Goal: Task Accomplishment & Management: Manage account settings

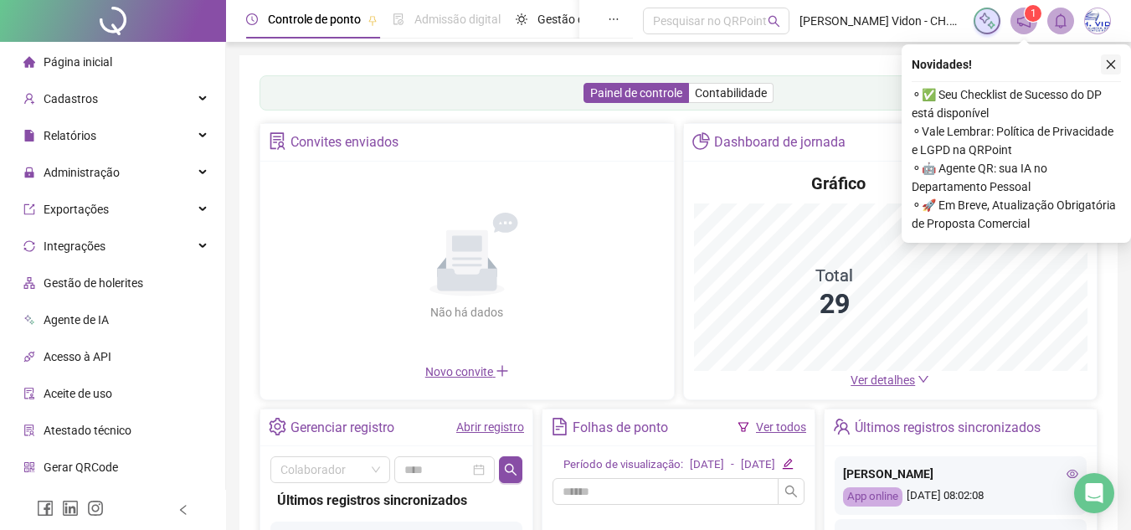
click at [1104, 68] on button "button" at bounding box center [1111, 64] width 20 height 20
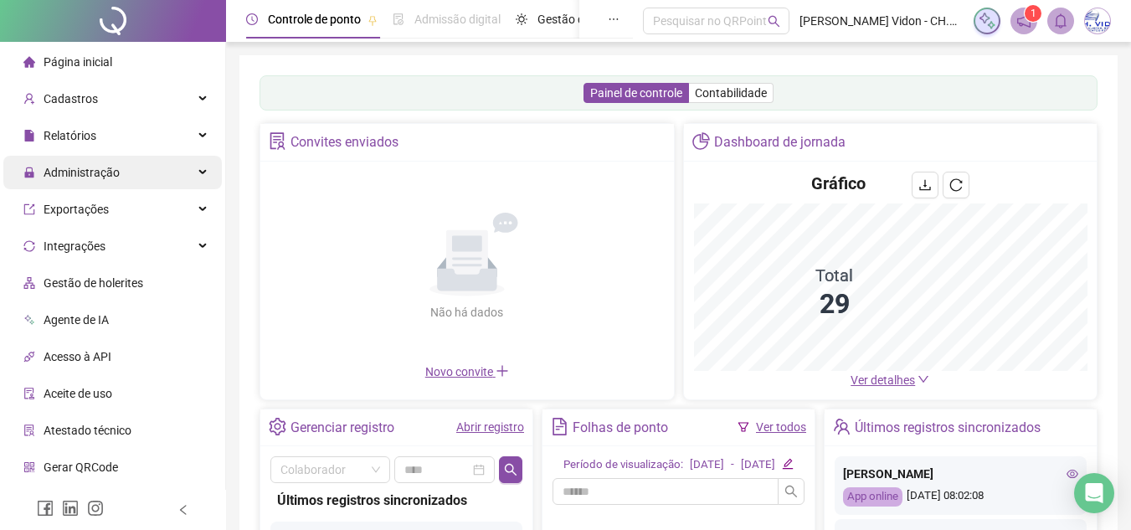
click at [98, 181] on span "Administração" at bounding box center [71, 172] width 96 height 33
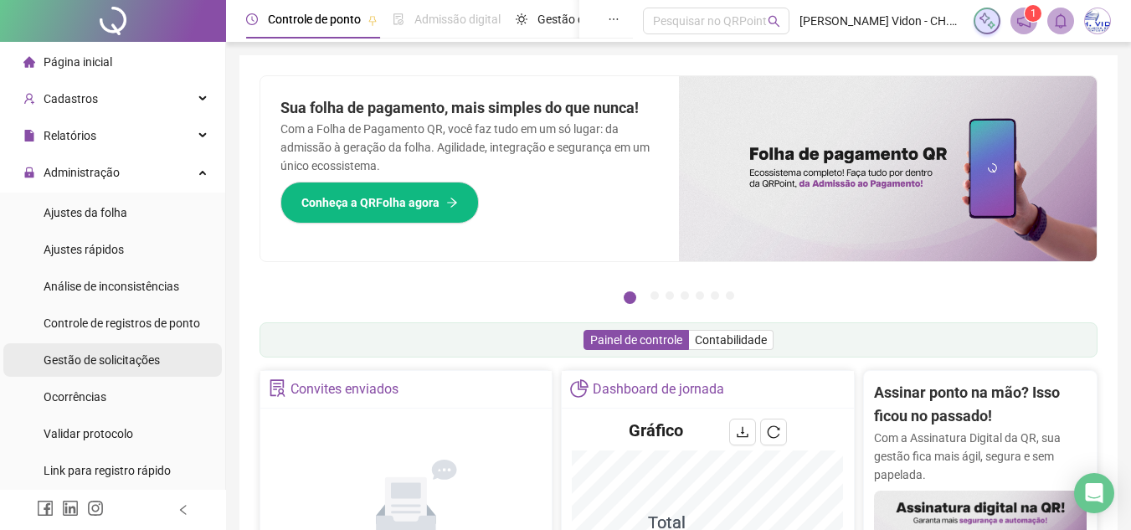
click at [128, 372] on div "Gestão de solicitações" at bounding box center [102, 359] width 116 height 33
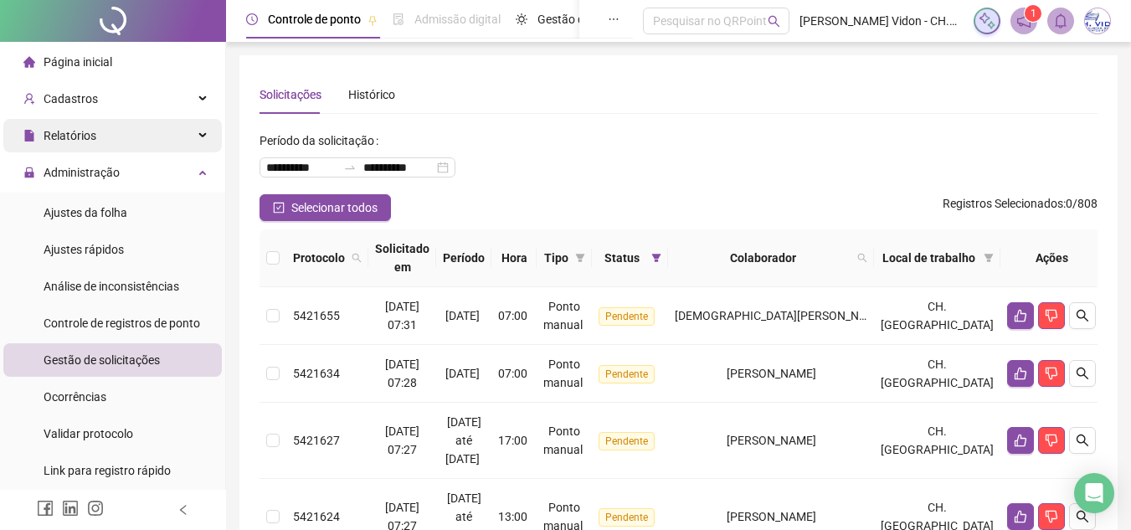
click at [123, 151] on div "Relatórios" at bounding box center [112, 135] width 219 height 33
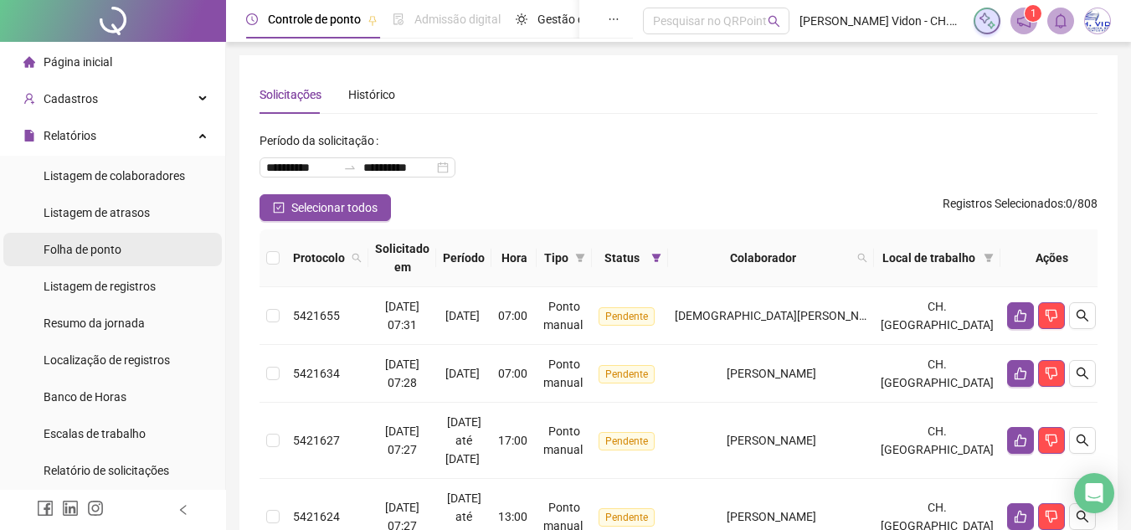
click at [126, 257] on li "Folha de ponto" at bounding box center [112, 249] width 219 height 33
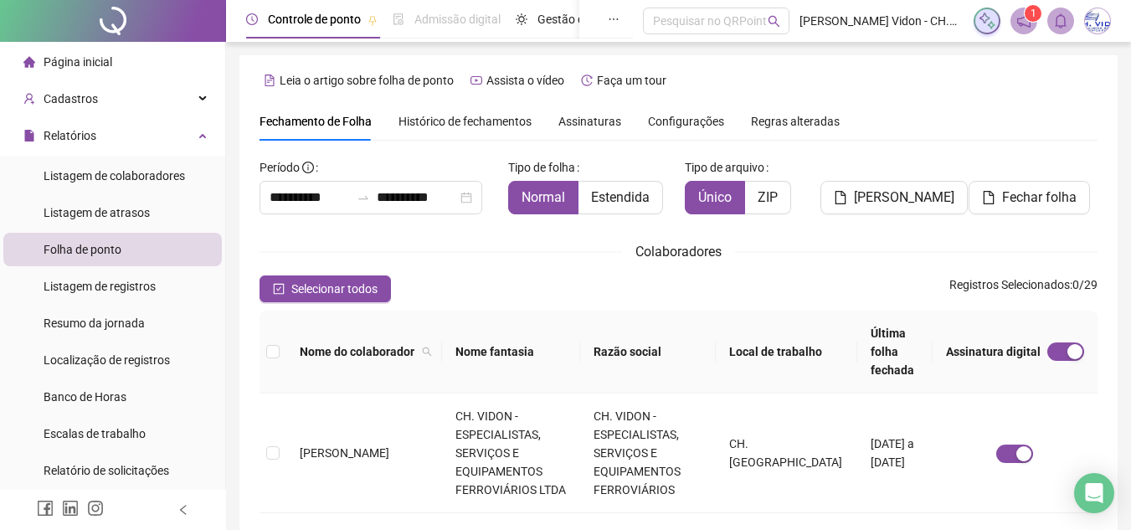
scroll to position [78, 0]
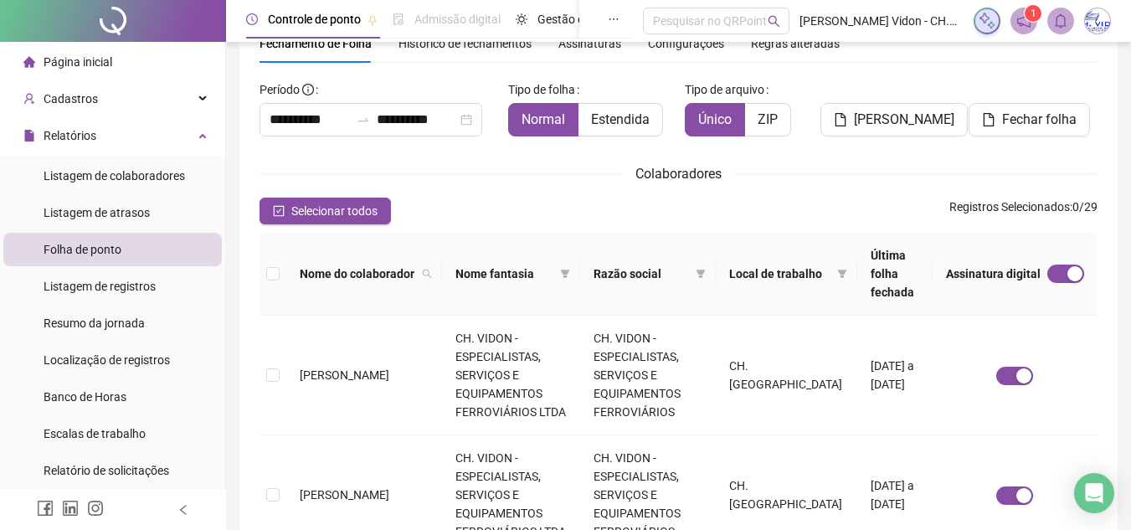
click at [128, 26] on div at bounding box center [113, 21] width 226 height 42
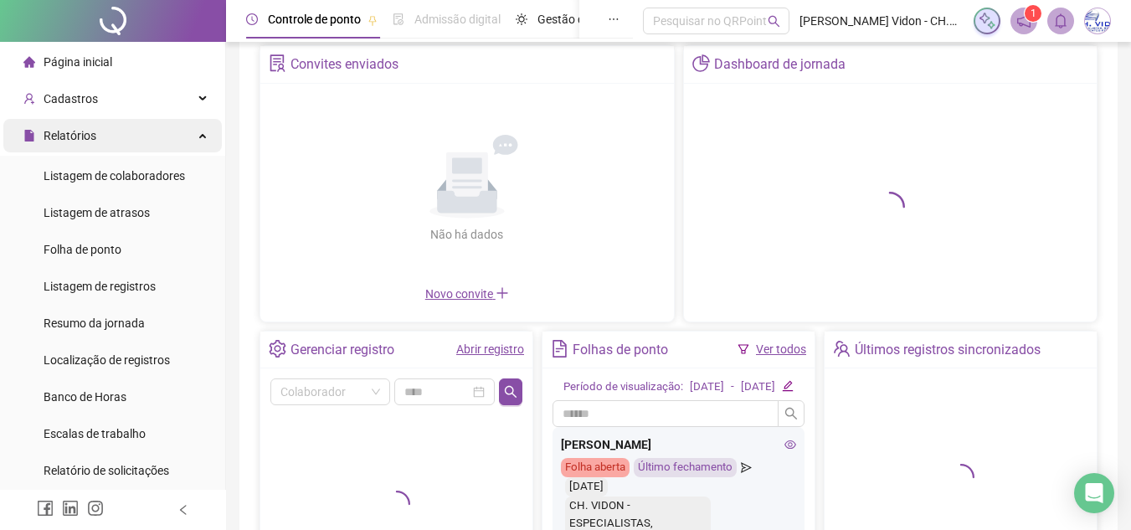
click at [113, 138] on div "Relatórios" at bounding box center [112, 135] width 219 height 33
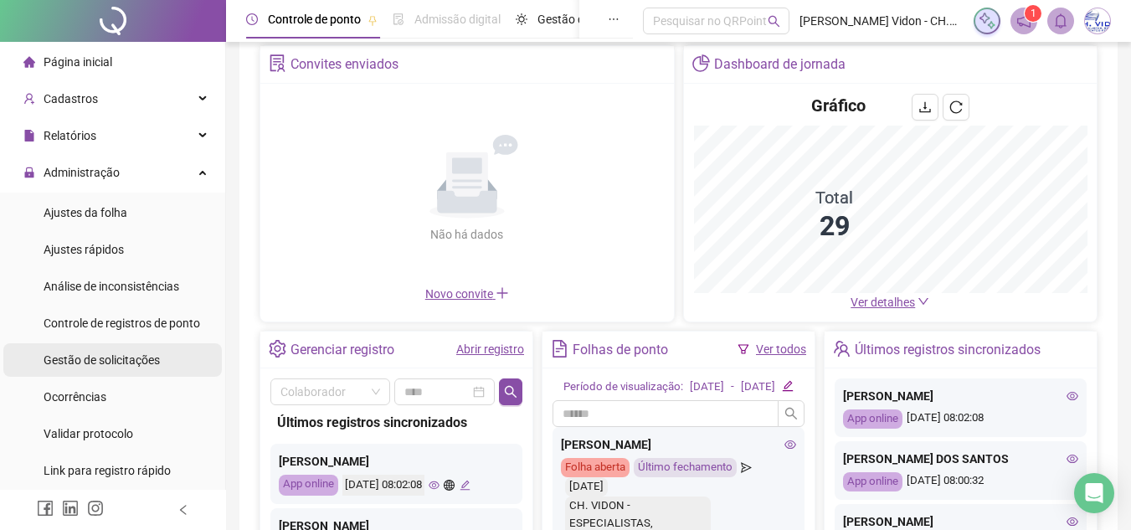
click at [120, 349] on div "Gestão de solicitações" at bounding box center [102, 359] width 116 height 33
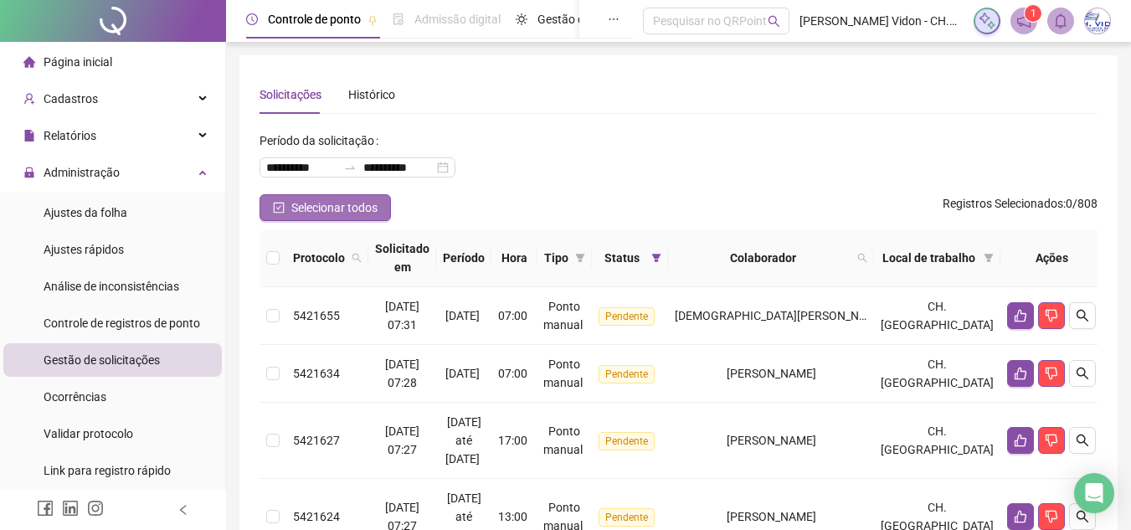
click at [357, 208] on span "Selecionar todos" at bounding box center [334, 207] width 86 height 18
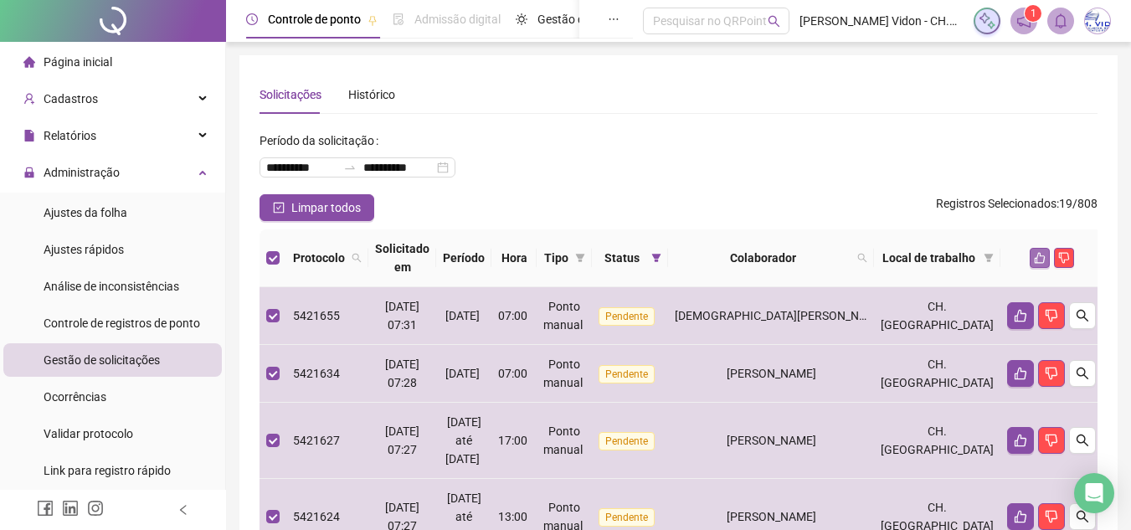
click at [1036, 261] on icon "like" at bounding box center [1040, 258] width 12 height 12
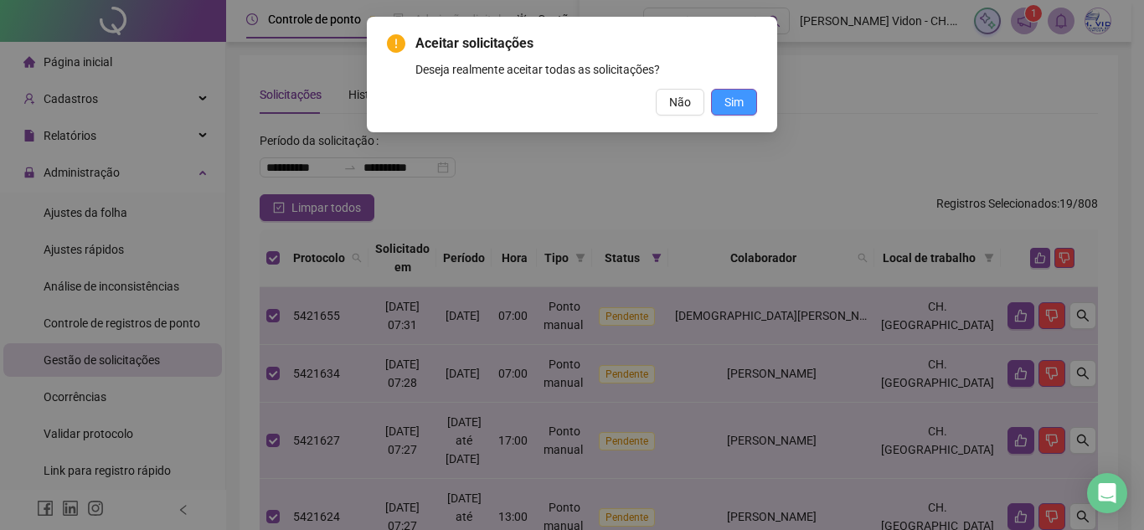
click at [750, 103] on button "Sim" at bounding box center [734, 102] width 46 height 27
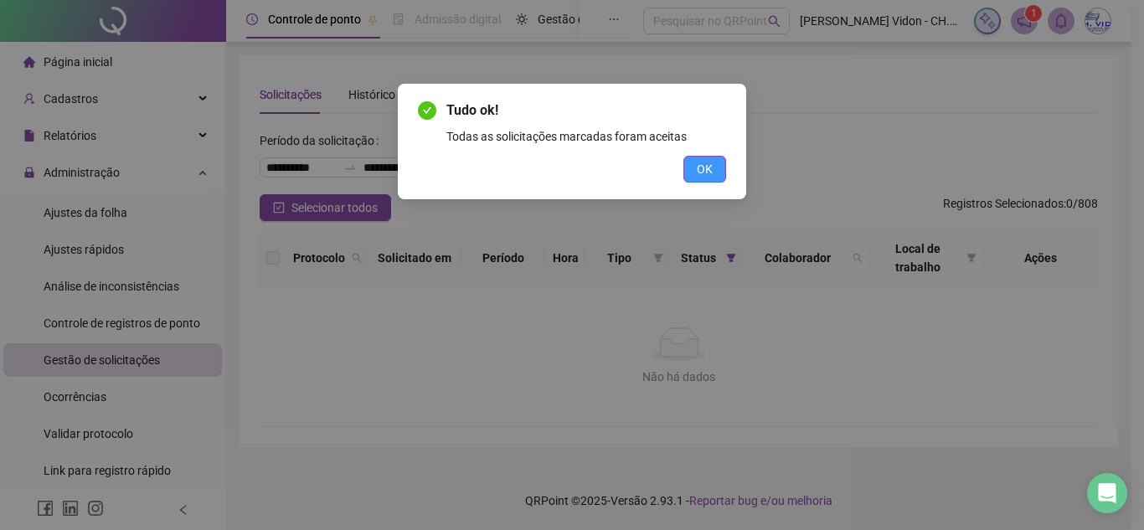
click at [717, 173] on button "OK" at bounding box center [704, 169] width 43 height 27
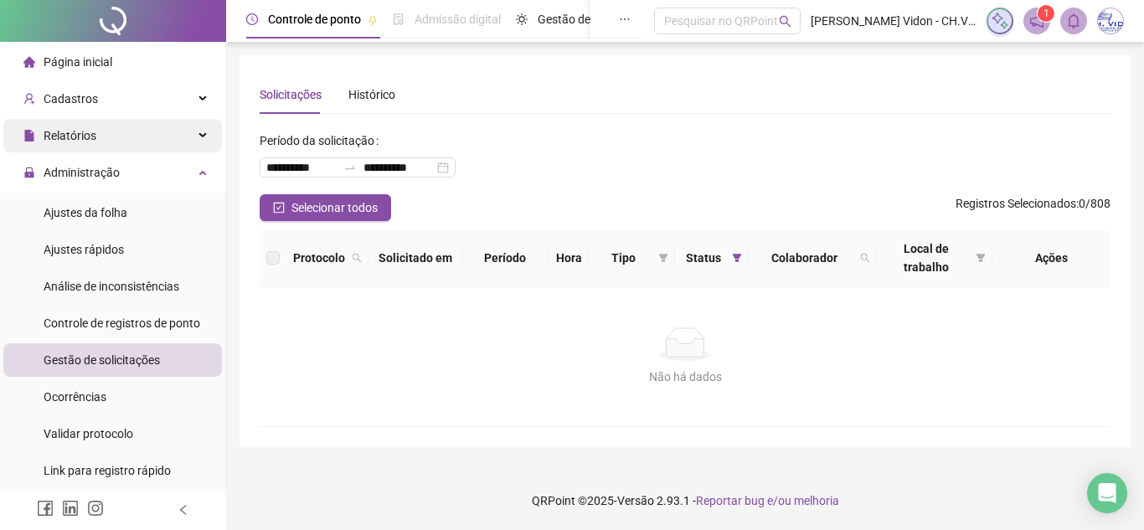
click at [98, 137] on div "Relatórios" at bounding box center [112, 135] width 219 height 33
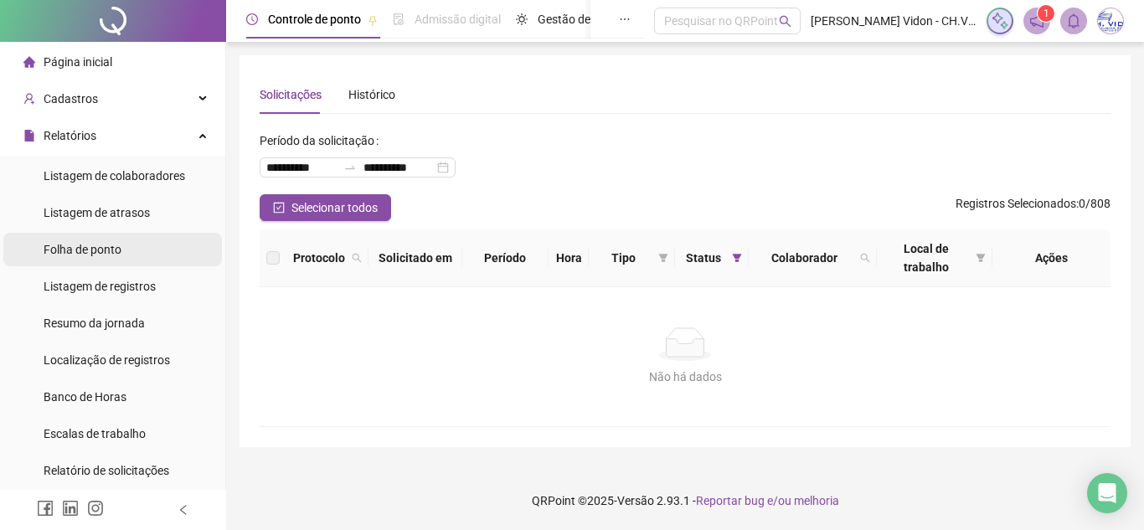
click at [119, 253] on span "Folha de ponto" at bounding box center [83, 249] width 78 height 13
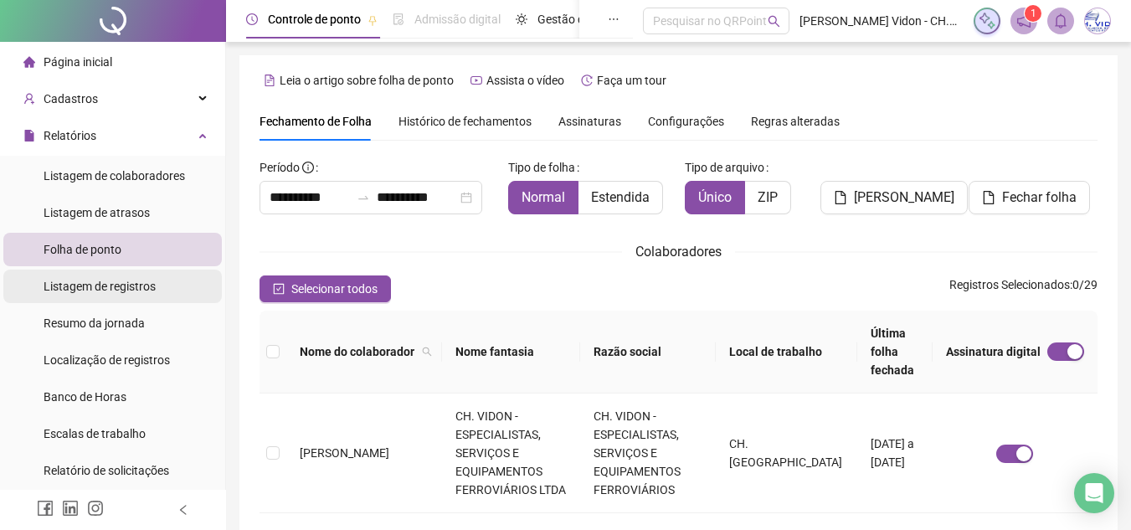
scroll to position [78, 0]
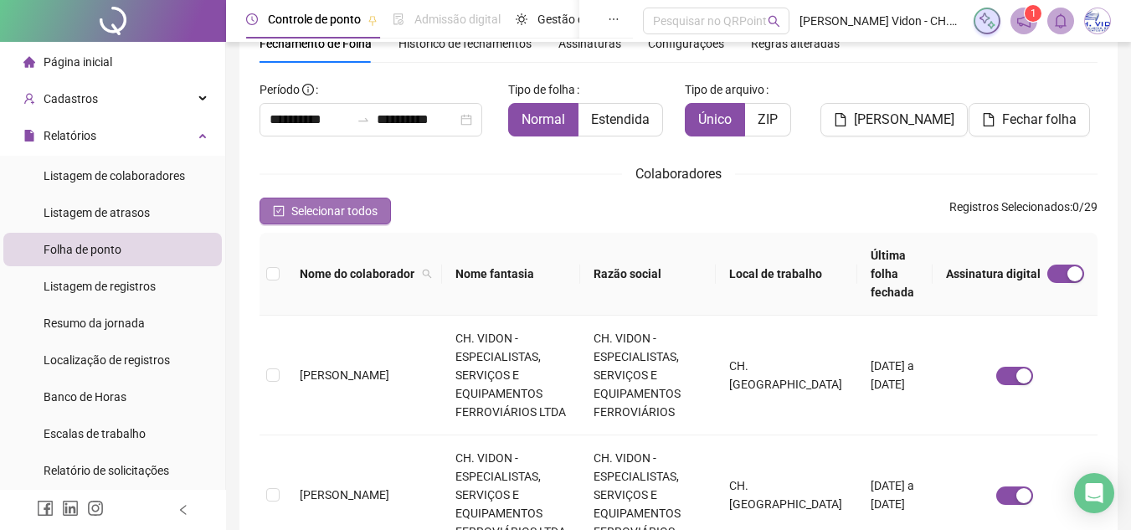
click at [289, 207] on button "Selecionar todos" at bounding box center [325, 211] width 131 height 27
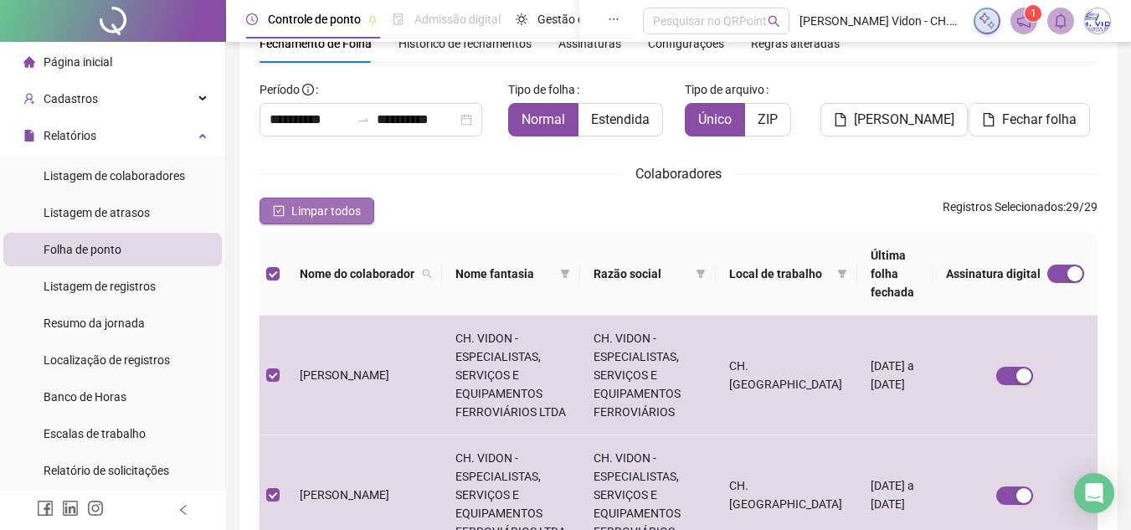
click at [335, 203] on span "Limpar todos" at bounding box center [325, 211] width 69 height 18
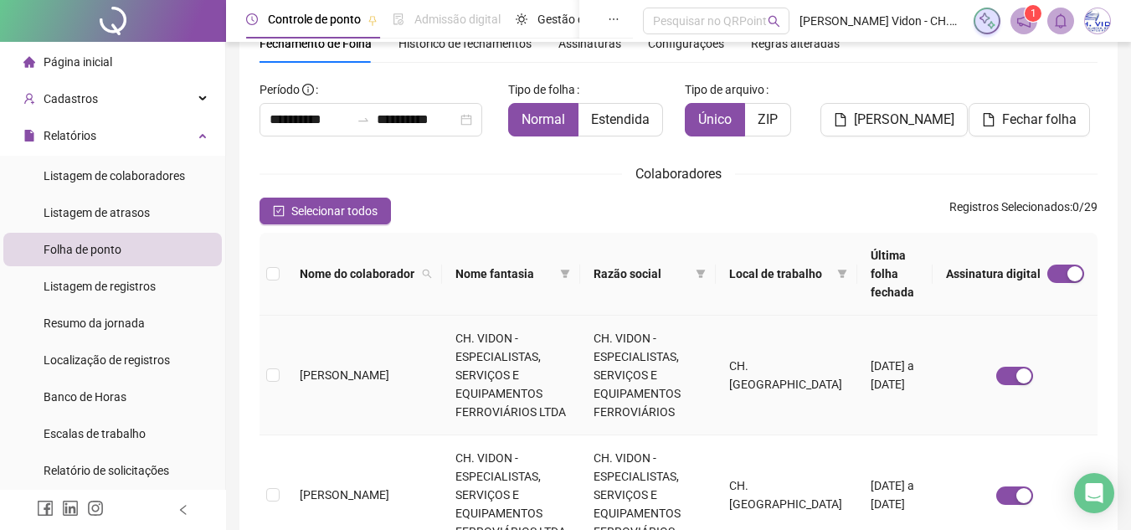
click at [280, 357] on td at bounding box center [273, 376] width 27 height 120
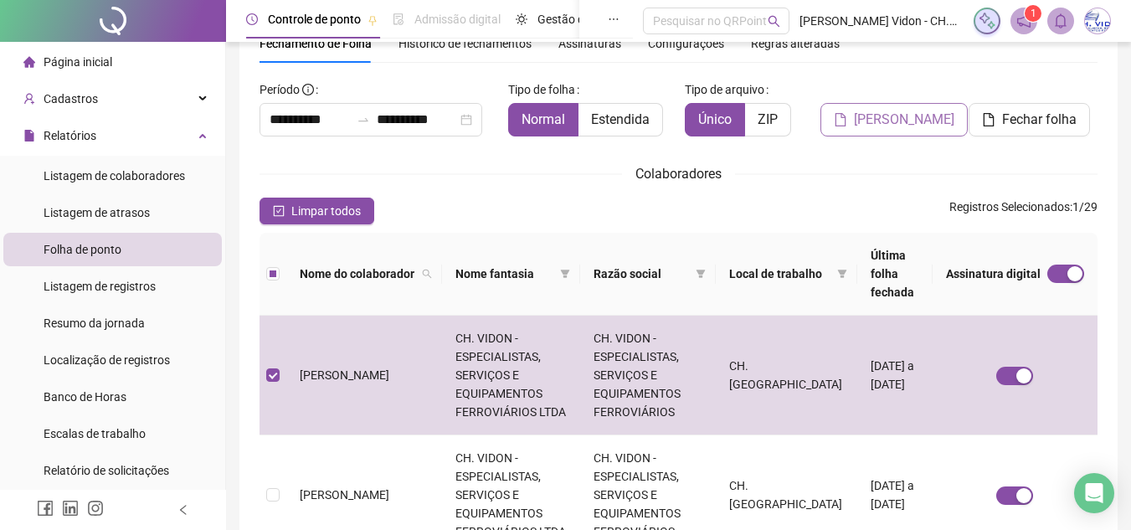
click at [899, 120] on span "Gerar espelho" at bounding box center [904, 120] width 100 height 20
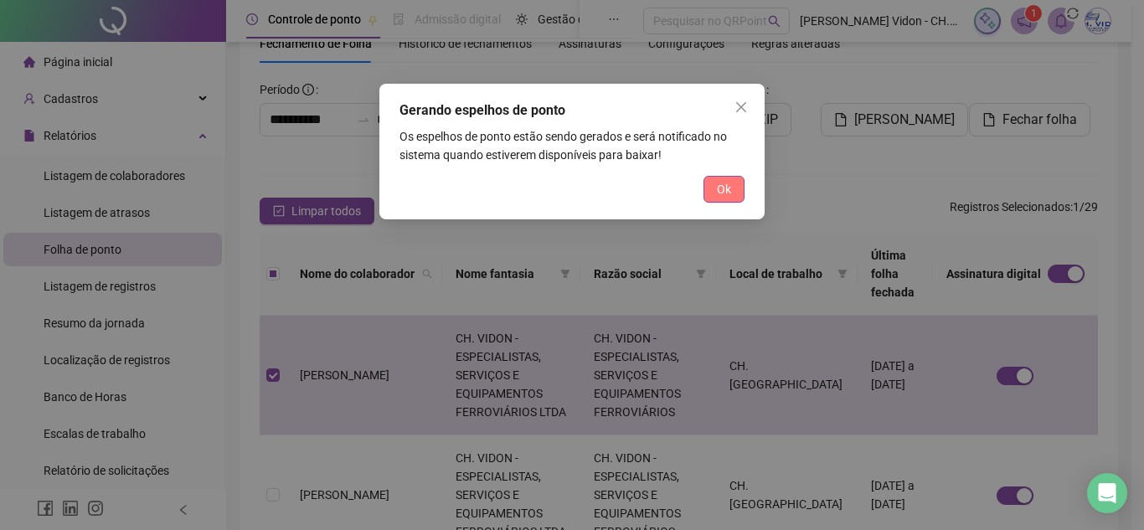
click at [722, 193] on span "Ok" at bounding box center [724, 189] width 14 height 18
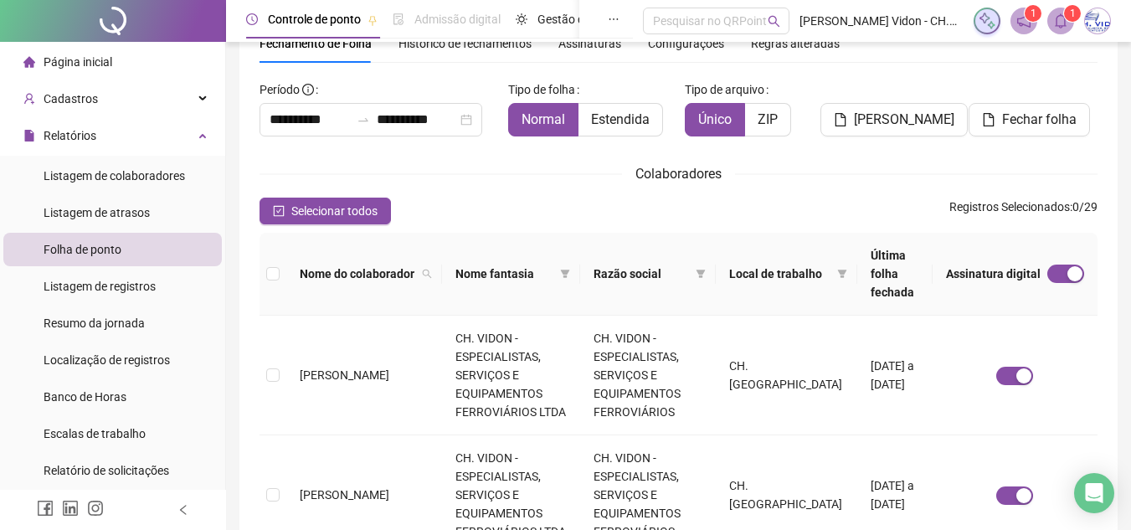
click at [1067, 20] on sup "1" at bounding box center [1072, 13] width 17 height 17
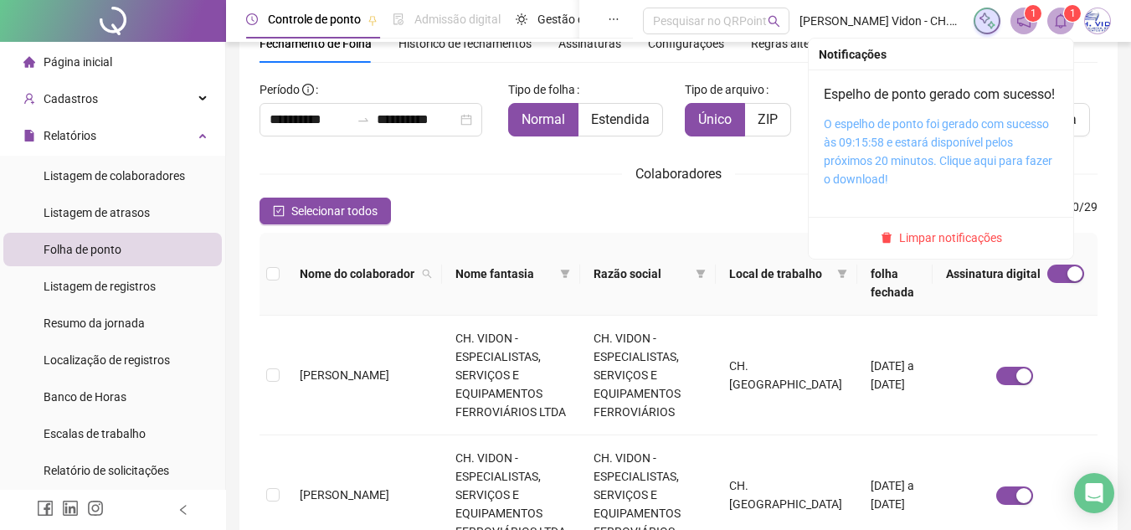
click at [944, 172] on link "O espelho de ponto foi gerado com sucesso às 09:15:58 e estará disponível pelos…" at bounding box center [938, 151] width 229 height 69
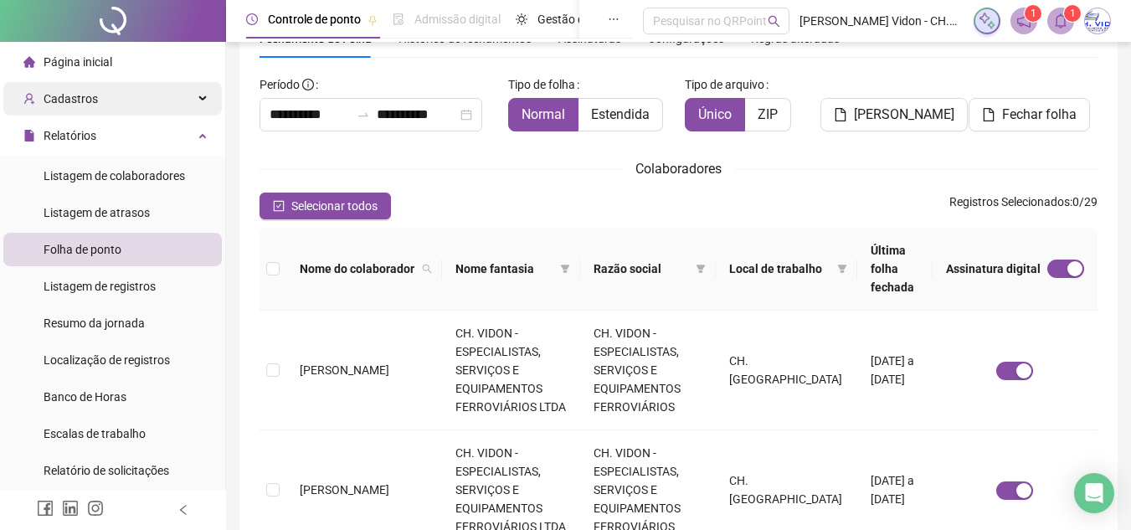
scroll to position [84, 0]
click at [97, 96] on div "Cadastros" at bounding box center [112, 98] width 219 height 33
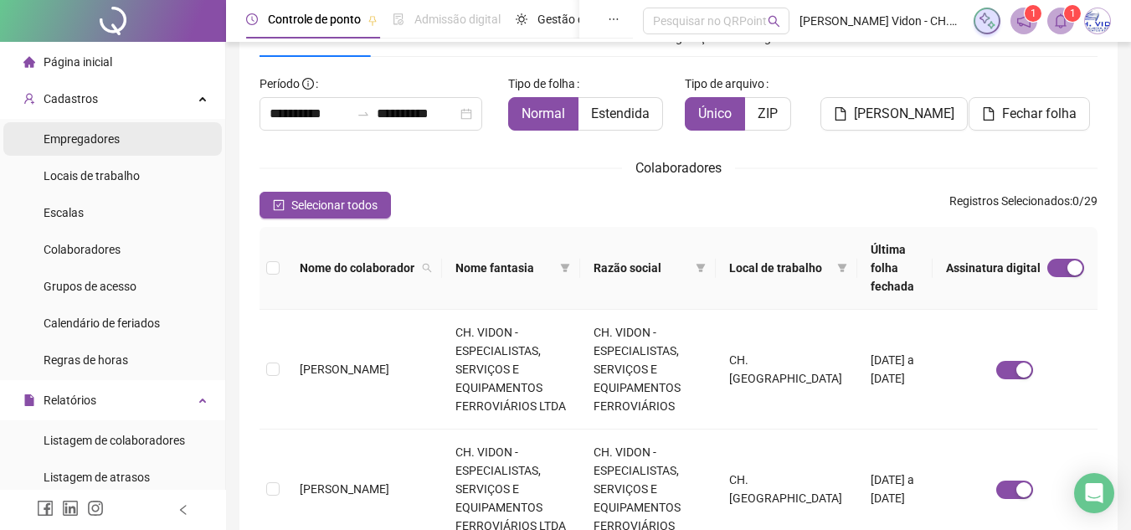
click at [106, 139] on span "Empregadores" at bounding box center [82, 138] width 76 height 13
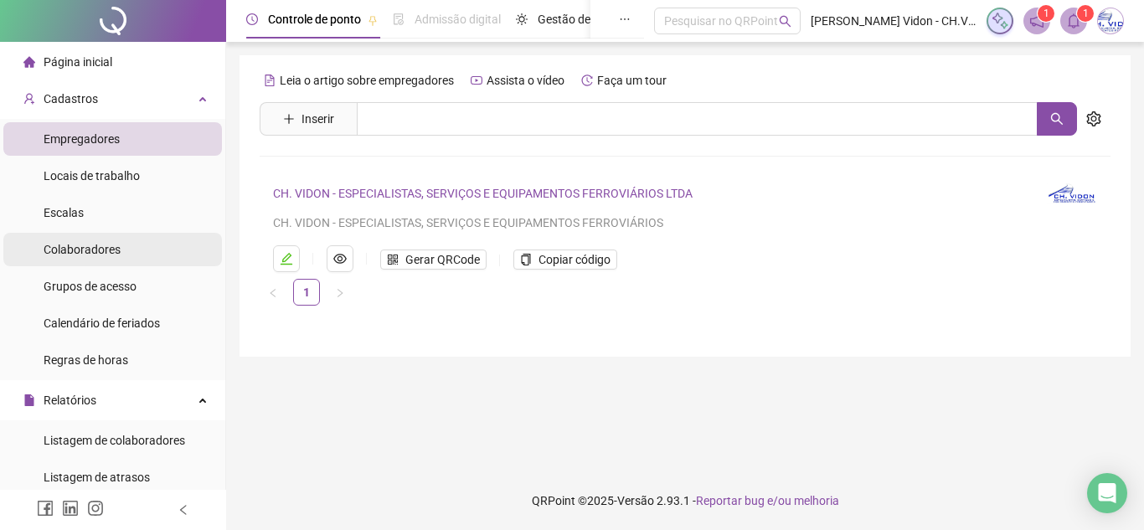
click at [150, 250] on li "Colaboradores" at bounding box center [112, 249] width 219 height 33
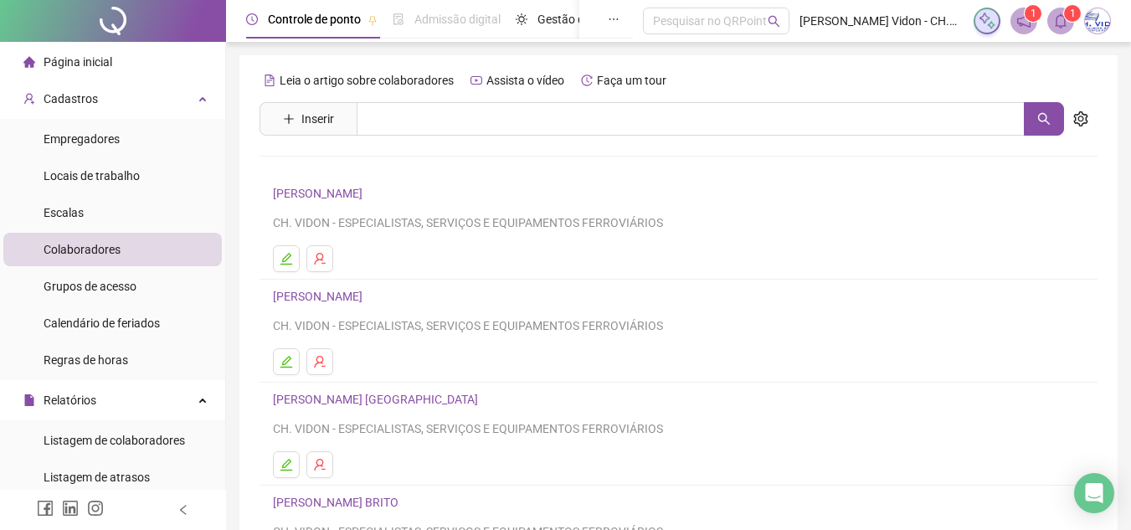
click at [342, 191] on link "ANDERSON MANOEL DE FARIA" at bounding box center [320, 193] width 95 height 13
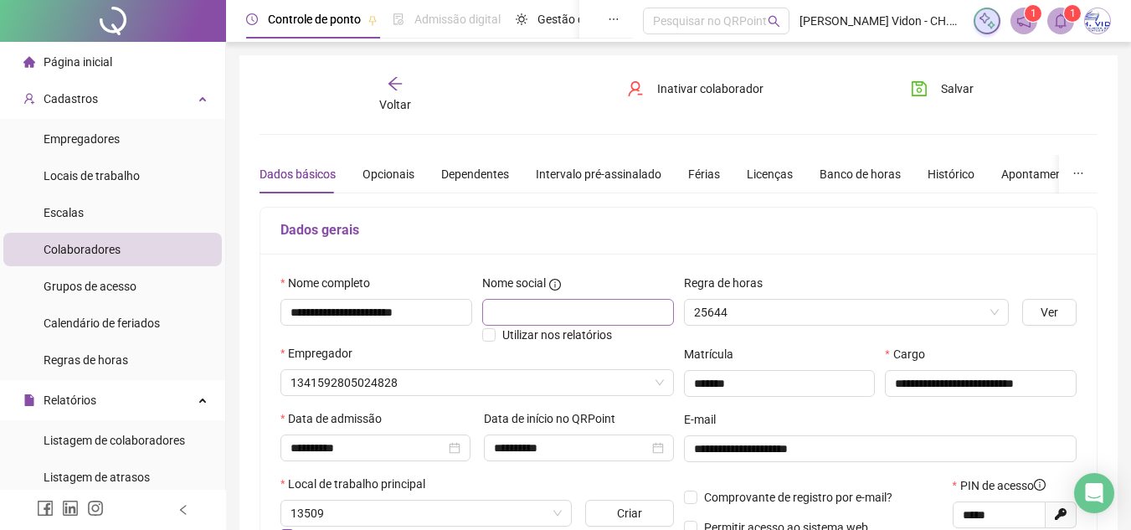
type input "*****"
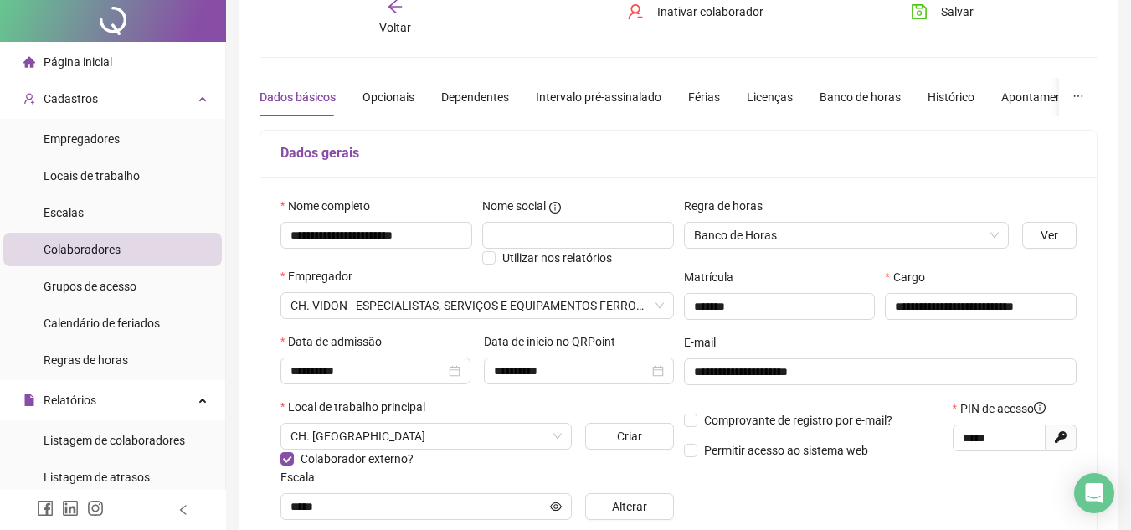
scroll to position [251, 0]
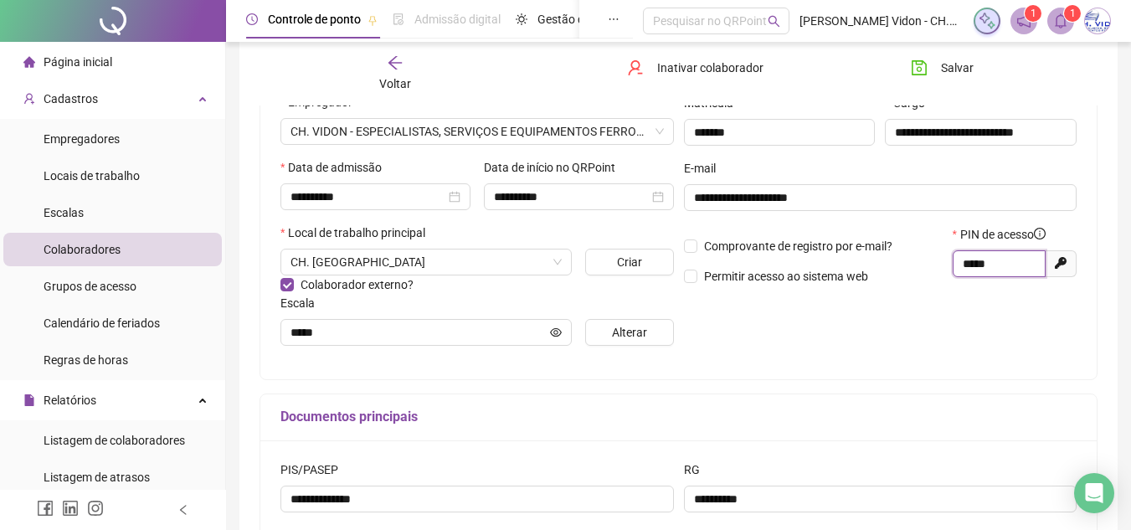
drag, startPoint x: 992, startPoint y: 258, endPoint x: 932, endPoint y: 265, distance: 60.7
click at [932, 265] on div "Comprovante de registro por e-mail? Permitir acesso ao sistema web PIN de acess…" at bounding box center [881, 261] width 404 height 72
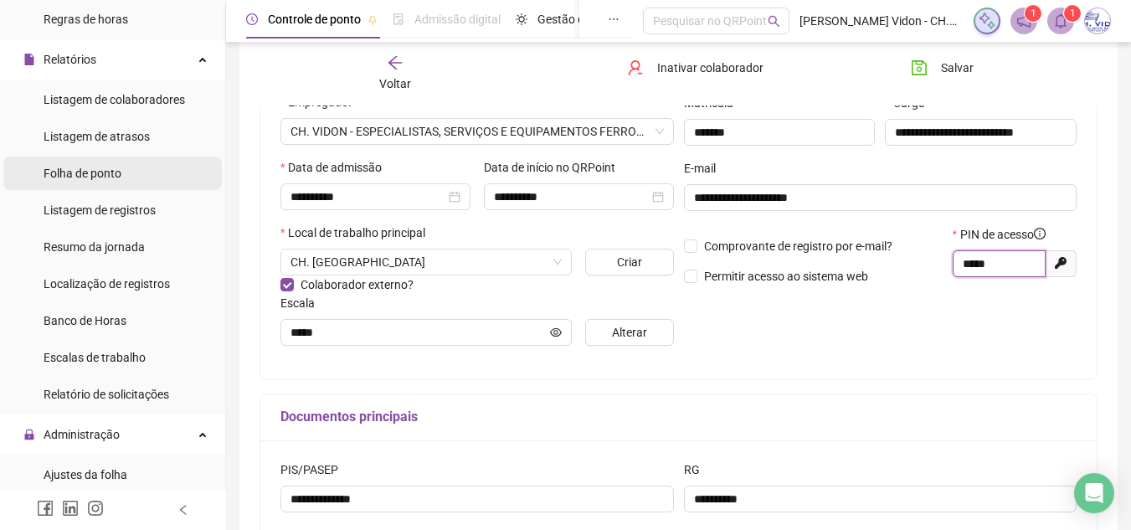
scroll to position [502, 0]
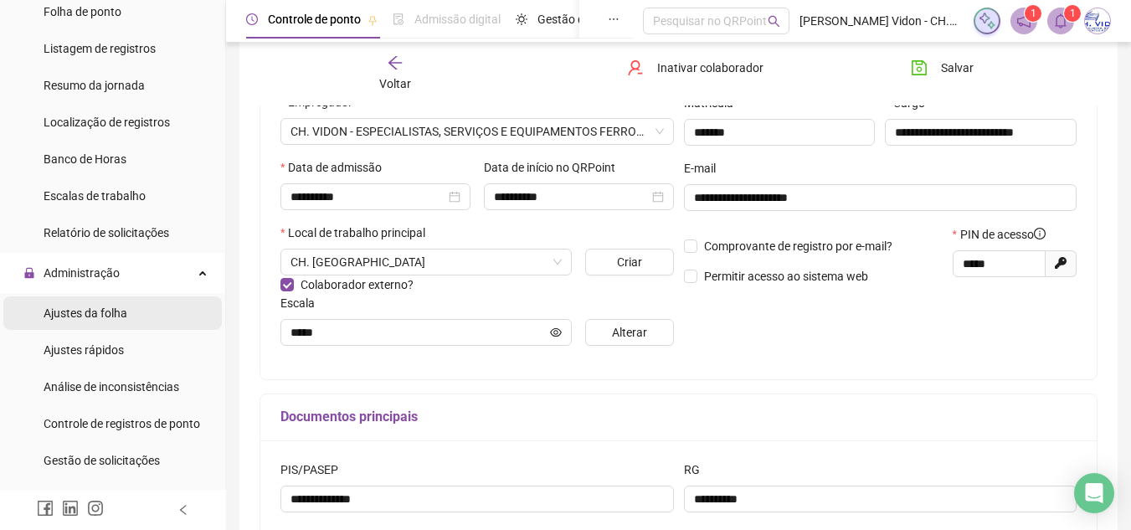
click at [121, 320] on span "Ajustes da folha" at bounding box center [86, 312] width 84 height 13
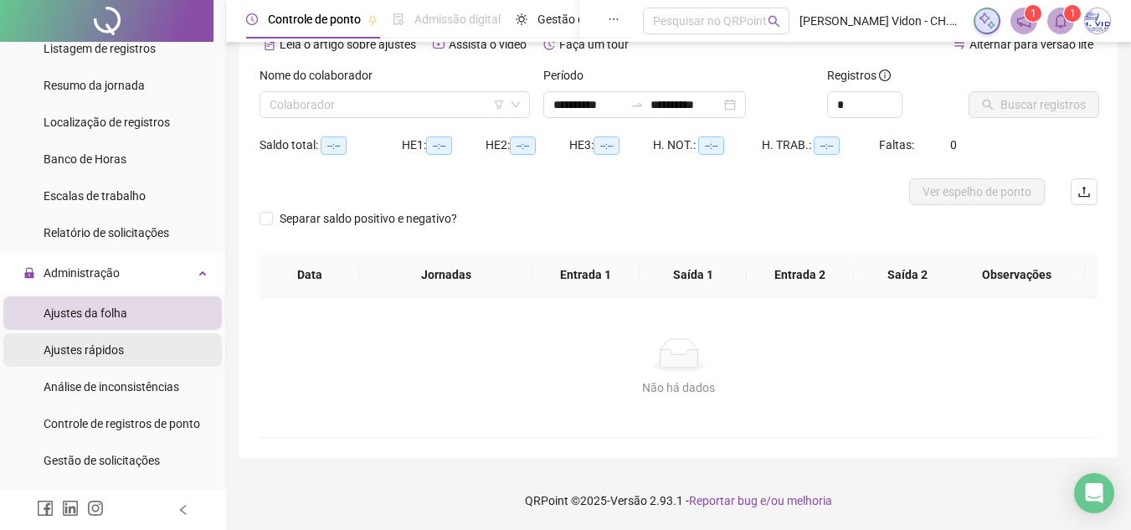
scroll to position [88, 0]
type input "**********"
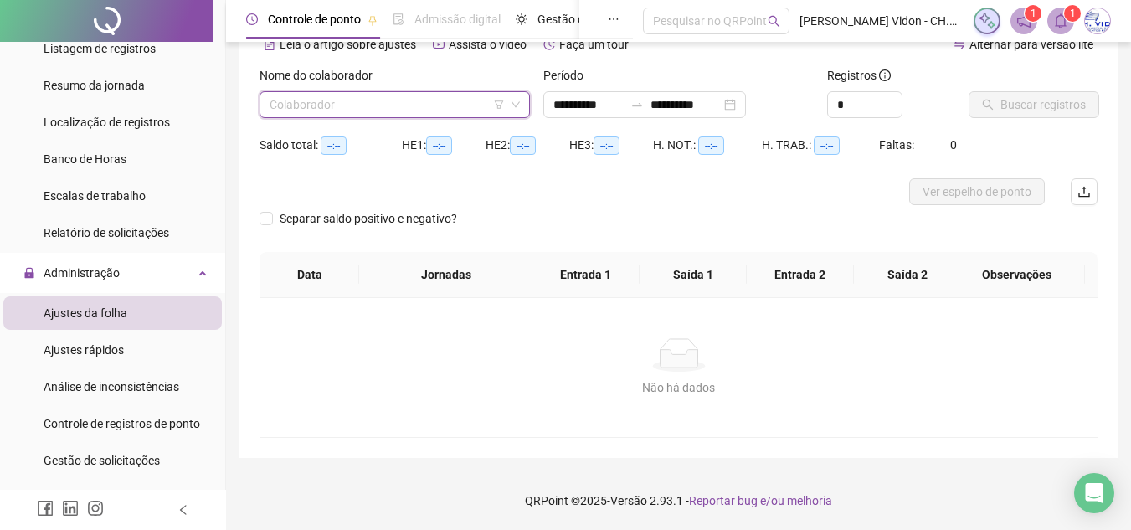
click at [332, 98] on input "search" at bounding box center [387, 104] width 235 height 25
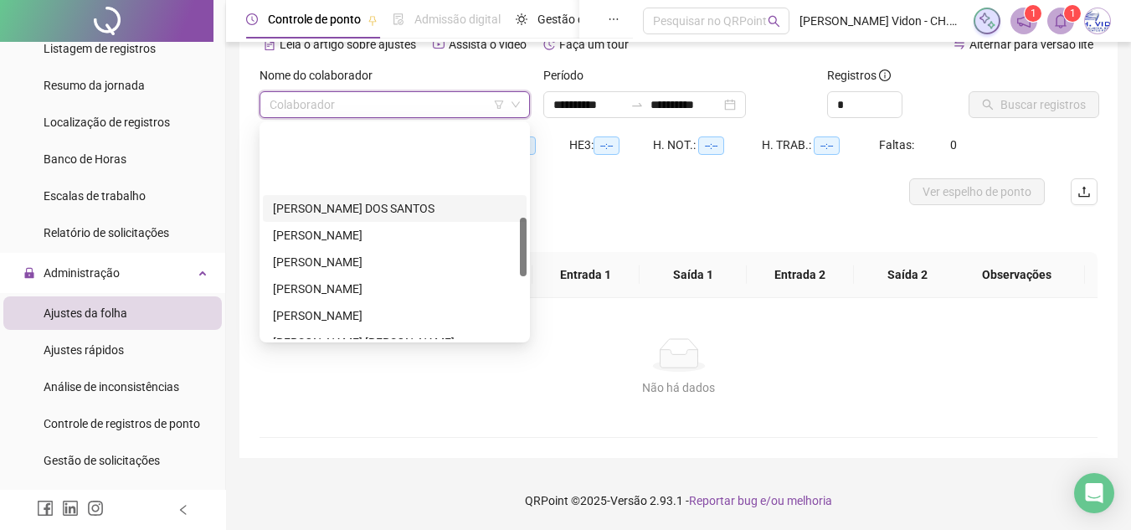
scroll to position [335, 0]
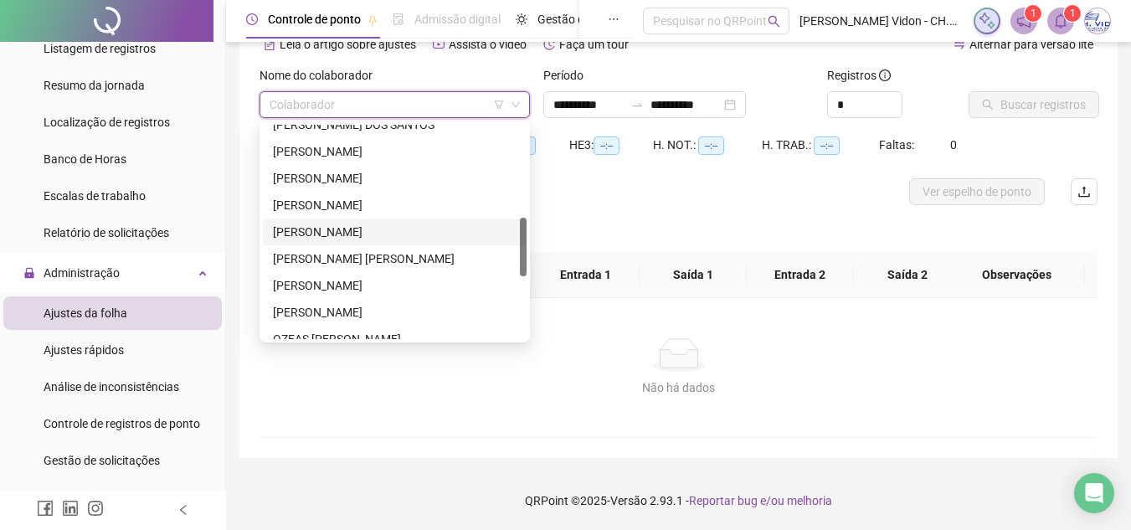
click at [334, 222] on div "LEVI LIMA MARTINS FREIRE" at bounding box center [395, 232] width 264 height 27
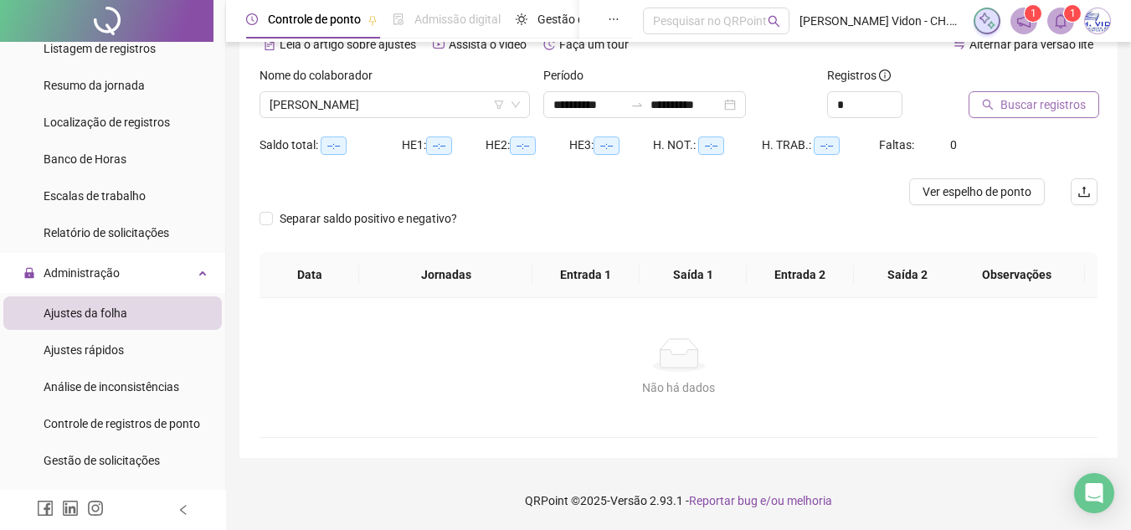
click at [995, 107] on button "Buscar registros" at bounding box center [1034, 104] width 131 height 27
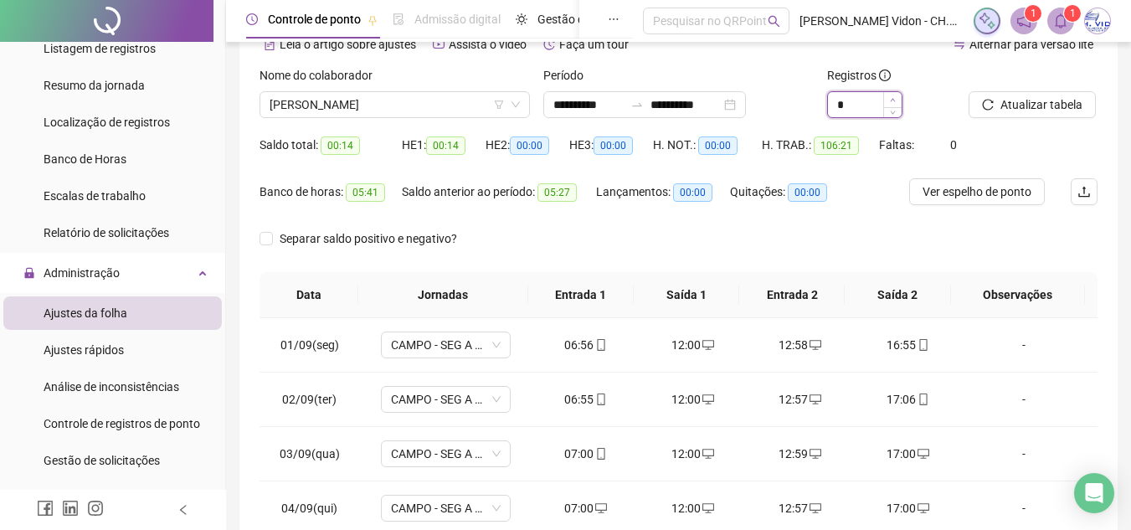
type input "*"
click at [897, 97] on span "Increase Value" at bounding box center [892, 99] width 18 height 15
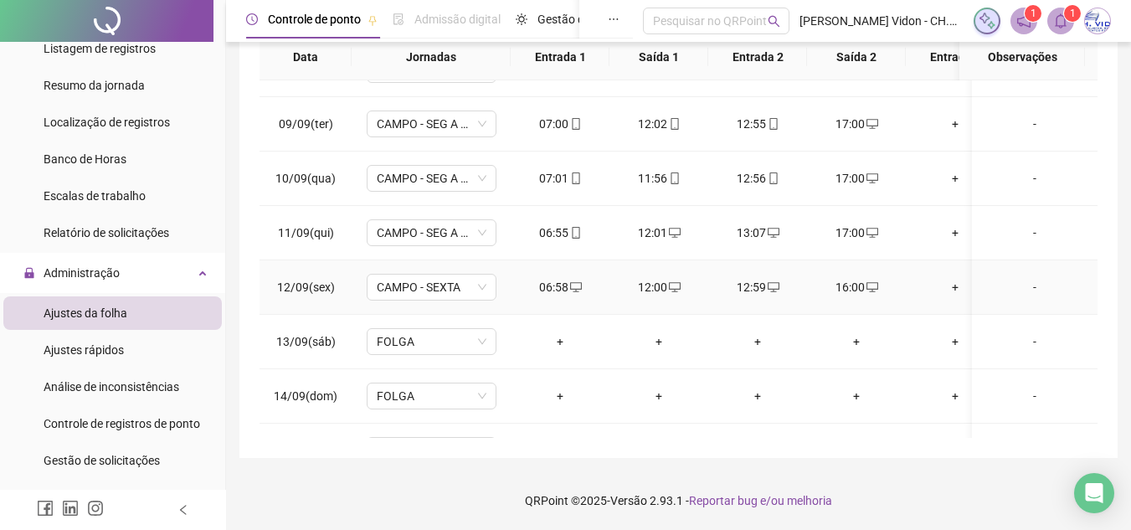
scroll to position [442, 0]
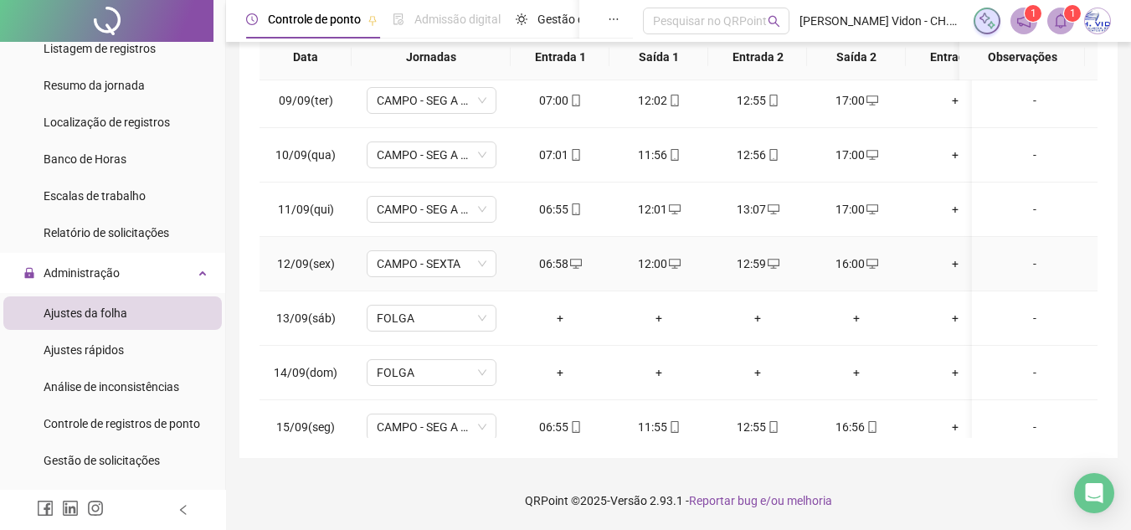
click at [848, 262] on div "16:00" at bounding box center [856, 264] width 72 height 18
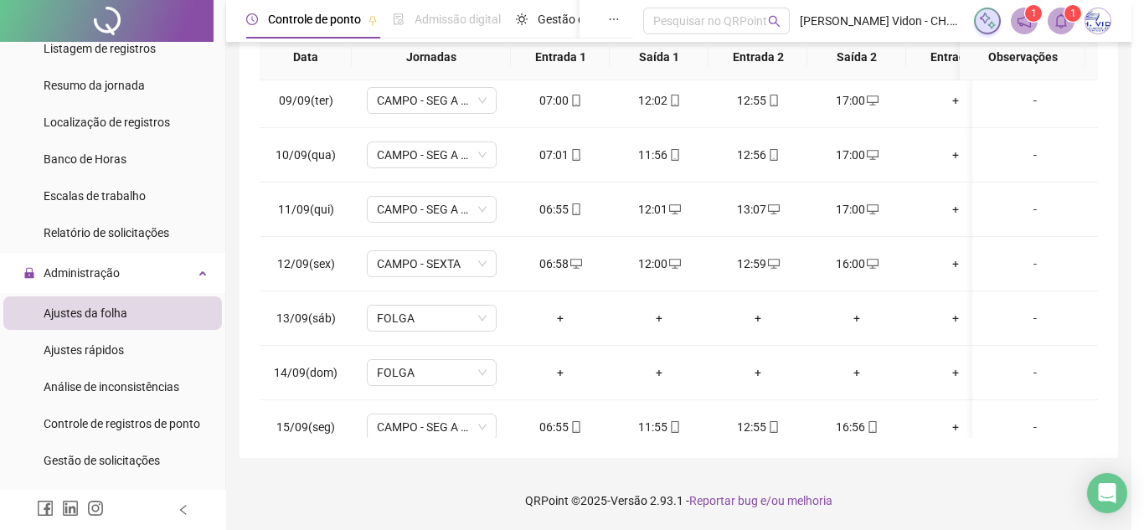
type input "**********"
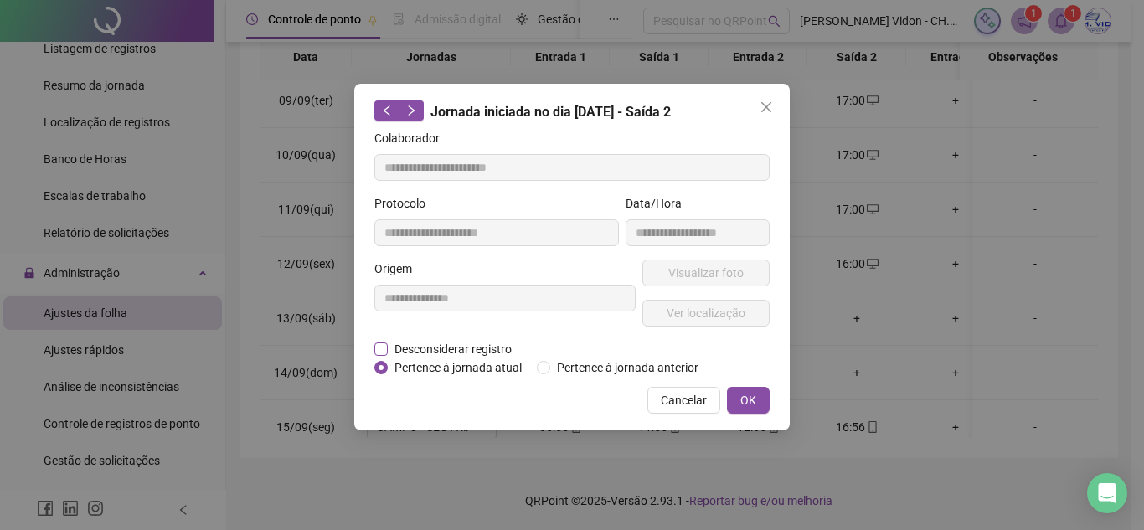
click at [424, 347] on span "Desconsiderar registro" at bounding box center [453, 349] width 131 height 18
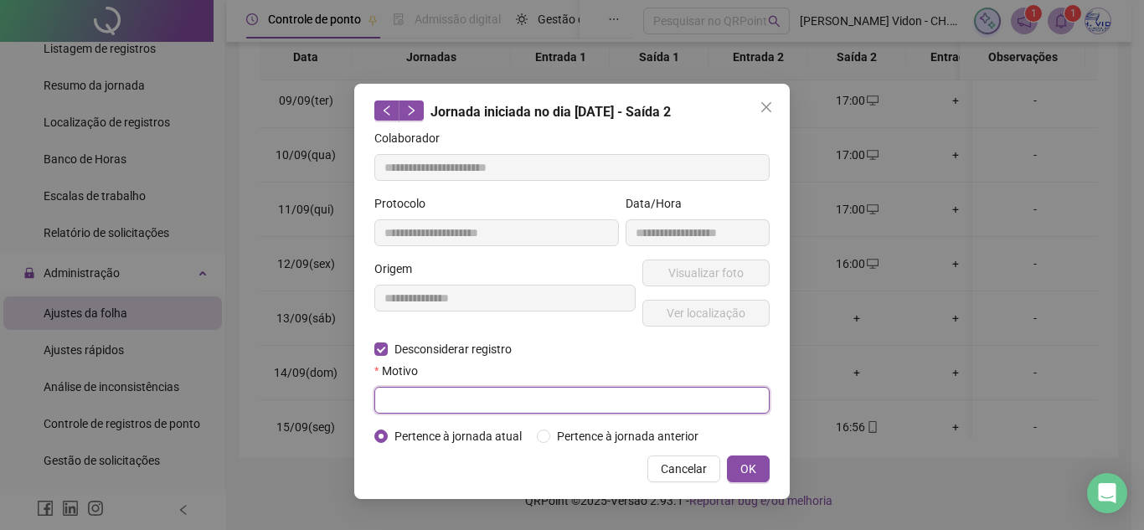
click at [483, 409] on input "text" at bounding box center [571, 400] width 395 height 27
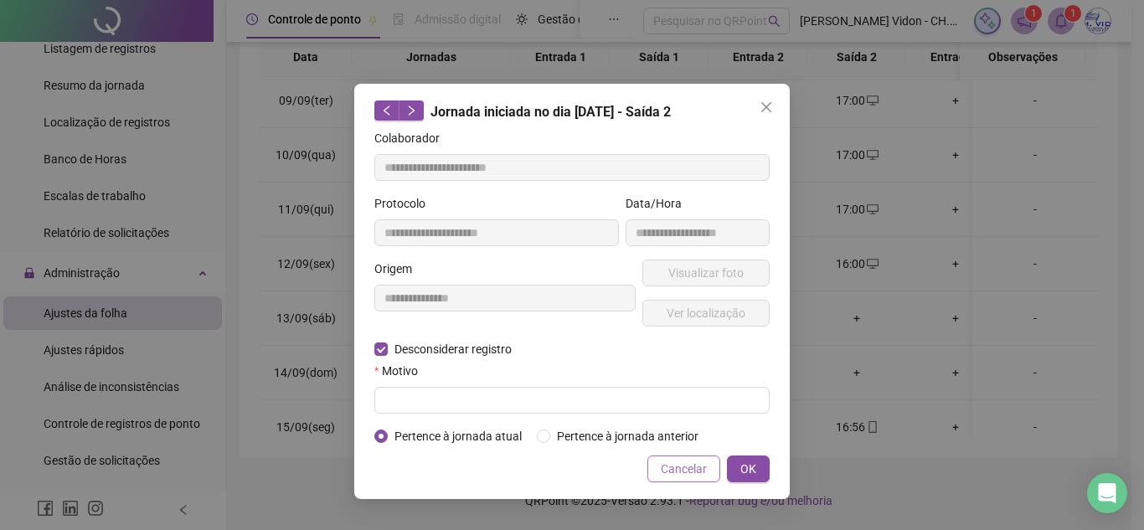
click at [692, 473] on span "Cancelar" at bounding box center [684, 469] width 46 height 18
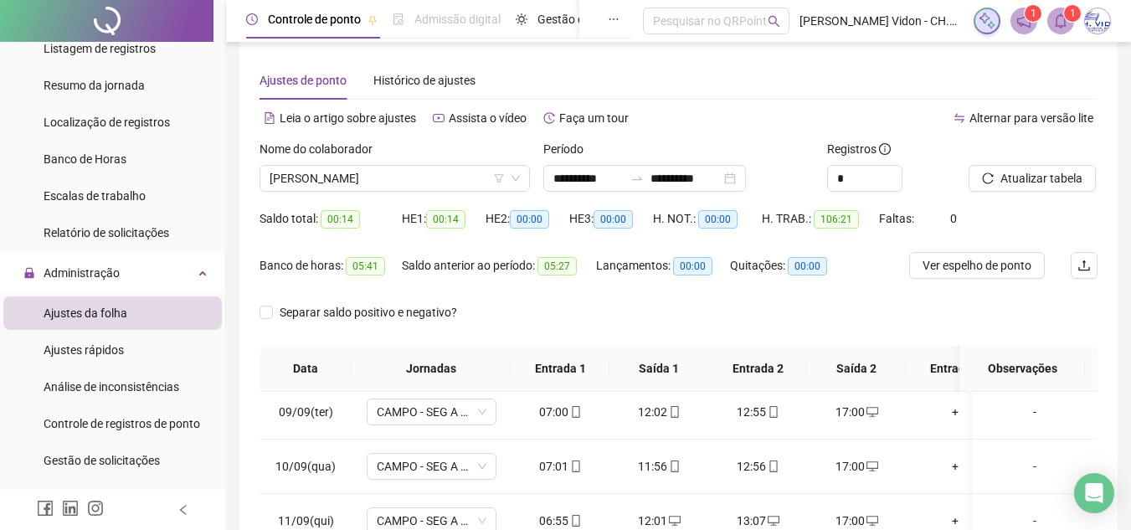
scroll to position [12, 0]
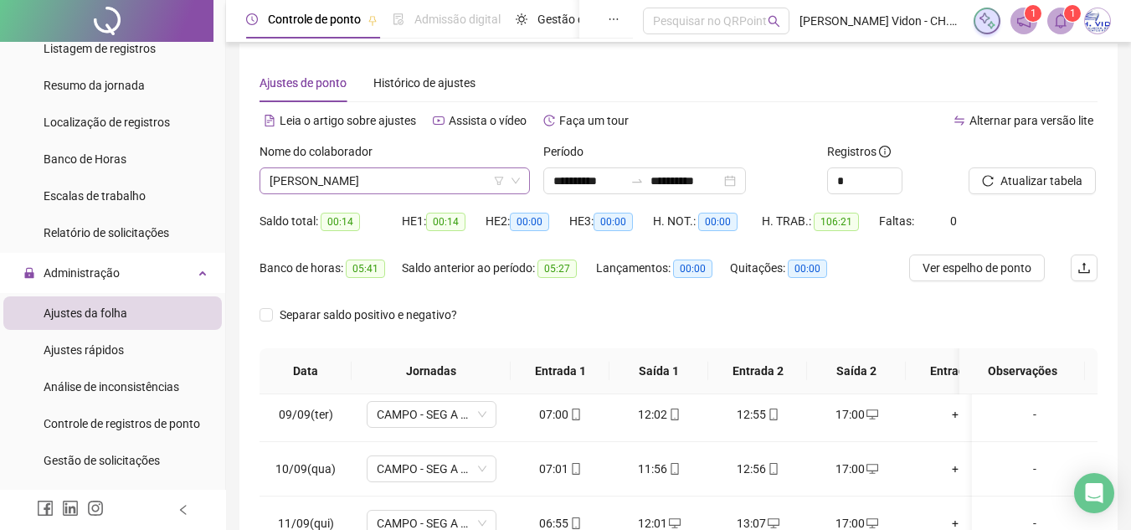
click at [389, 175] on span "LEVI LIMA MARTINS FREIRE" at bounding box center [395, 180] width 250 height 25
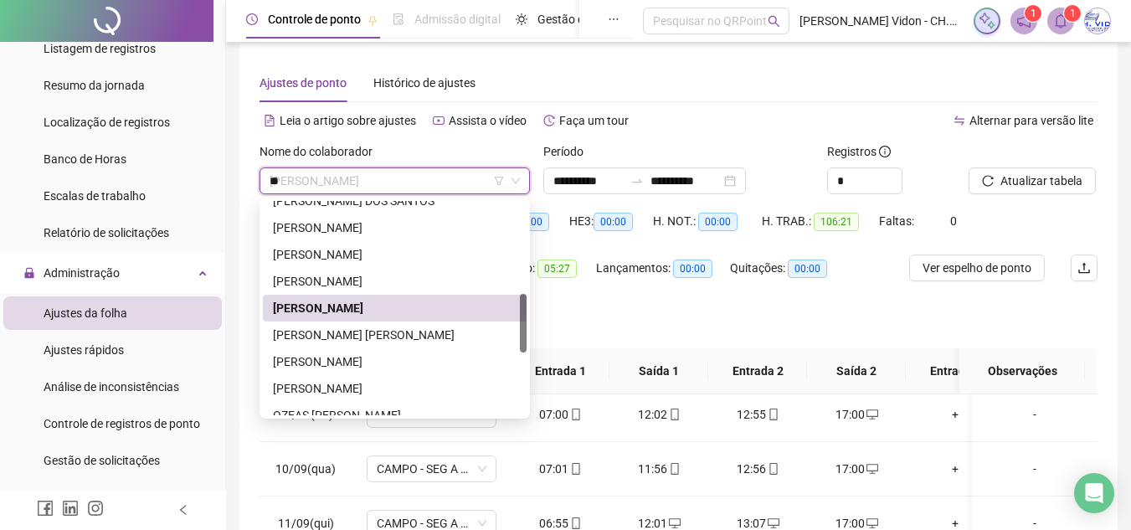
scroll to position [0, 0]
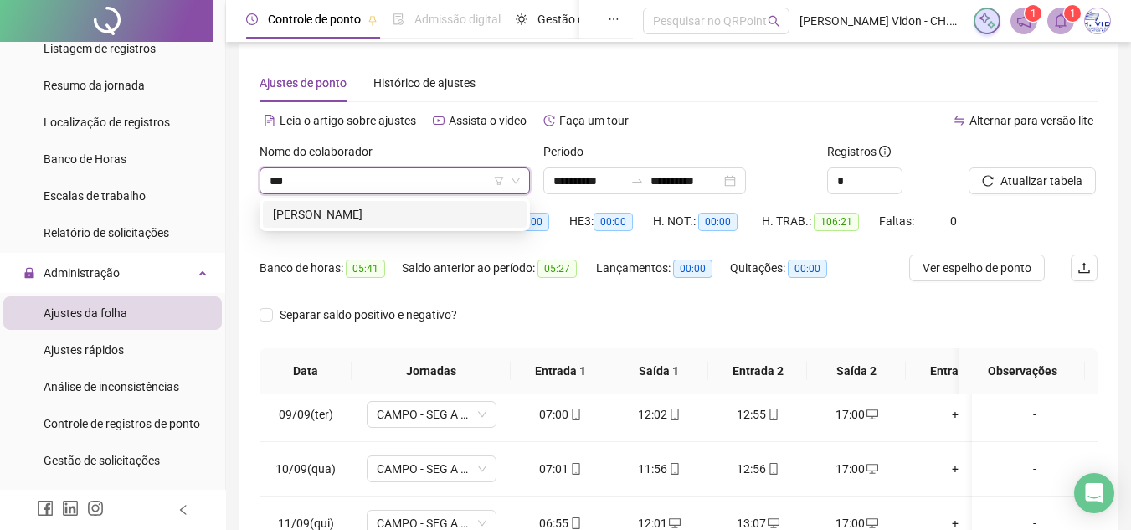
type input "****"
click at [389, 204] on div "CLAUDIO JOSÉ CHARTOUNI" at bounding box center [395, 214] width 264 height 27
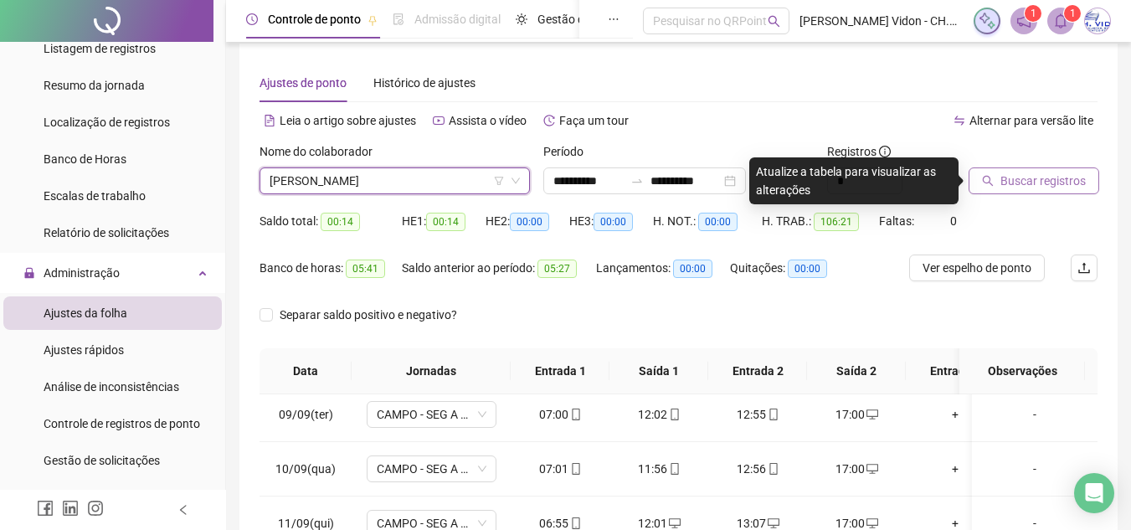
click at [1016, 181] on span "Buscar registros" at bounding box center [1042, 181] width 85 height 18
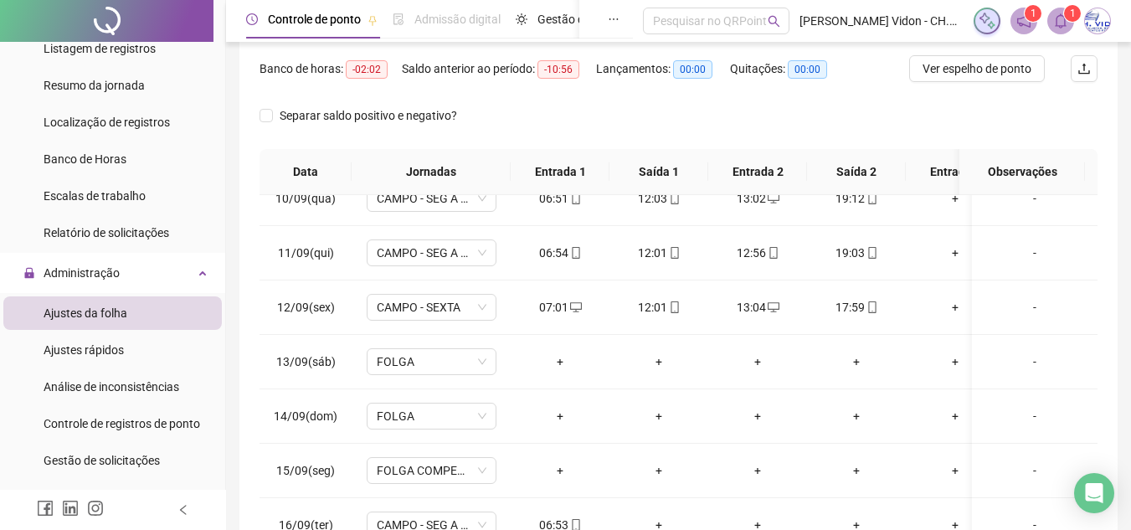
scroll to position [306, 0]
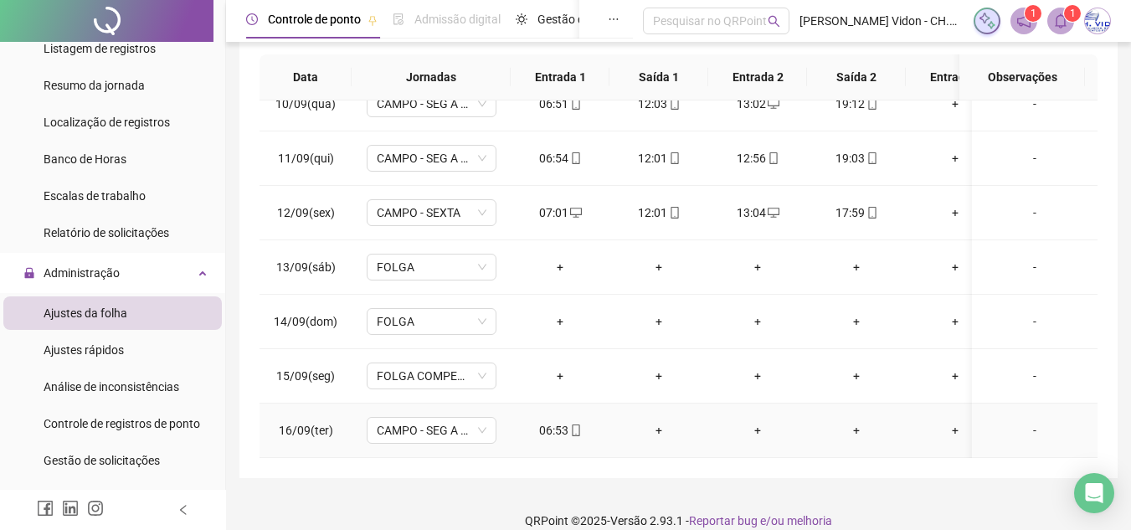
click at [552, 421] on div "06:53" at bounding box center [560, 430] width 72 height 18
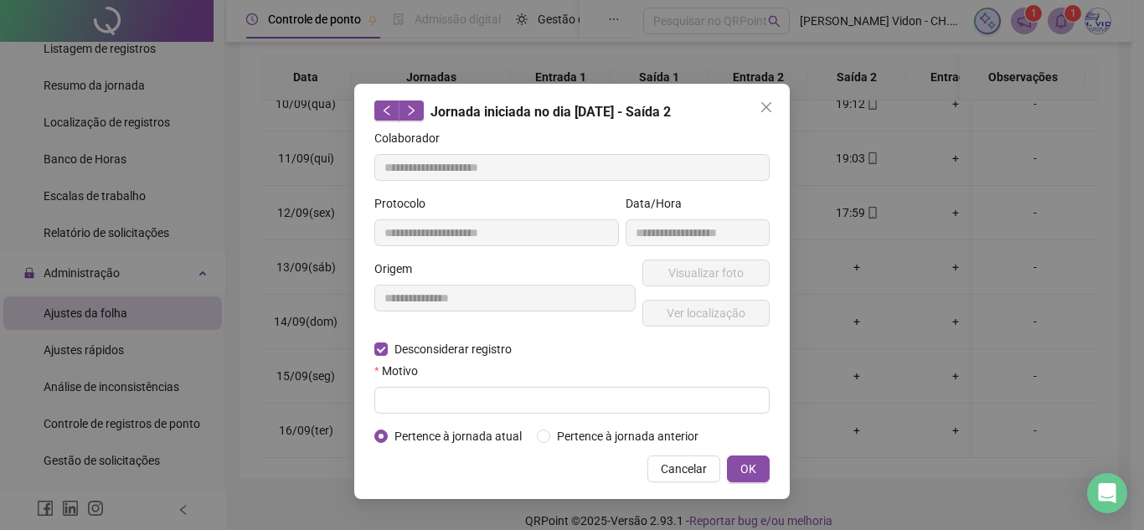
type input "**********"
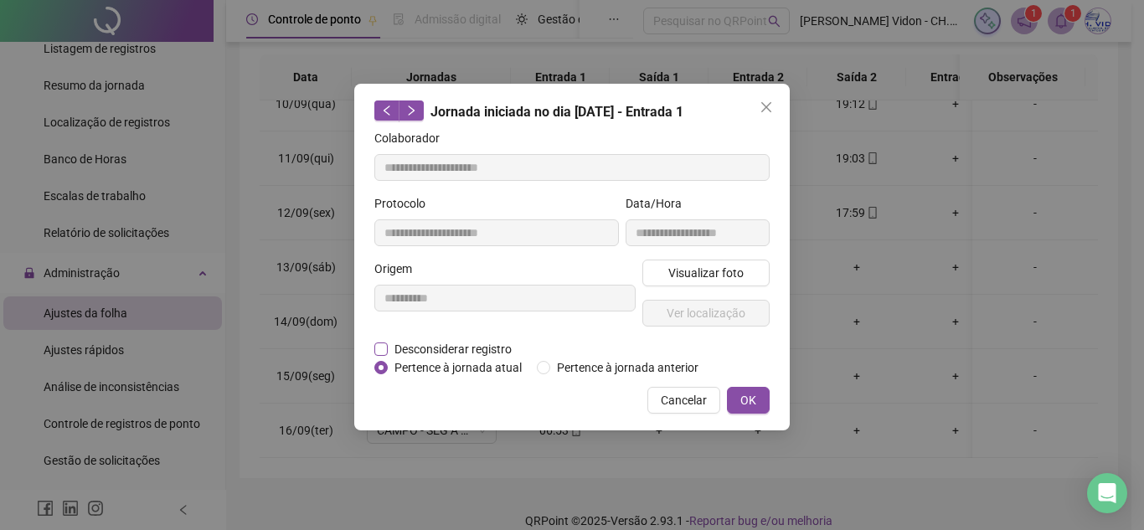
click at [490, 345] on span "Desconsiderar registro" at bounding box center [453, 349] width 131 height 18
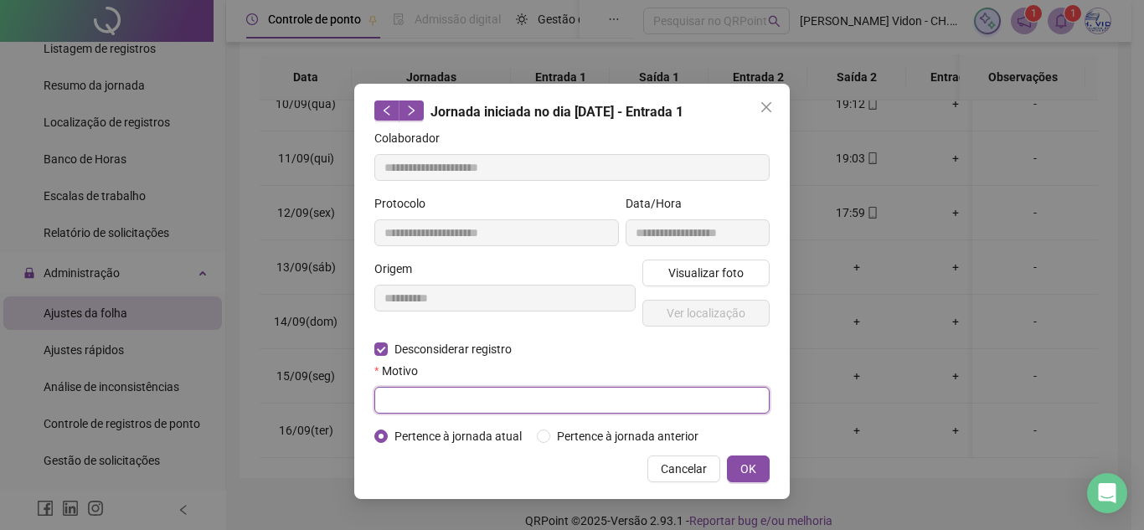
click at [438, 399] on input "text" at bounding box center [571, 400] width 395 height 27
type input "******"
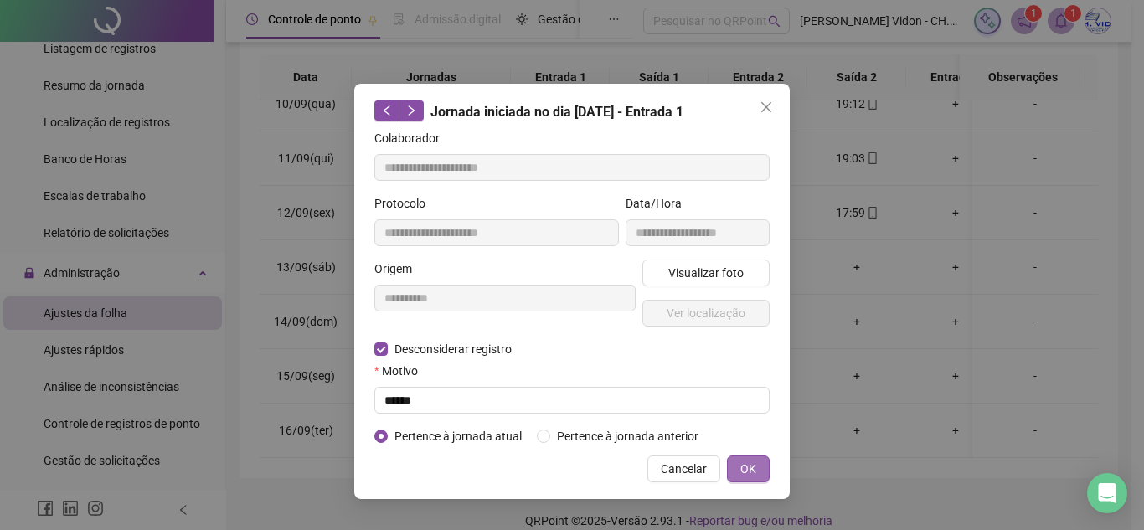
click at [754, 471] on span "OK" at bounding box center [748, 469] width 16 height 18
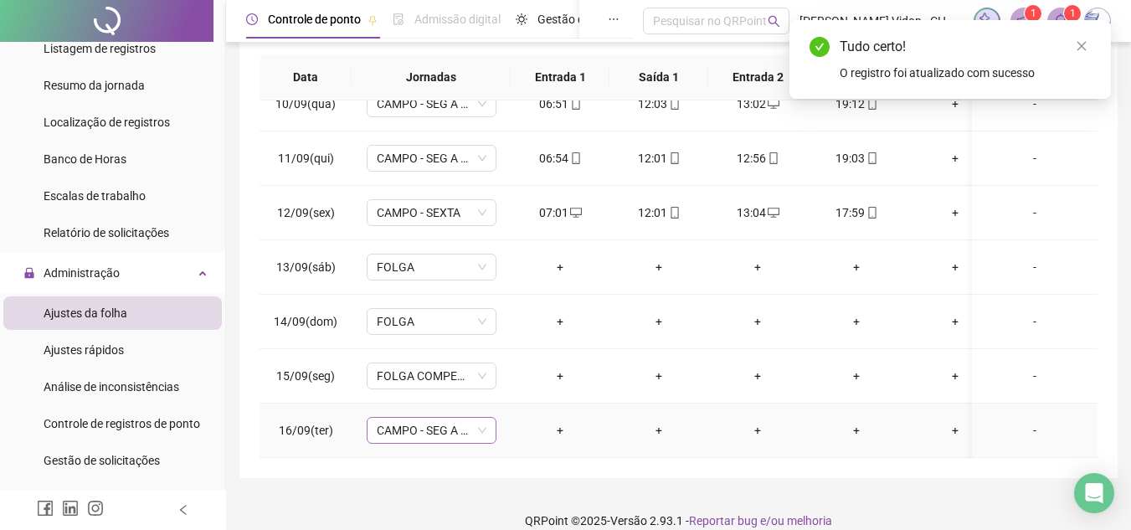
click at [439, 421] on span "CAMPO - SEG A QUINTA" at bounding box center [432, 430] width 110 height 25
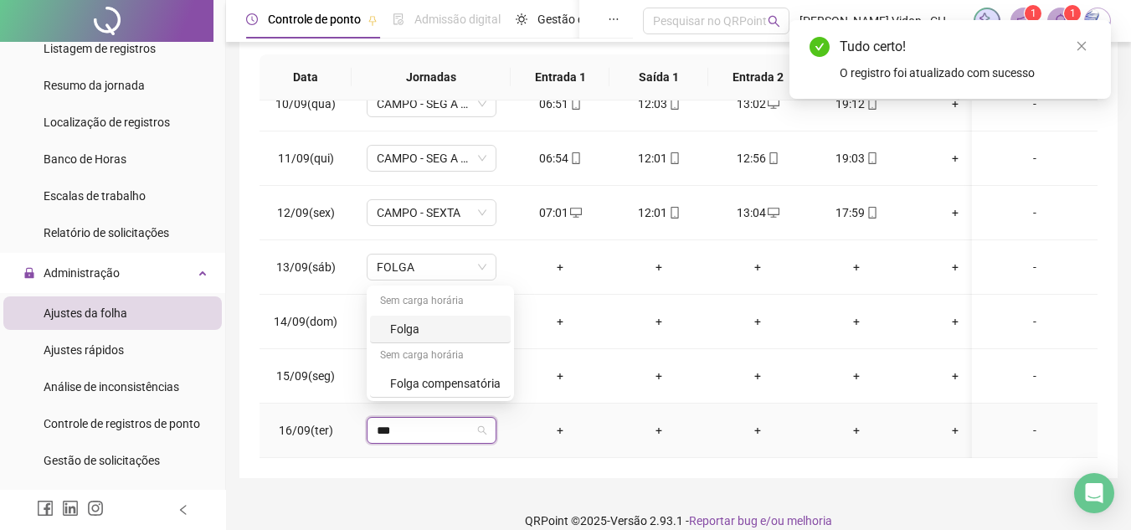
type input "****"
click at [466, 378] on div "Folga compensatória" at bounding box center [445, 383] width 111 height 18
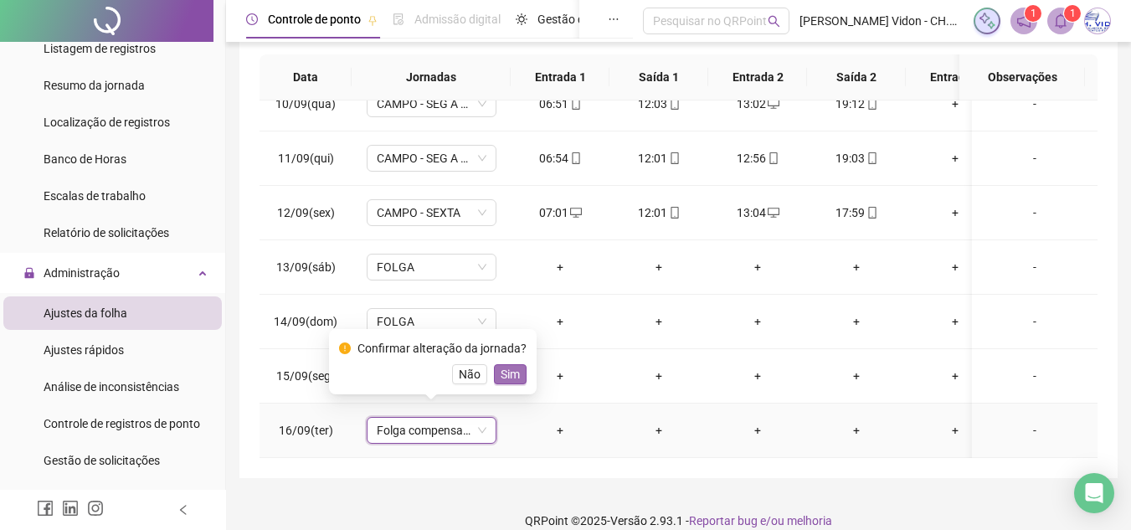
click at [503, 371] on span "Sim" at bounding box center [510, 374] width 19 height 18
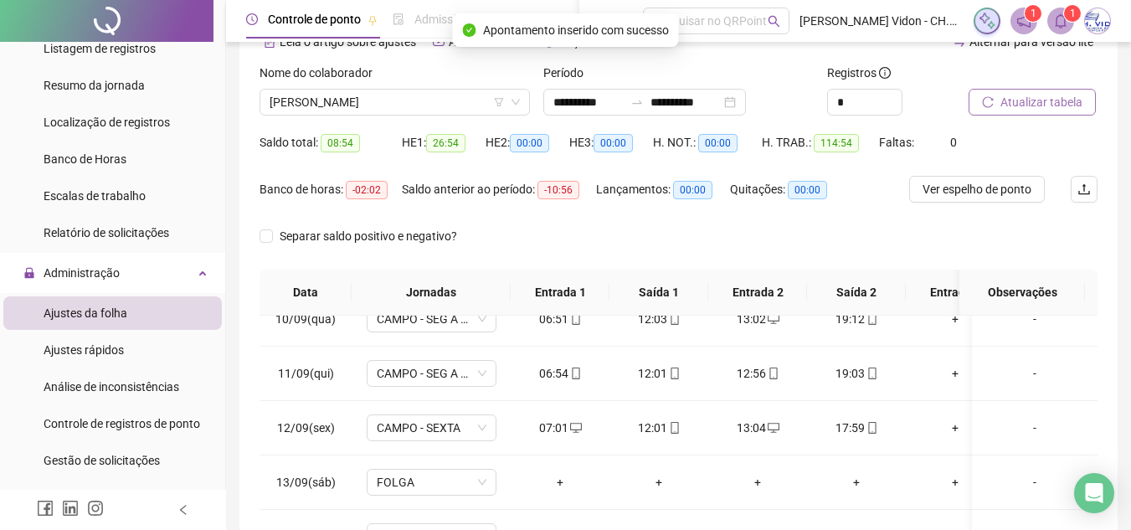
scroll to position [0, 0]
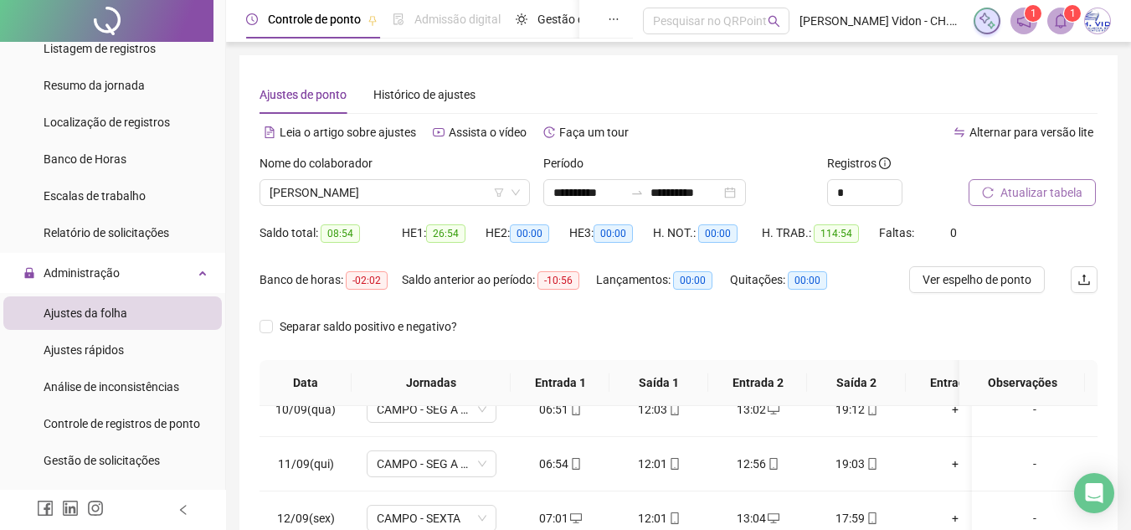
click at [1002, 201] on span "Atualizar tabela" at bounding box center [1041, 192] width 82 height 18
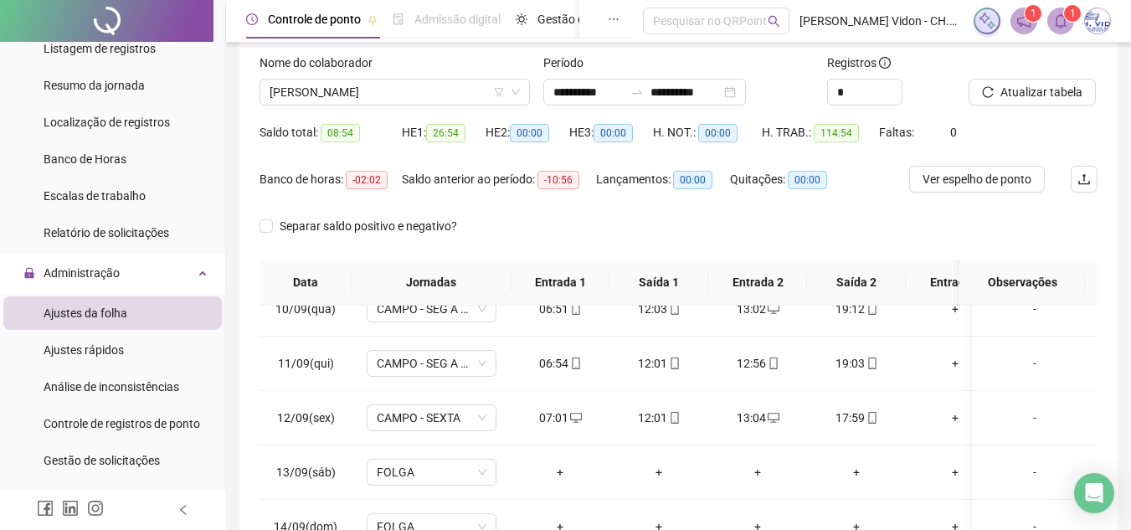
scroll to position [66, 0]
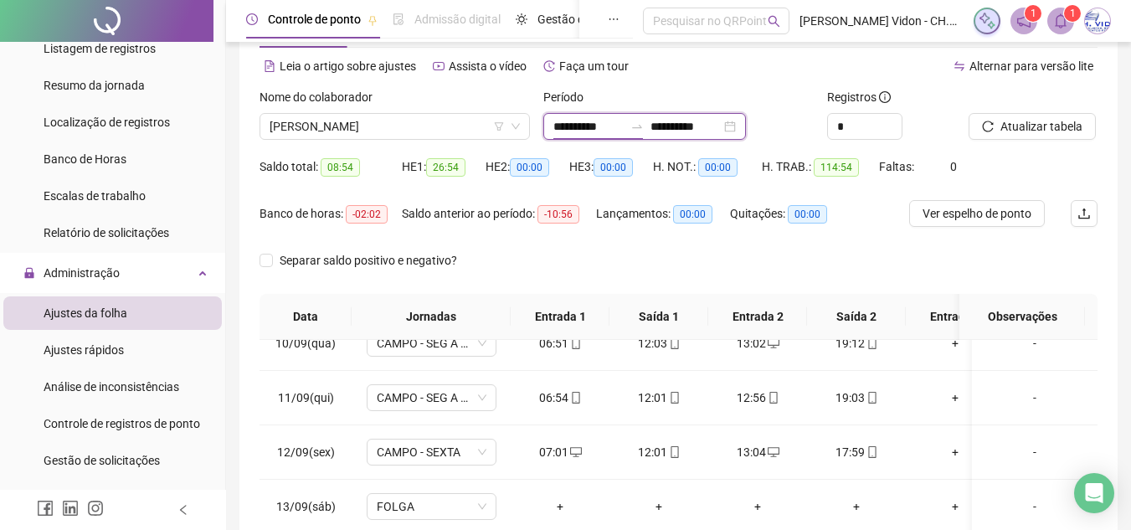
click at [558, 123] on input "**********" at bounding box center [588, 126] width 70 height 18
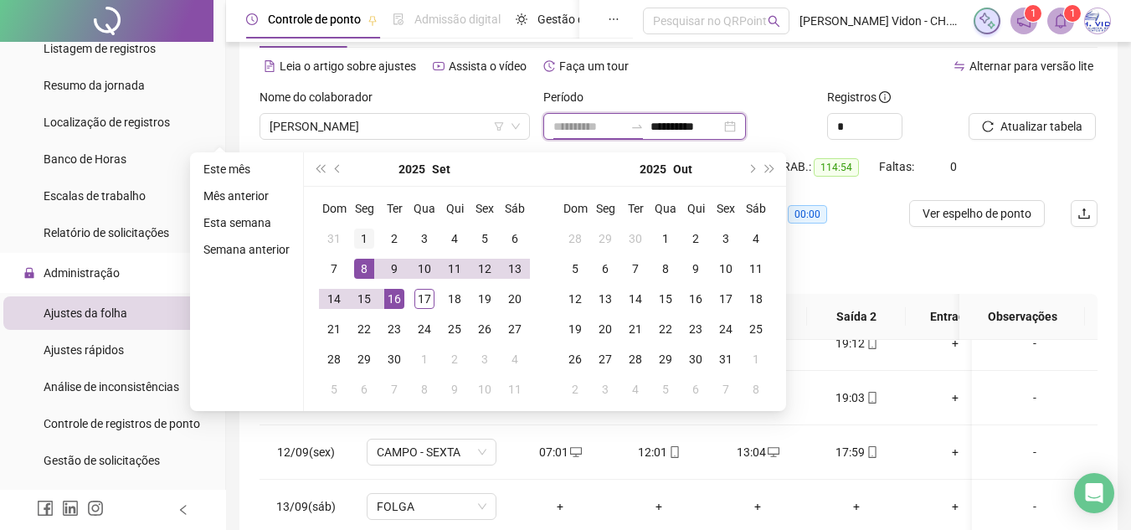
type input "**********"
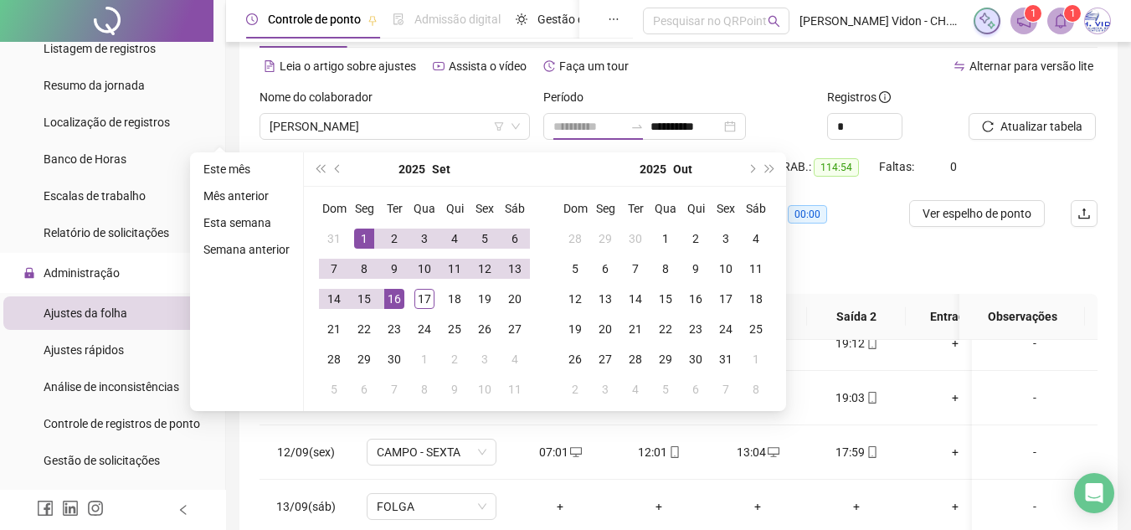
click at [363, 234] on div "1" at bounding box center [364, 239] width 20 height 20
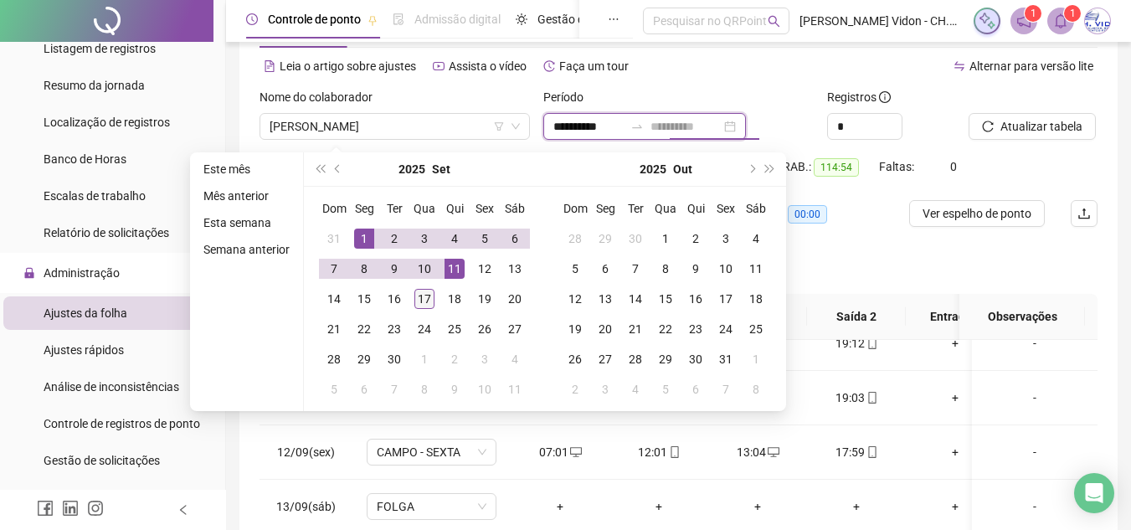
type input "**********"
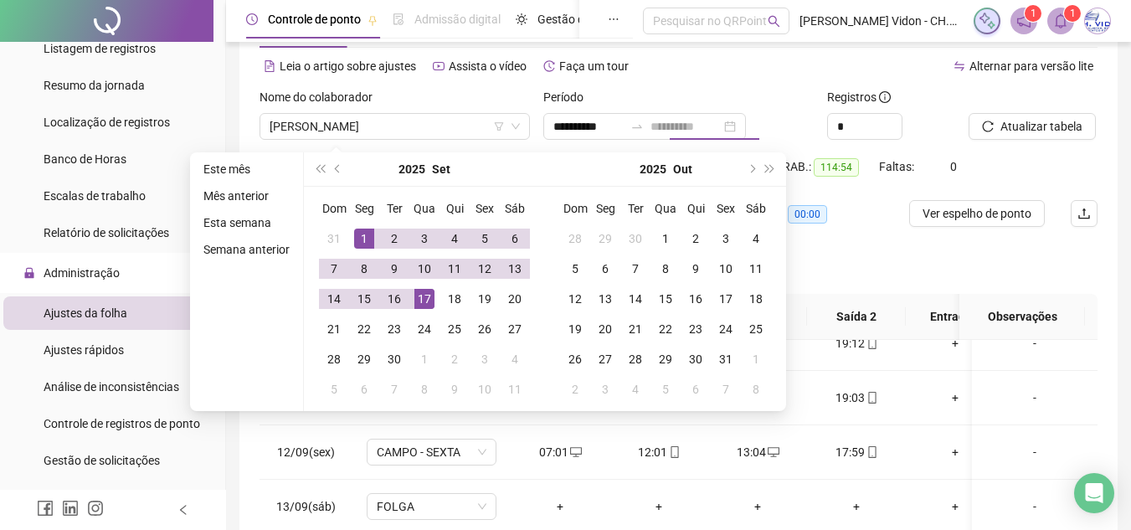
click at [424, 302] on div "17" at bounding box center [424, 299] width 20 height 20
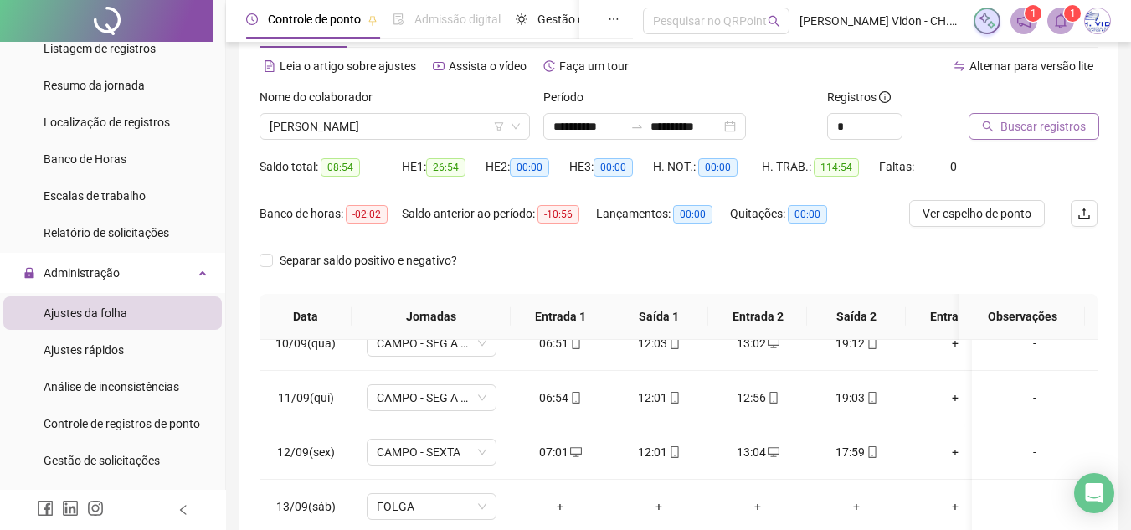
click at [1052, 124] on span "Buscar registros" at bounding box center [1042, 126] width 85 height 18
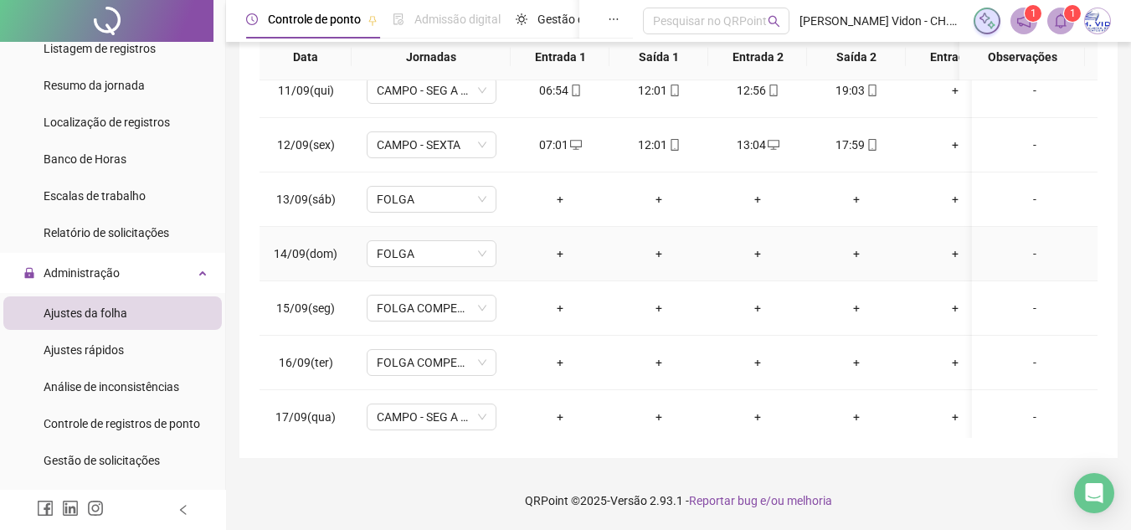
scroll to position [580, 0]
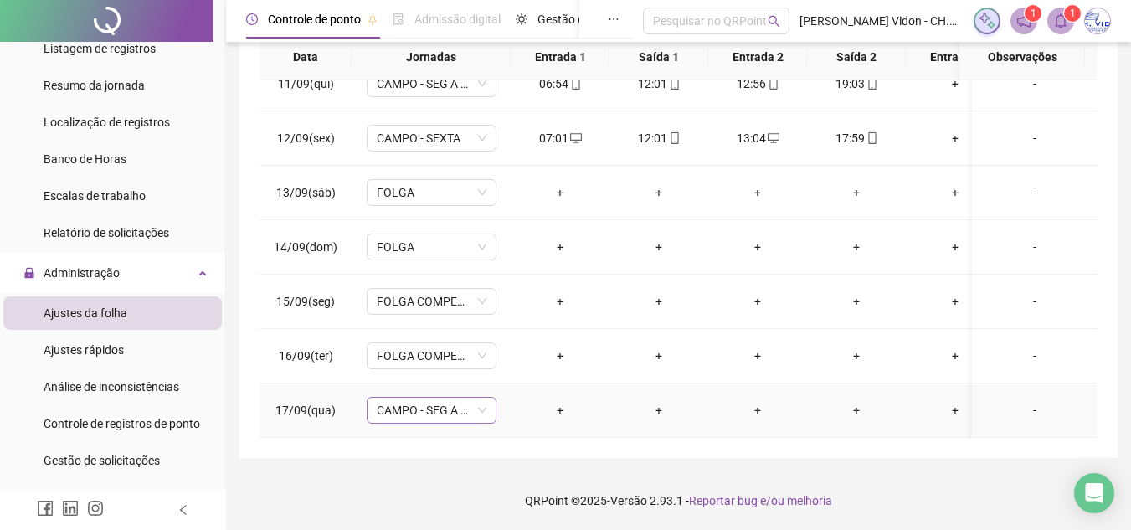
click at [409, 406] on span "CAMPO - SEG A QUINTA" at bounding box center [432, 410] width 110 height 25
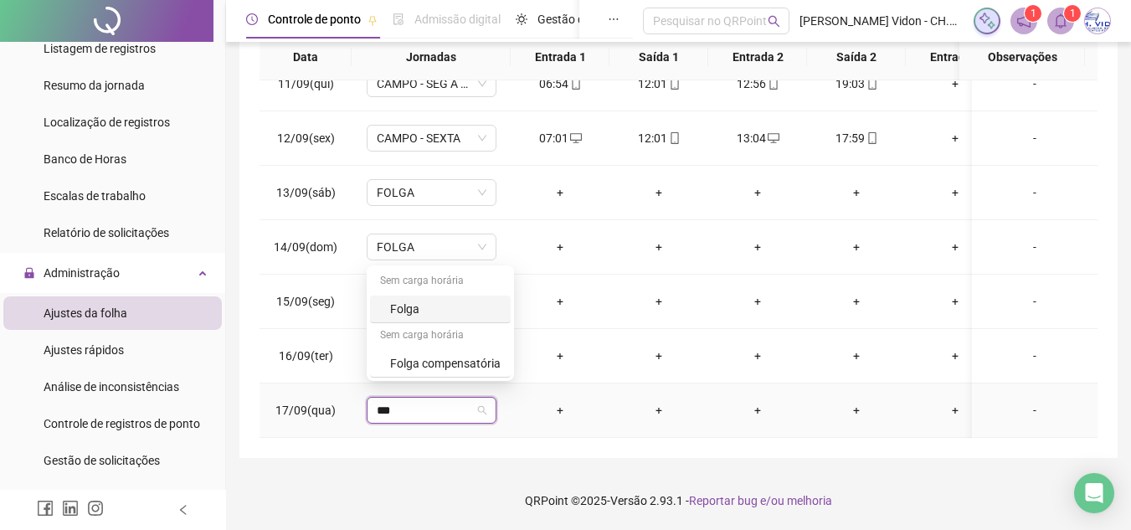
type input "****"
click at [443, 365] on div "Folga compensatória" at bounding box center [445, 363] width 111 height 18
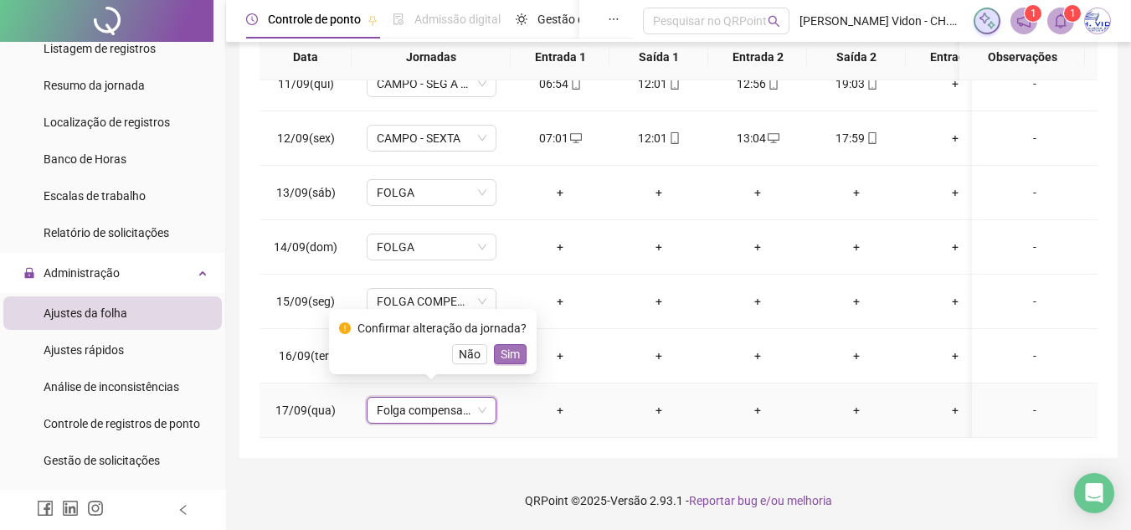
click at [516, 352] on span "Sim" at bounding box center [510, 354] width 19 height 18
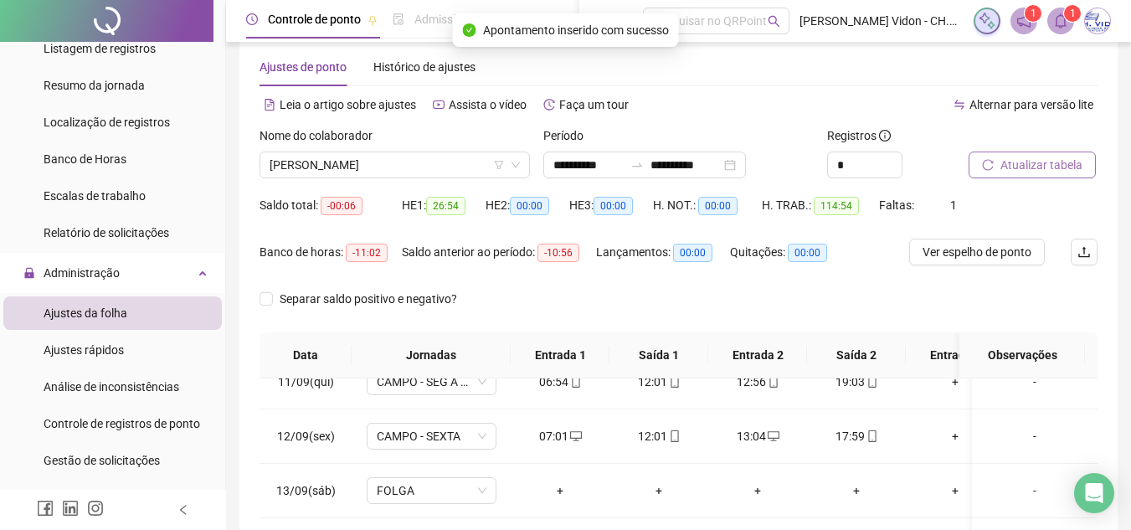
scroll to position [20, 0]
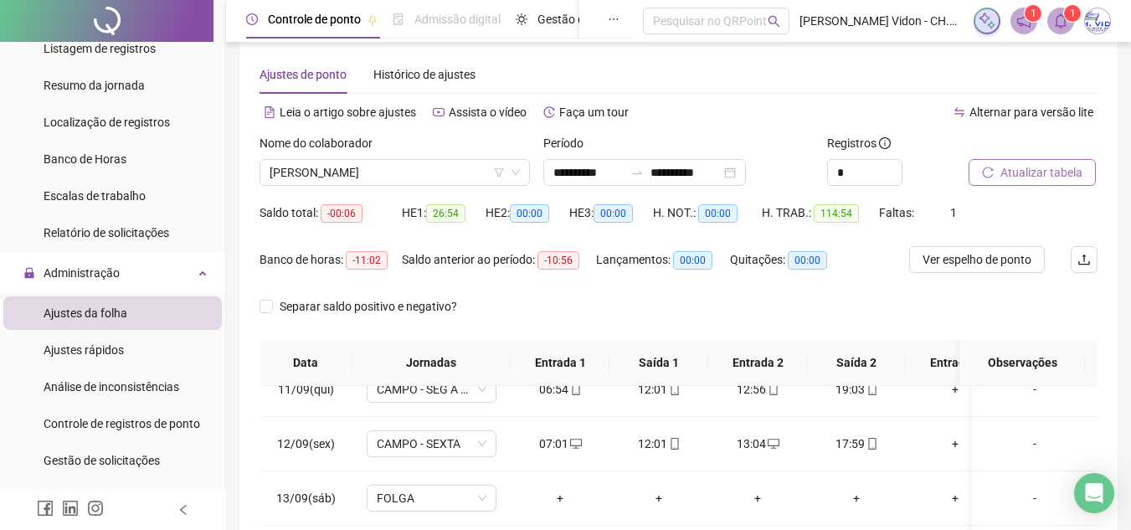
click at [1043, 174] on span "Atualizar tabela" at bounding box center [1041, 172] width 82 height 18
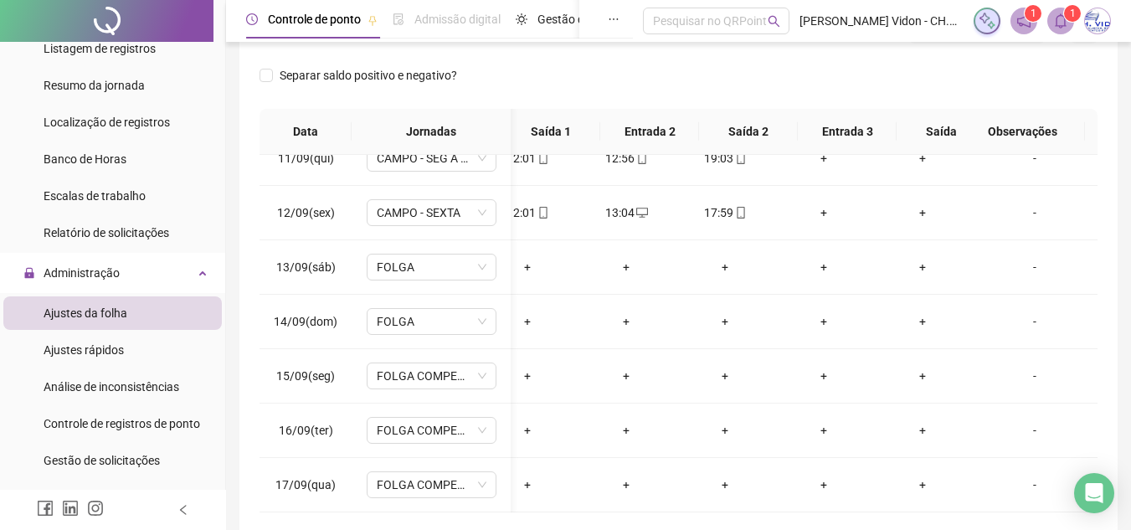
scroll to position [0, 144]
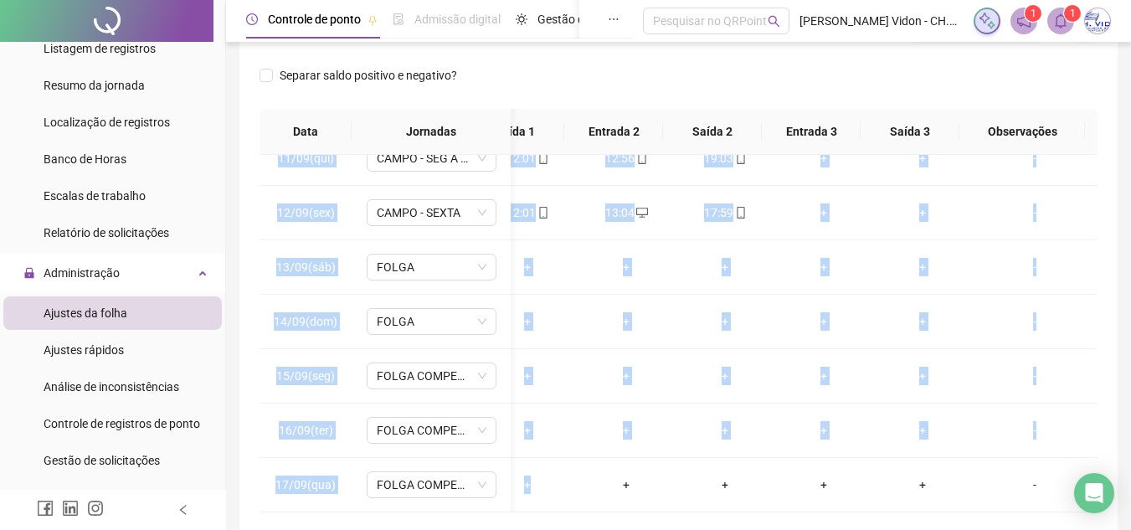
drag, startPoint x: 543, startPoint y: 491, endPoint x: 377, endPoint y: 512, distance: 167.9
click at [377, 512] on div "01/09(seg) CAMPO - SEG A QUINTA 07:01 12:01 12:54 19:12 + + - 02/09(ter) CAMPO …" at bounding box center [679, 333] width 838 height 357
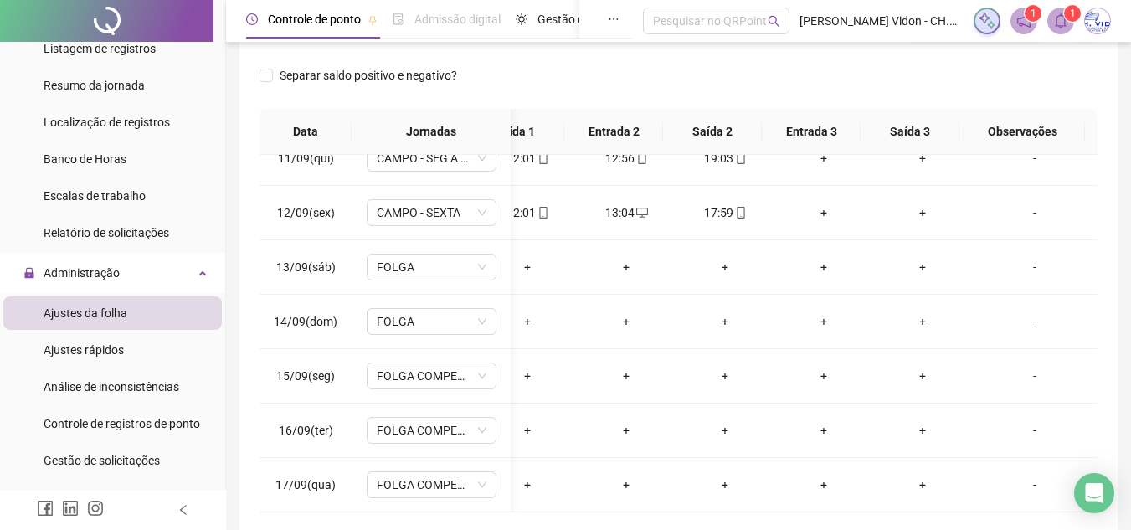
click at [623, 117] on th "Entrada 2" at bounding box center [613, 132] width 99 height 46
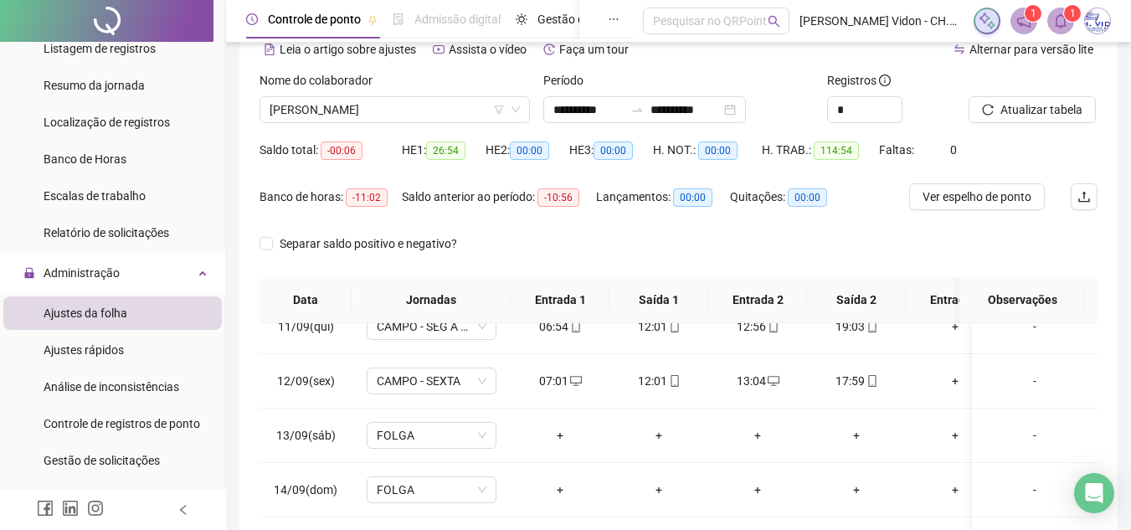
scroll to position [84, 0]
click at [109, 363] on div "Ajustes rápidos" at bounding box center [84, 349] width 80 height 33
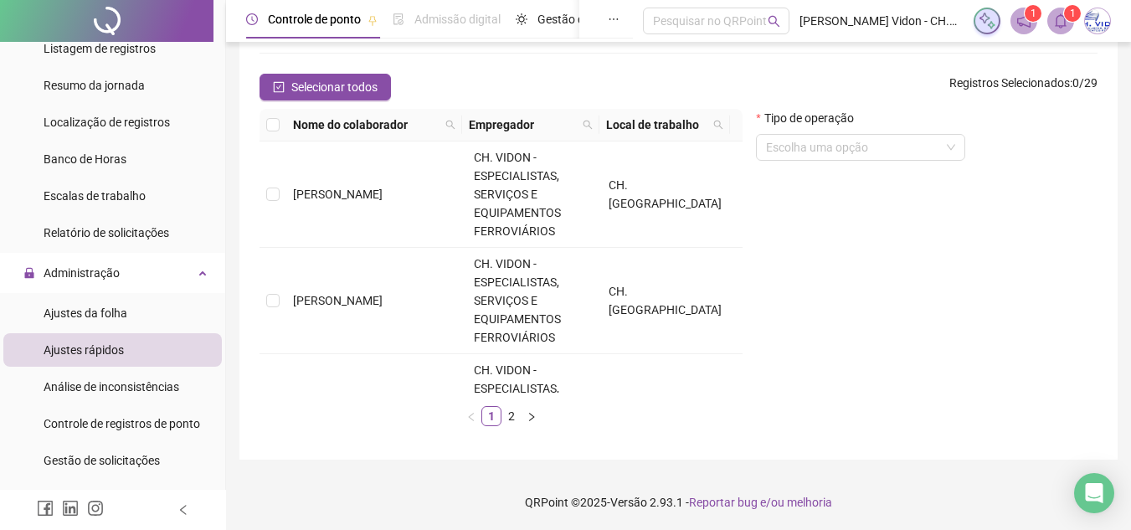
scroll to position [168, 0]
click at [320, 198] on span "ANDERSON MANOEL DE FARIA" at bounding box center [338, 192] width 90 height 13
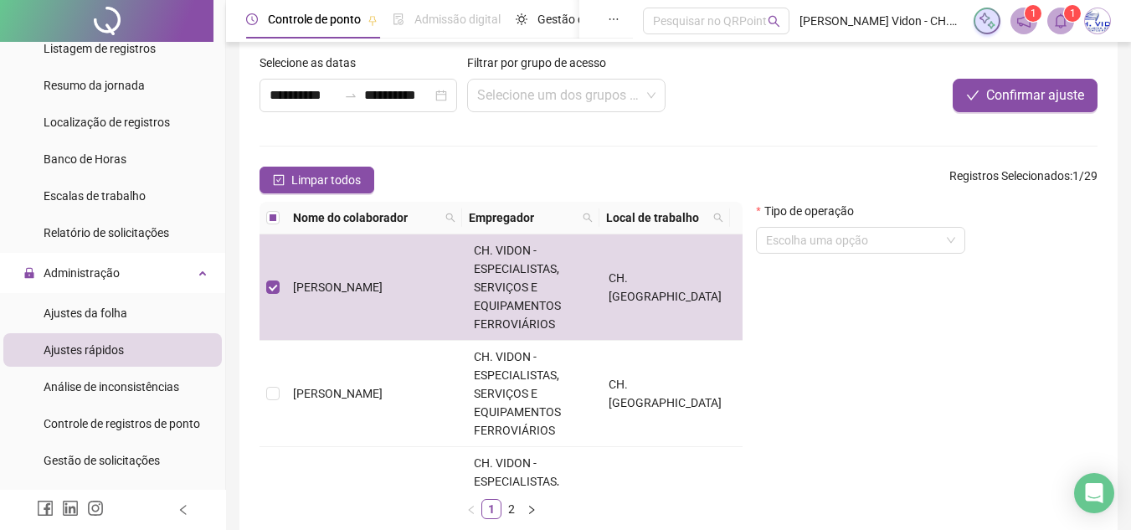
scroll to position [167, 0]
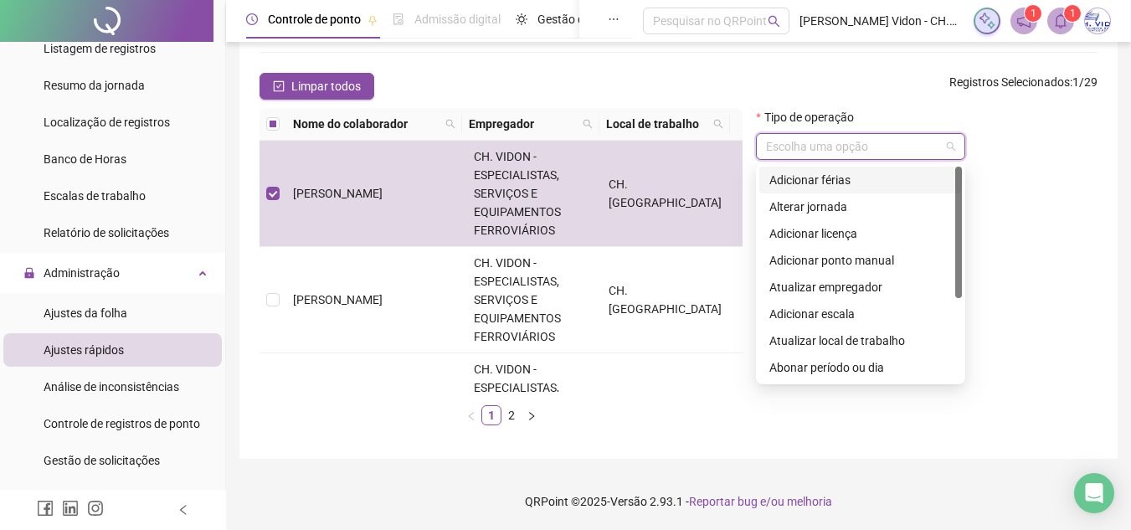
click at [897, 147] on input "search" at bounding box center [853, 146] width 174 height 25
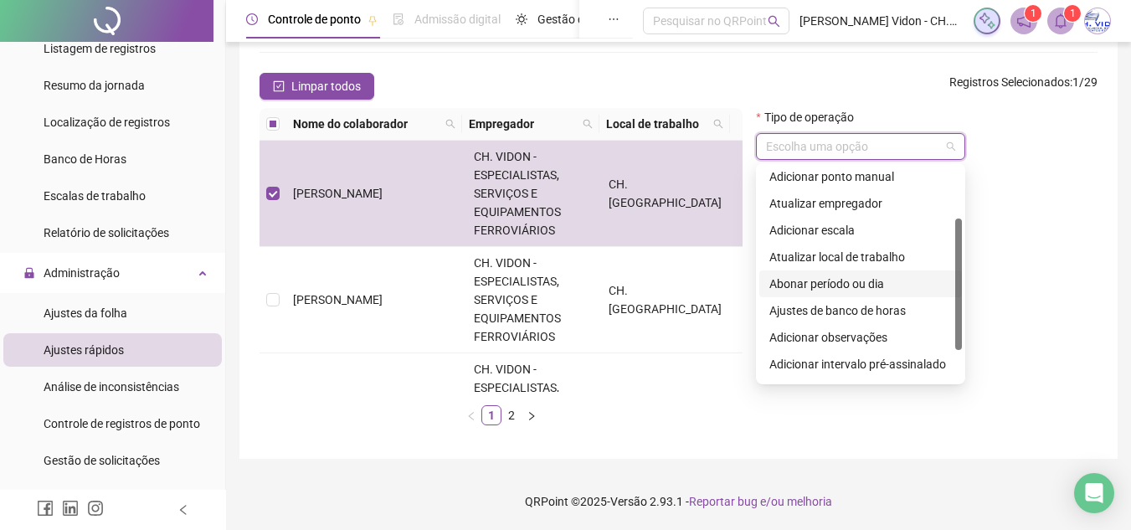
click at [861, 289] on div "Abonar período ou dia" at bounding box center [860, 284] width 183 height 18
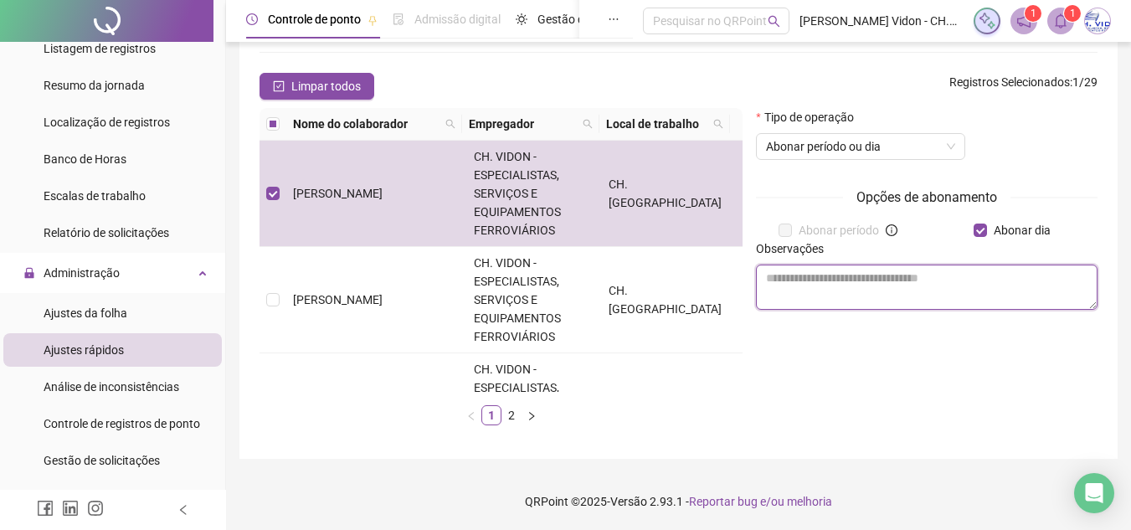
click at [888, 290] on textarea at bounding box center [927, 287] width 342 height 45
type textarea "********"
drag, startPoint x: 888, startPoint y: 291, endPoint x: 536, endPoint y: 299, distance: 352.6
click at [536, 299] on div "Nome do colaborador Empregador Local de trabalho ANDERSON MANOEL DE FARIA CH. V…" at bounding box center [678, 273] width 851 height 331
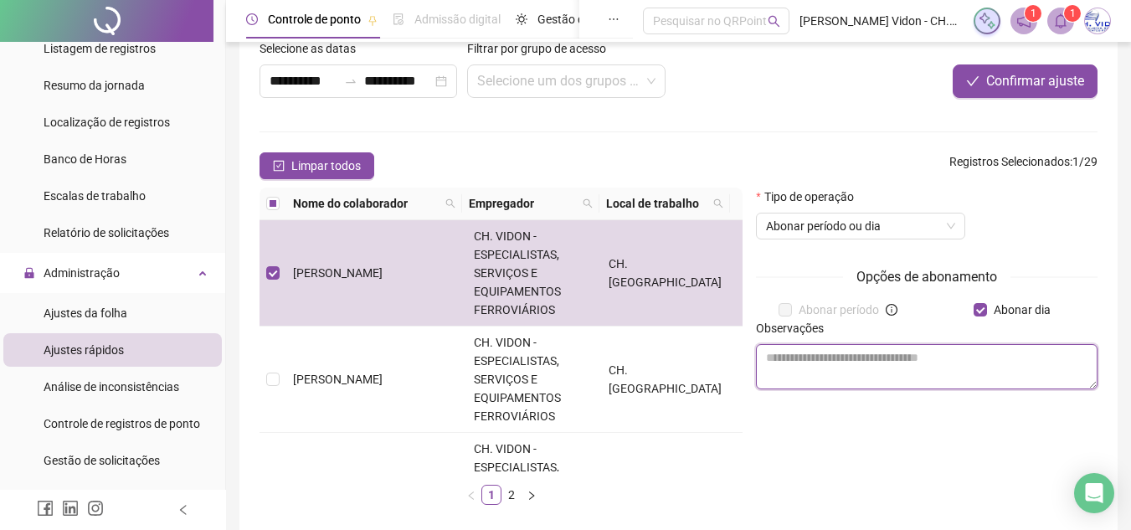
scroll to position [0, 0]
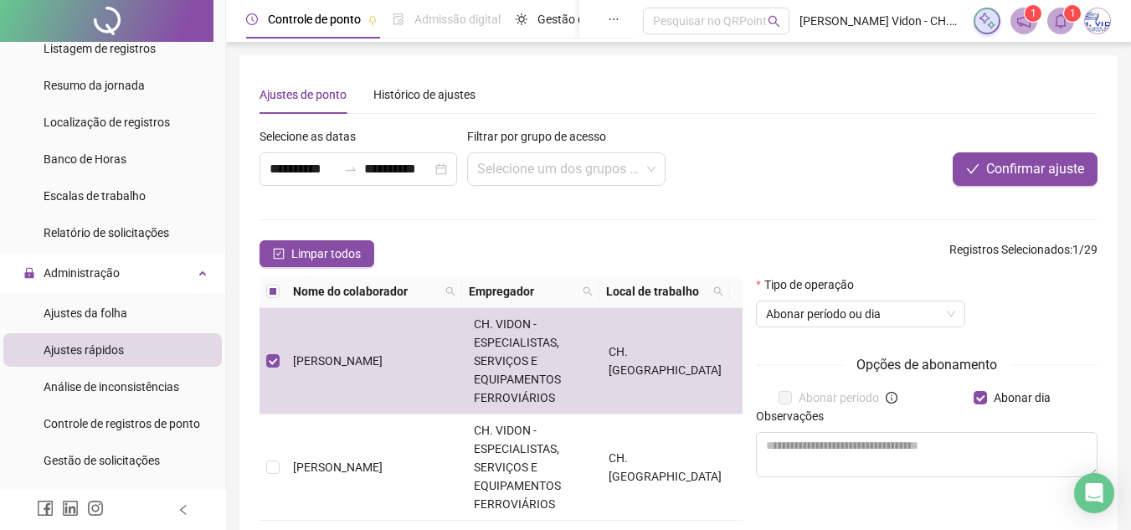
click at [107, 24] on div at bounding box center [106, 21] width 213 height 42
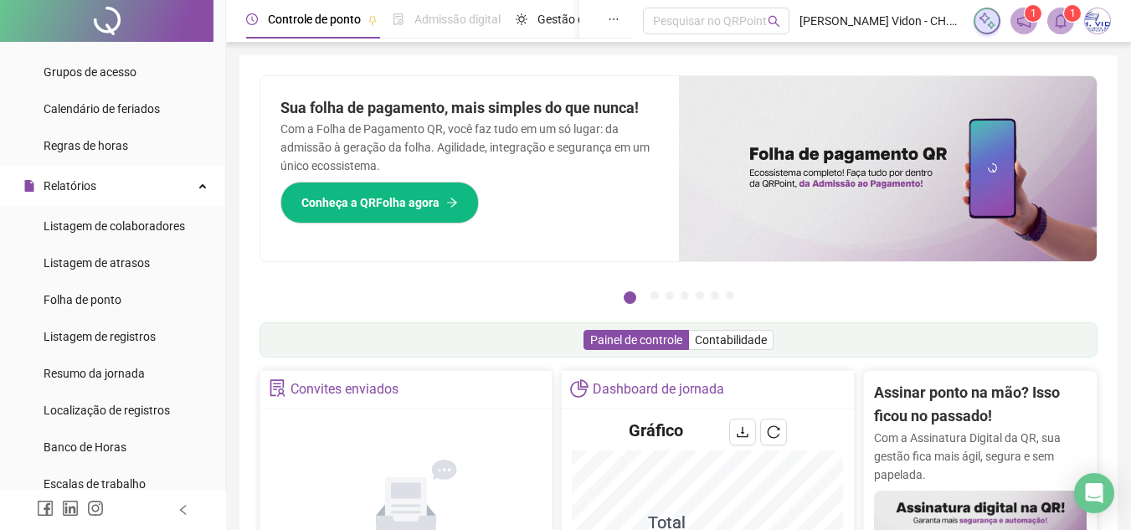
scroll to position [167, 0]
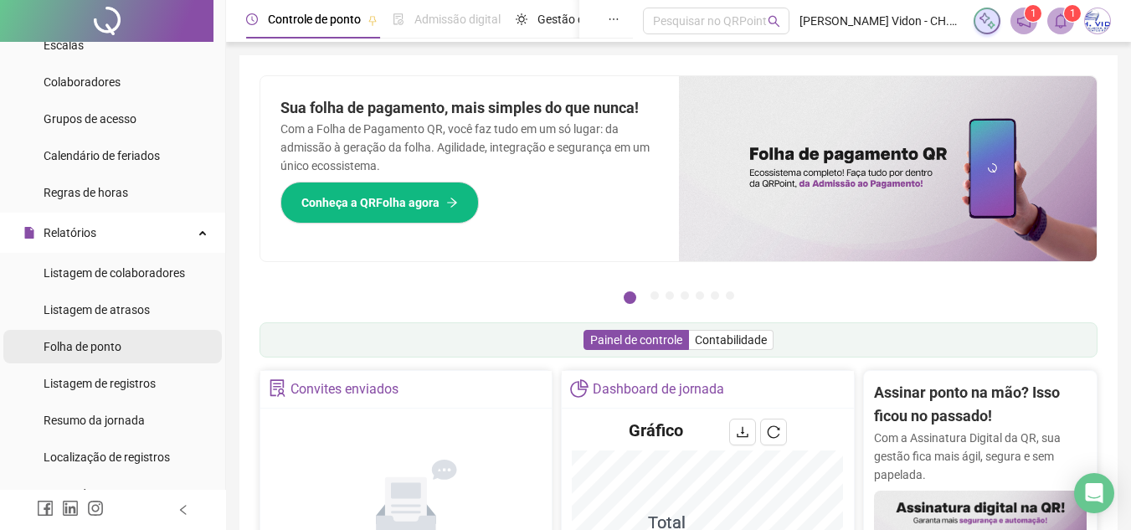
click at [77, 335] on div "Folha de ponto" at bounding box center [83, 346] width 78 height 33
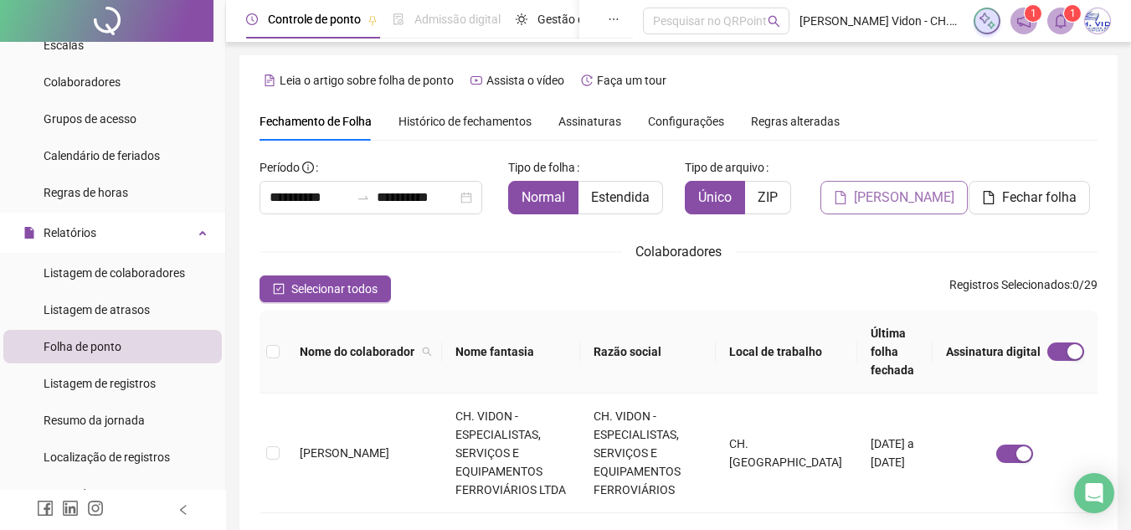
scroll to position [78, 0]
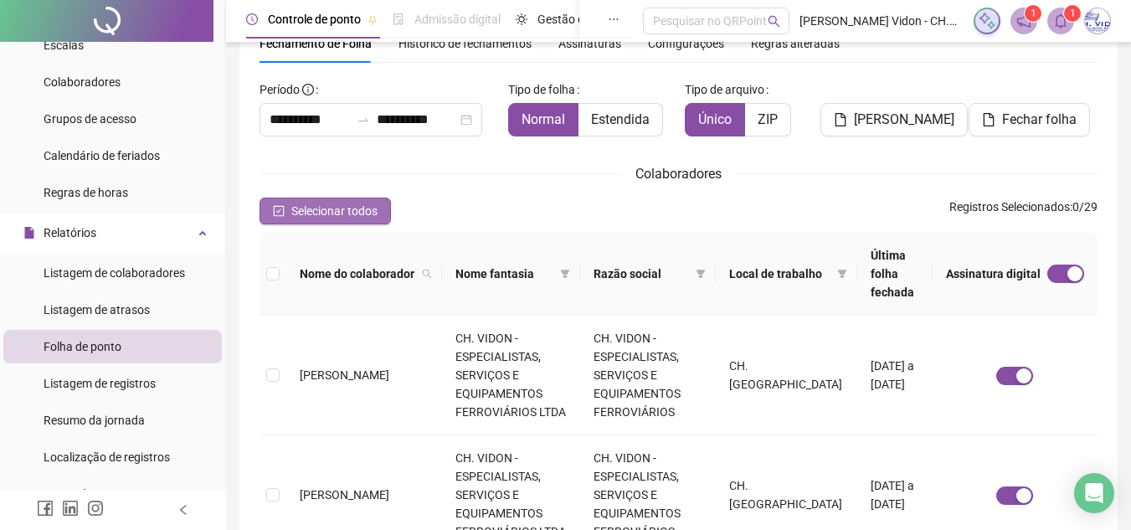
click at [347, 204] on span "Selecionar todos" at bounding box center [334, 211] width 86 height 18
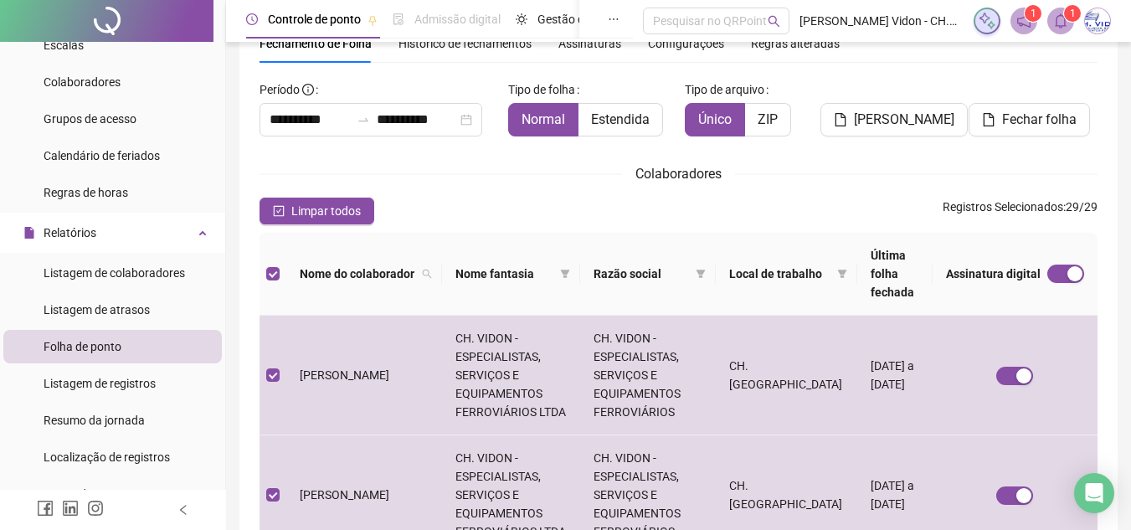
scroll to position [0, 0]
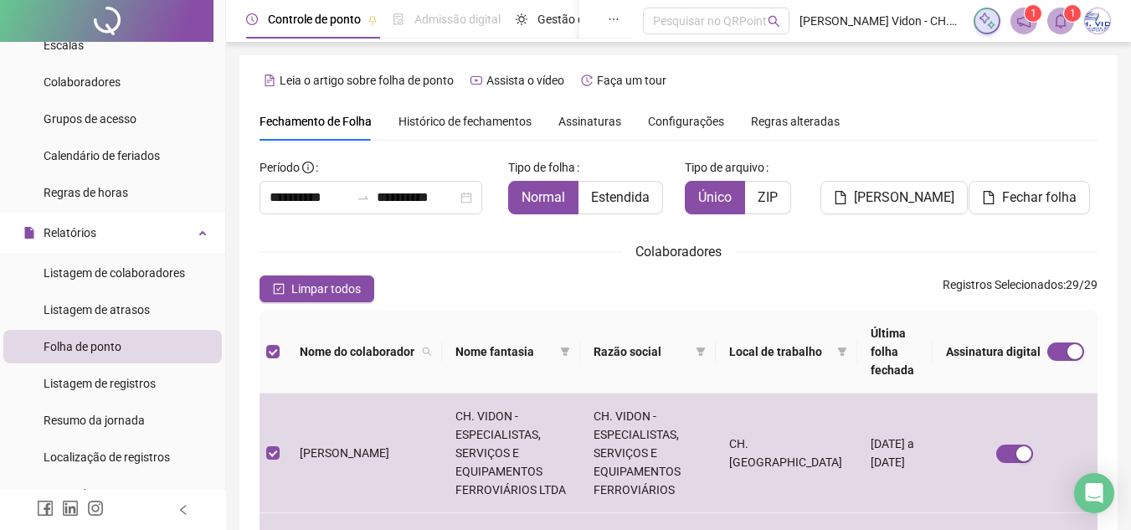
click at [587, 123] on span "Assinaturas" at bounding box center [589, 122] width 63 height 12
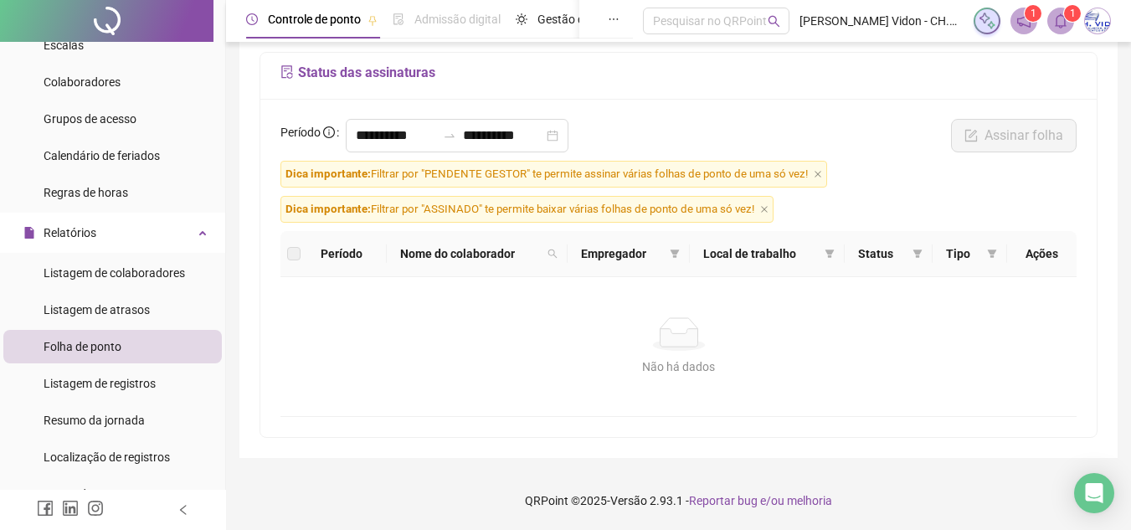
scroll to position [18, 0]
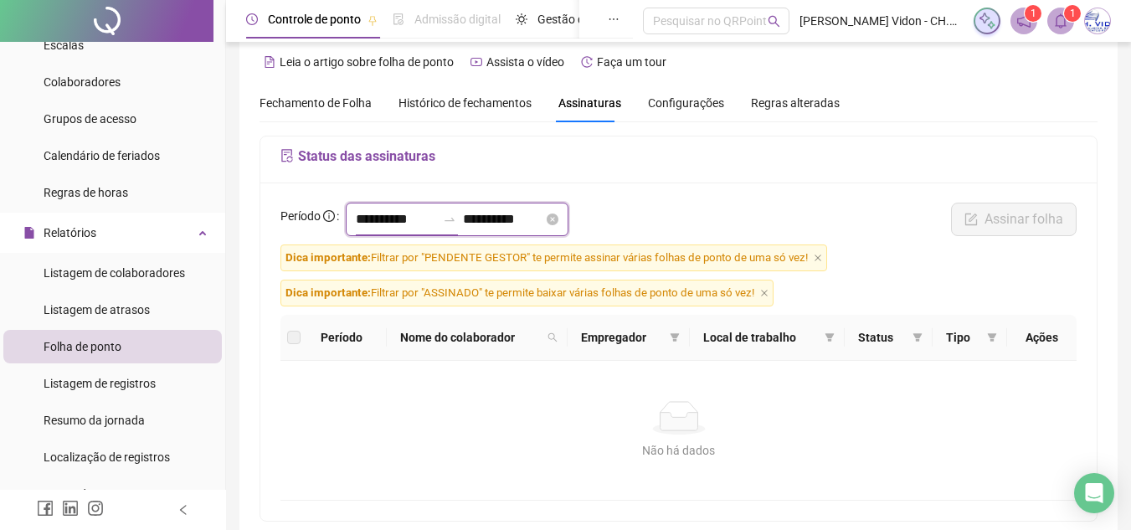
click at [381, 209] on input "**********" at bounding box center [396, 219] width 80 height 20
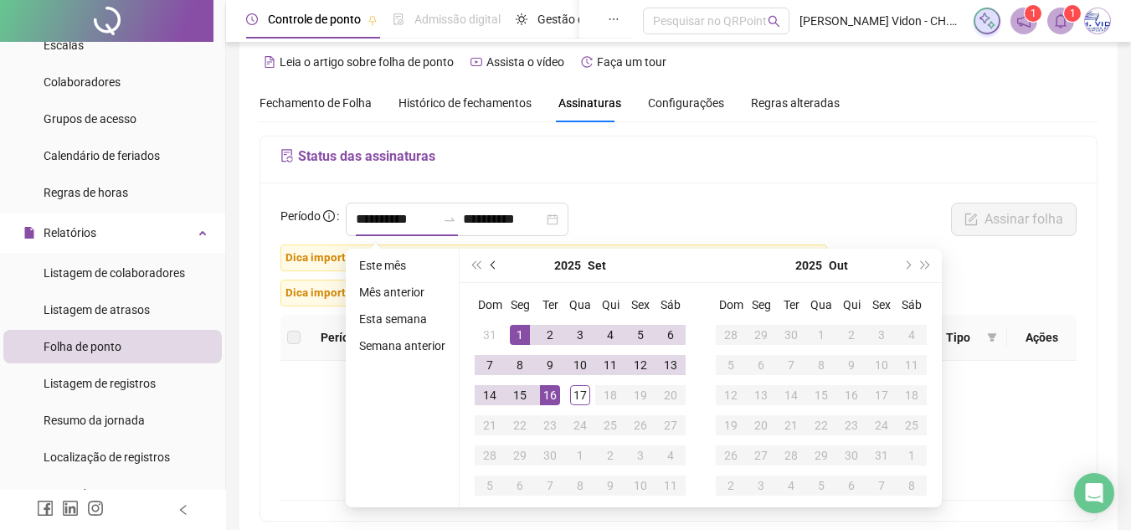
click at [492, 266] on span "prev-year" at bounding box center [495, 265] width 8 height 8
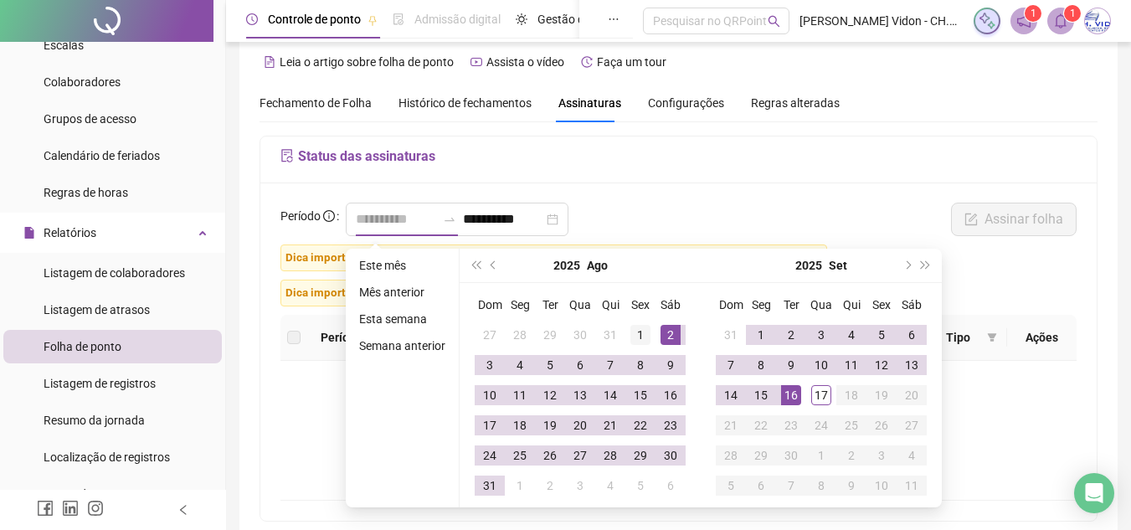
type input "**********"
click at [631, 337] on div "1" at bounding box center [640, 335] width 20 height 20
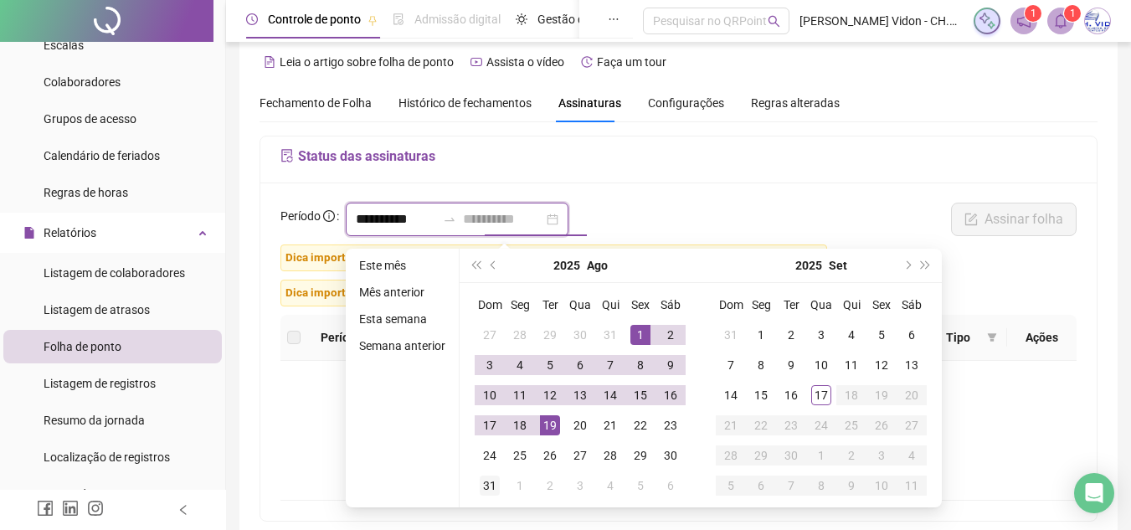
type input "**********"
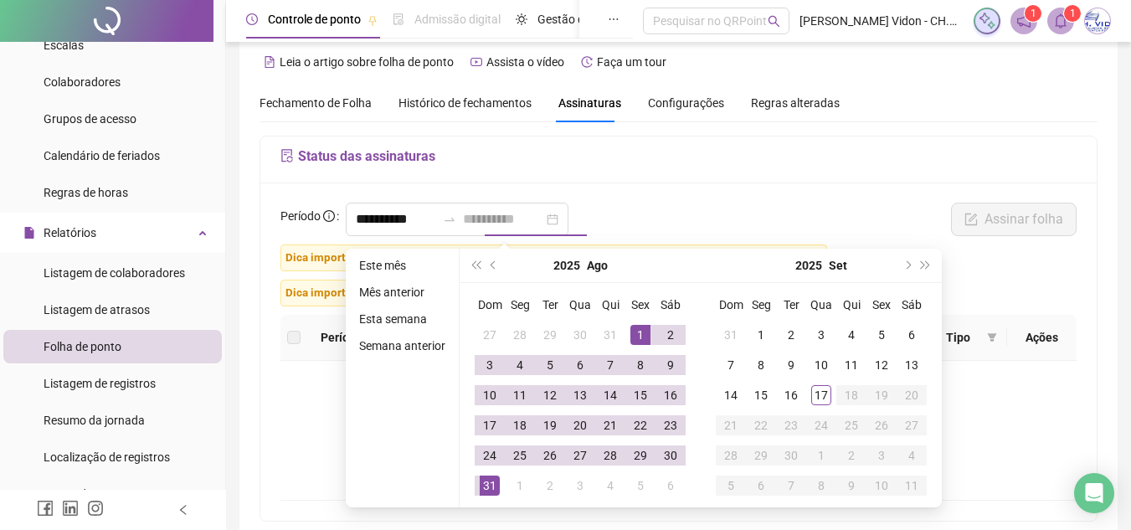
click at [484, 493] on div "31" at bounding box center [490, 486] width 20 height 20
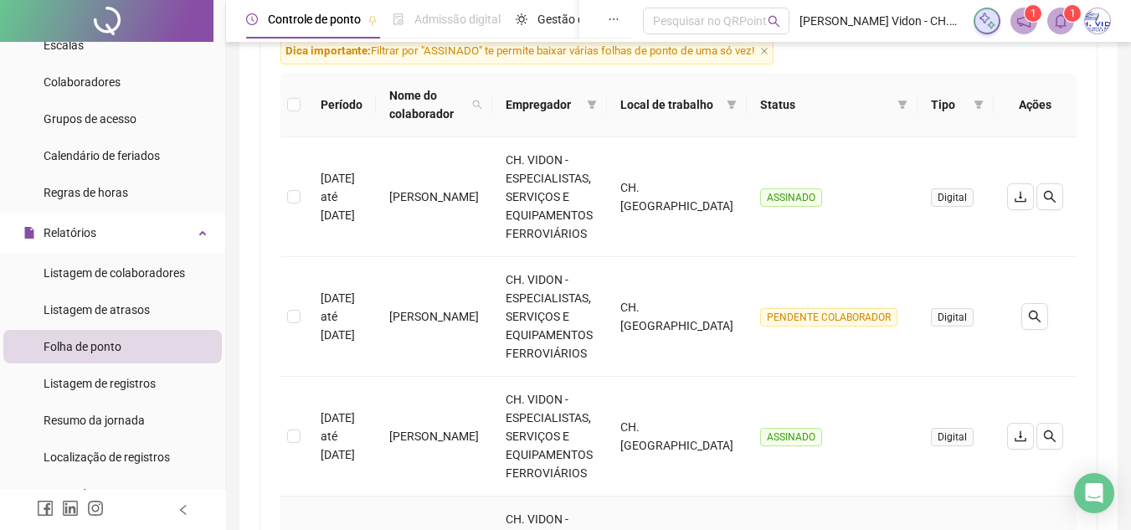
scroll to position [186, 0]
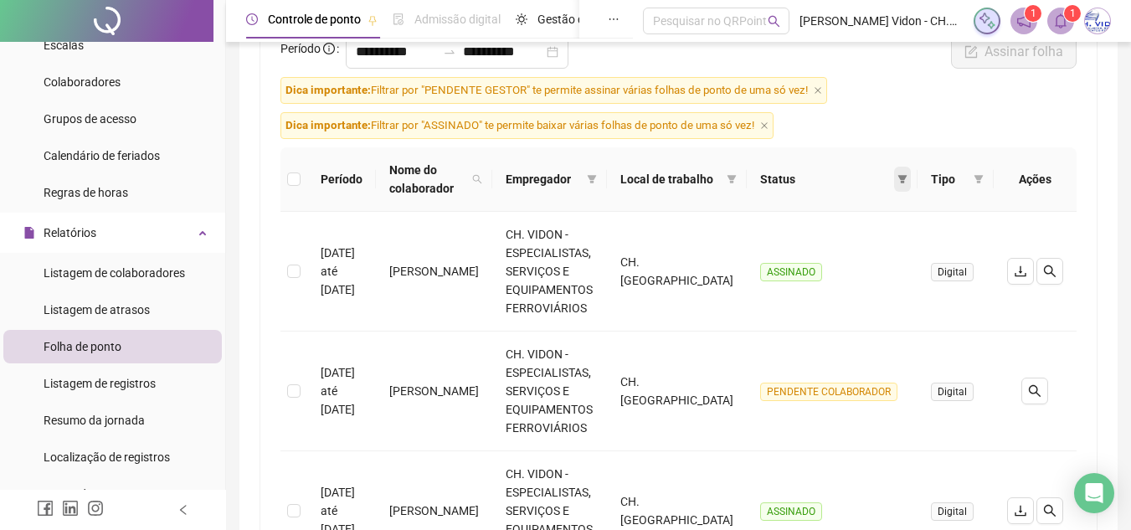
click at [907, 184] on span at bounding box center [902, 179] width 17 height 25
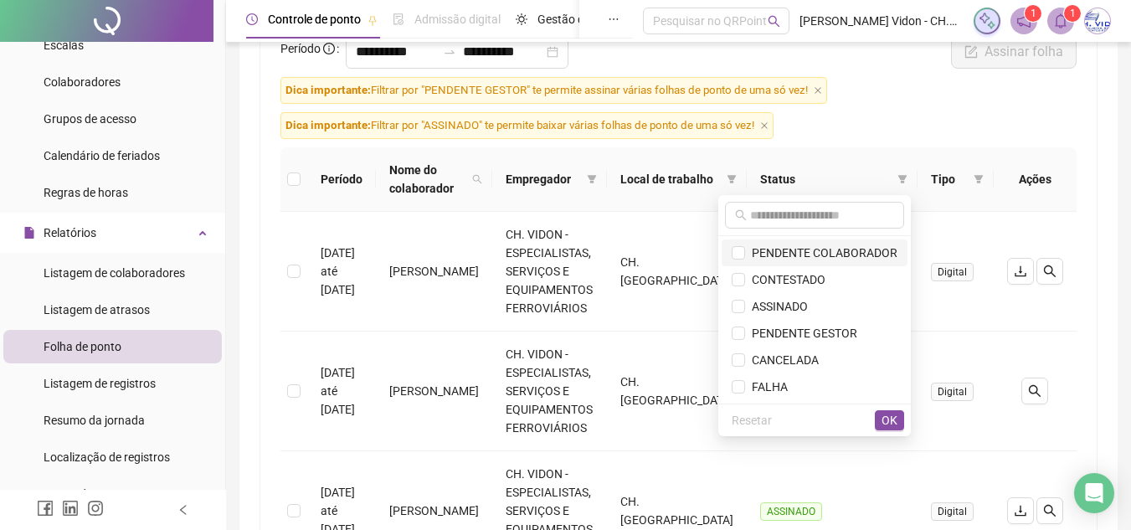
click at [859, 246] on span "PENDENTE COLABORADOR" at bounding box center [821, 252] width 152 height 13
click at [882, 422] on span "OK" at bounding box center [890, 420] width 16 height 18
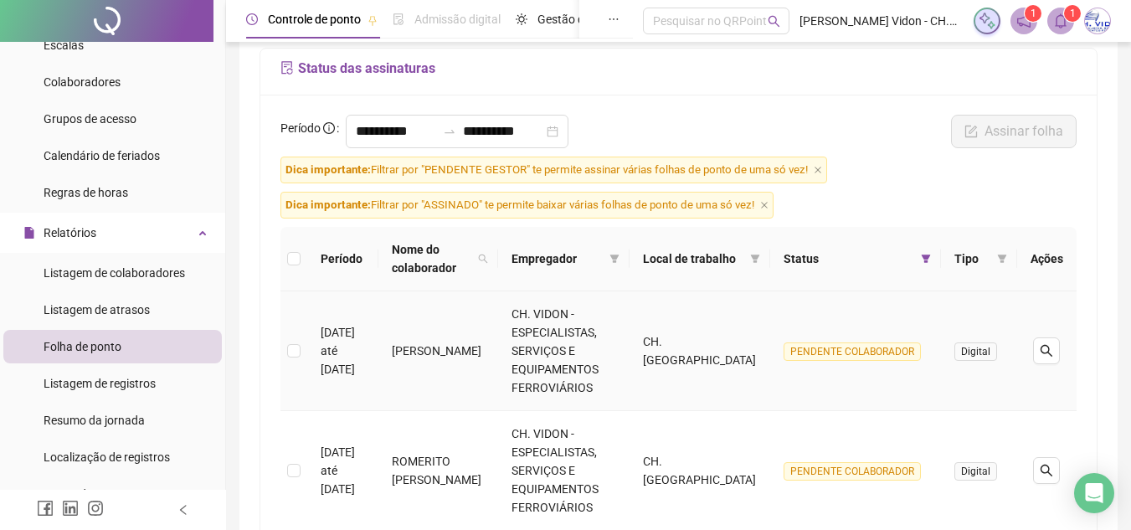
scroll to position [0, 0]
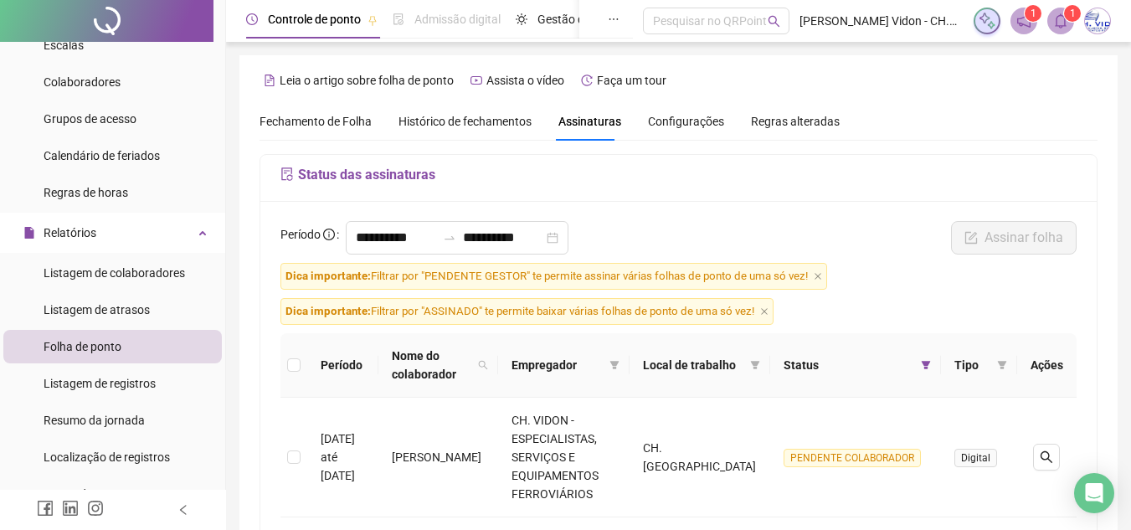
click at [321, 125] on span "Fechamento de Folha" at bounding box center [316, 121] width 112 height 13
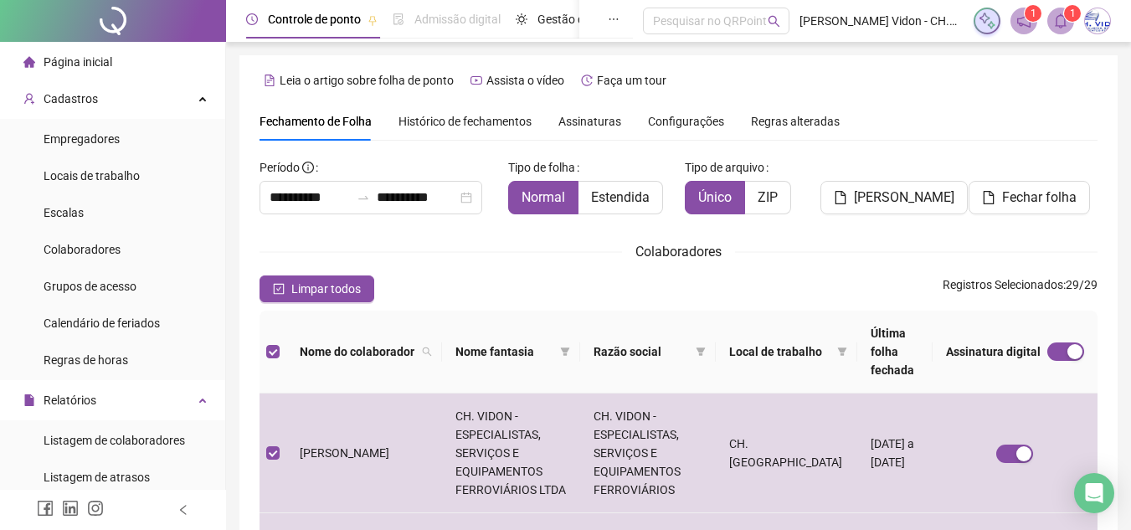
click at [114, 28] on div at bounding box center [113, 21] width 226 height 42
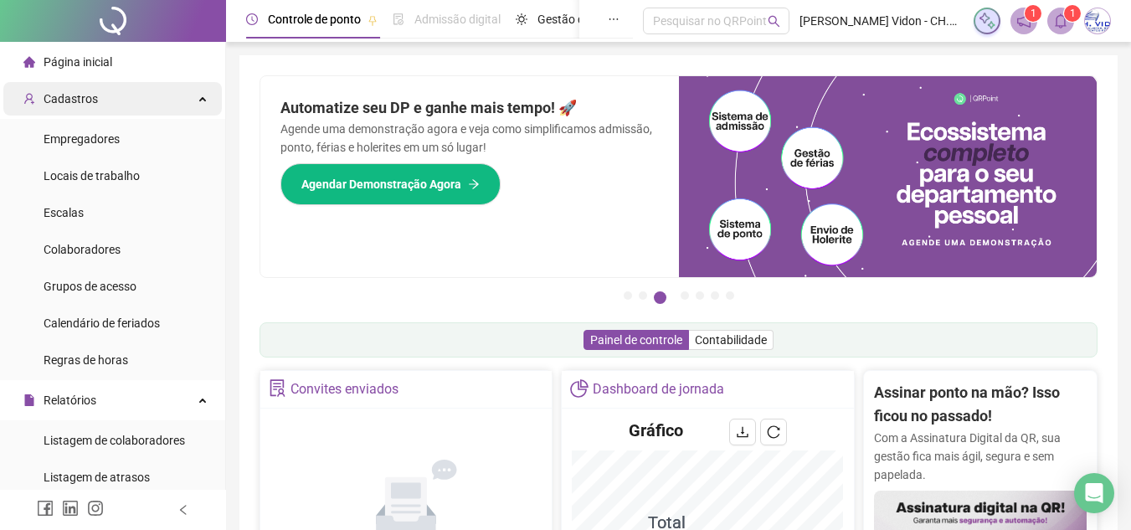
click at [121, 101] on div "Cadastros" at bounding box center [112, 98] width 219 height 33
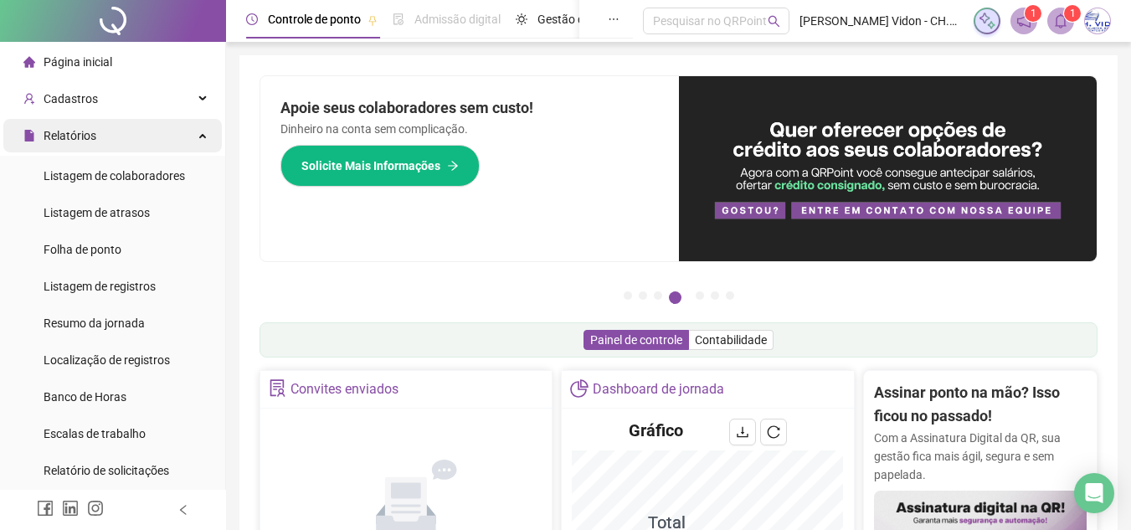
click at [95, 132] on span "Relatórios" at bounding box center [70, 135] width 53 height 13
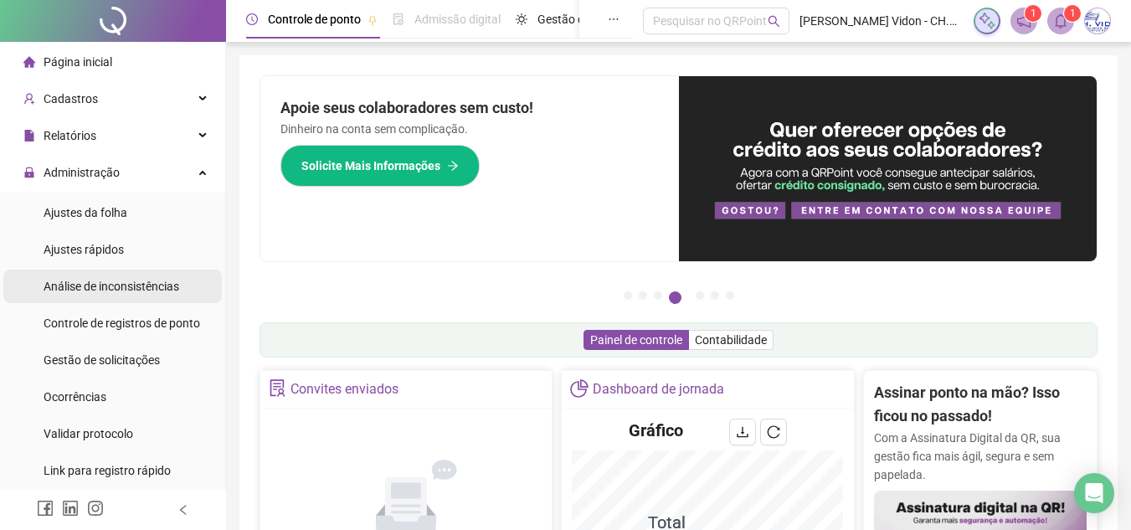
scroll to position [84, 0]
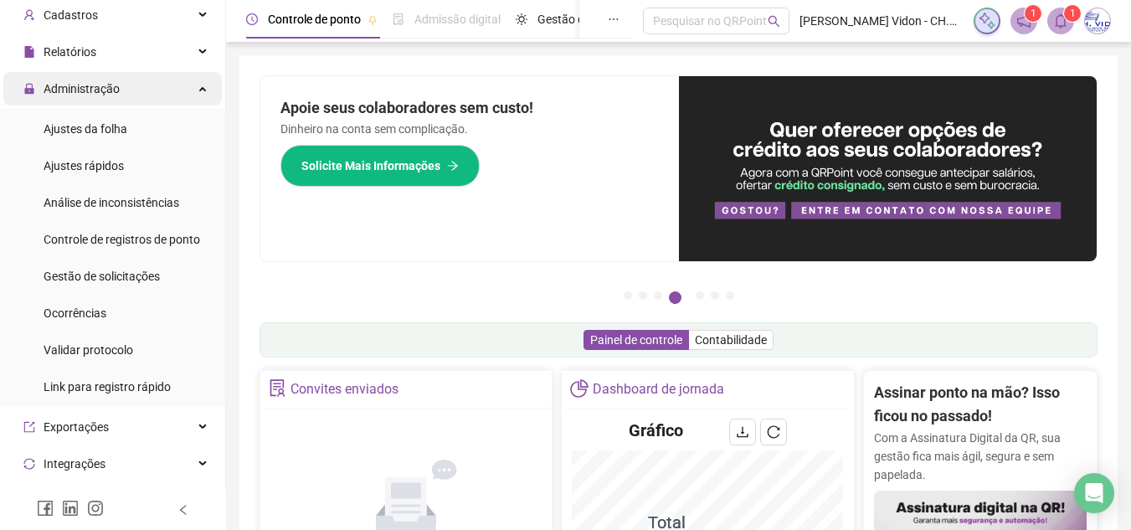
click at [111, 83] on span "Administração" at bounding box center [82, 88] width 76 height 13
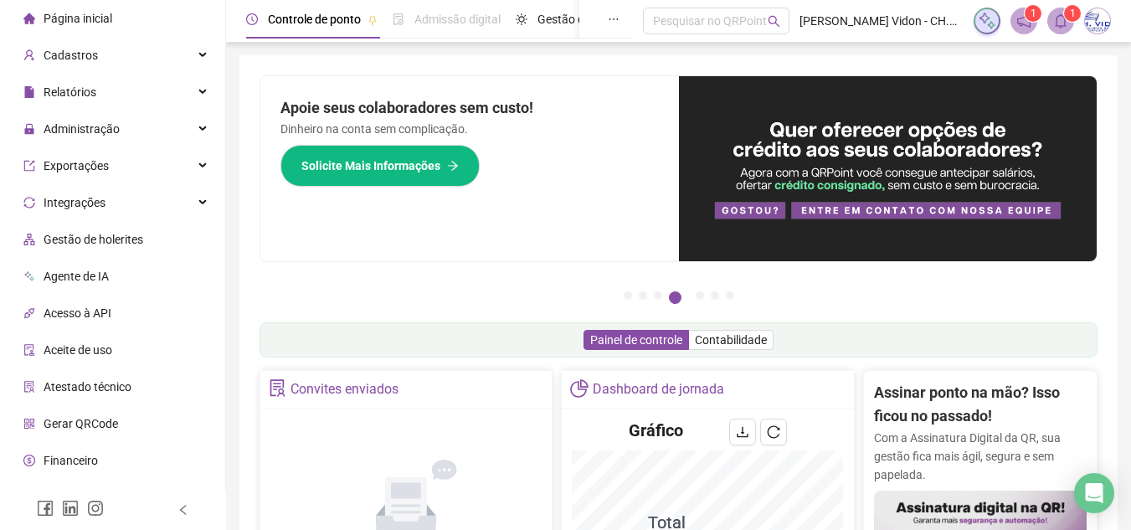
scroll to position [68, 0]
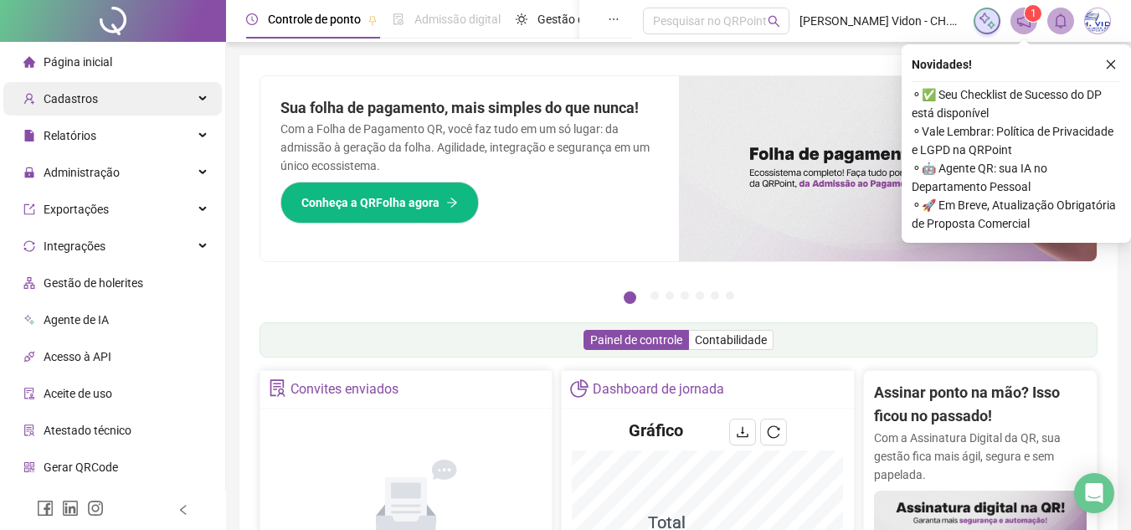
click at [157, 108] on div "Cadastros" at bounding box center [112, 98] width 219 height 33
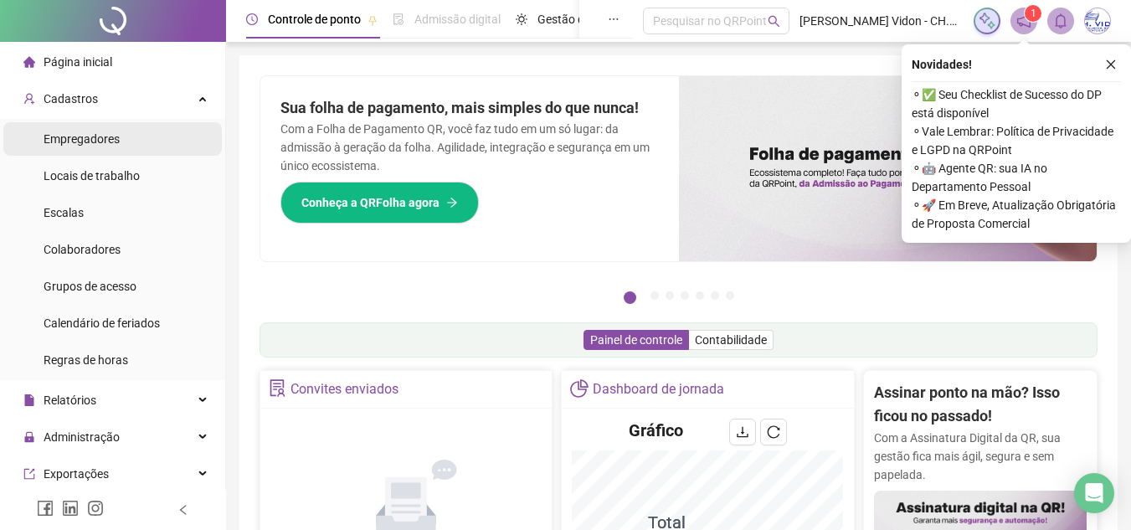
click at [92, 135] on span "Empregadores" at bounding box center [82, 138] width 76 height 13
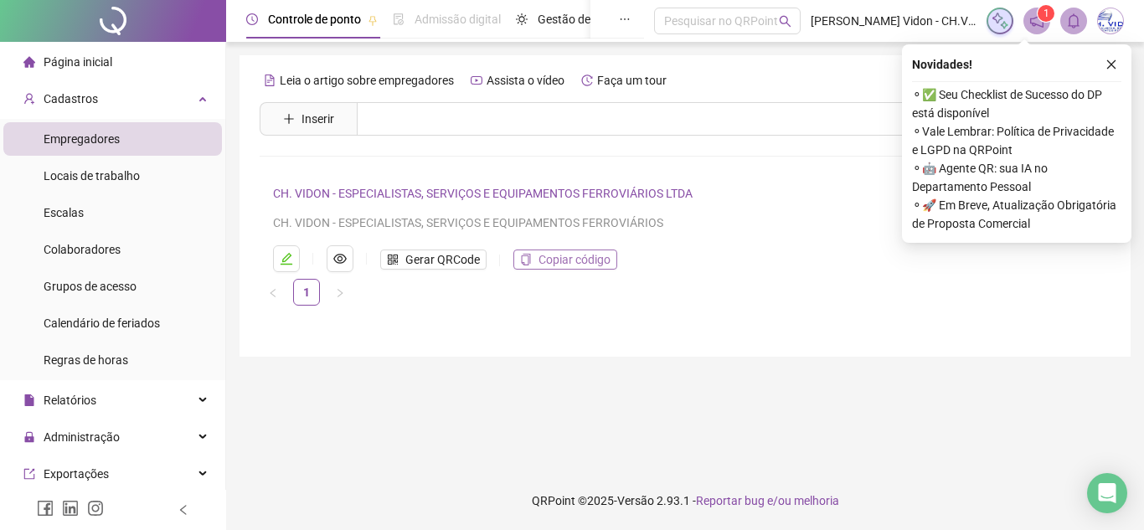
click at [532, 259] on button "Copiar código" at bounding box center [565, 259] width 104 height 20
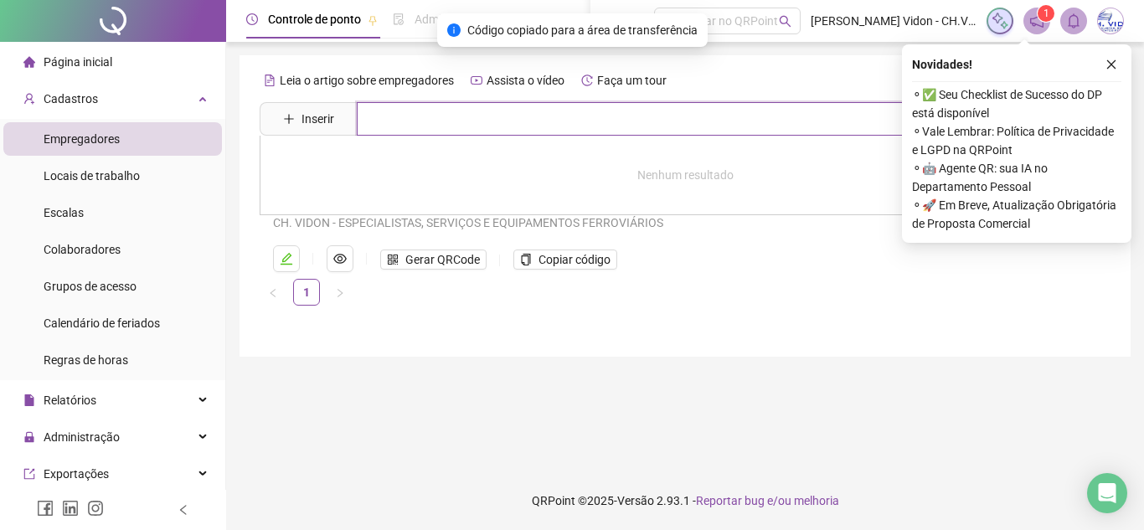
click at [424, 118] on input "text" at bounding box center [697, 118] width 681 height 33
paste input "**********"
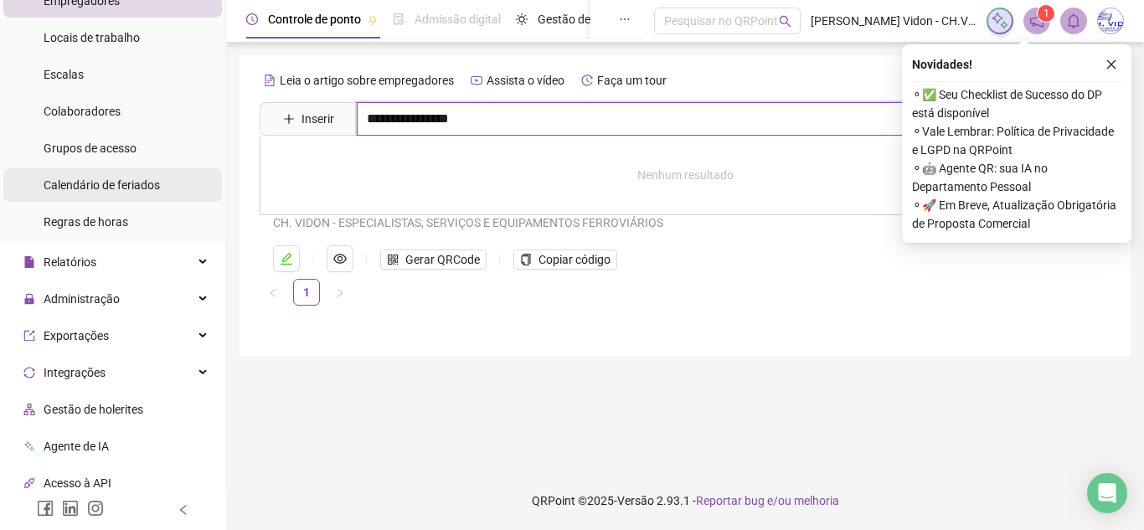
scroll to position [167, 0]
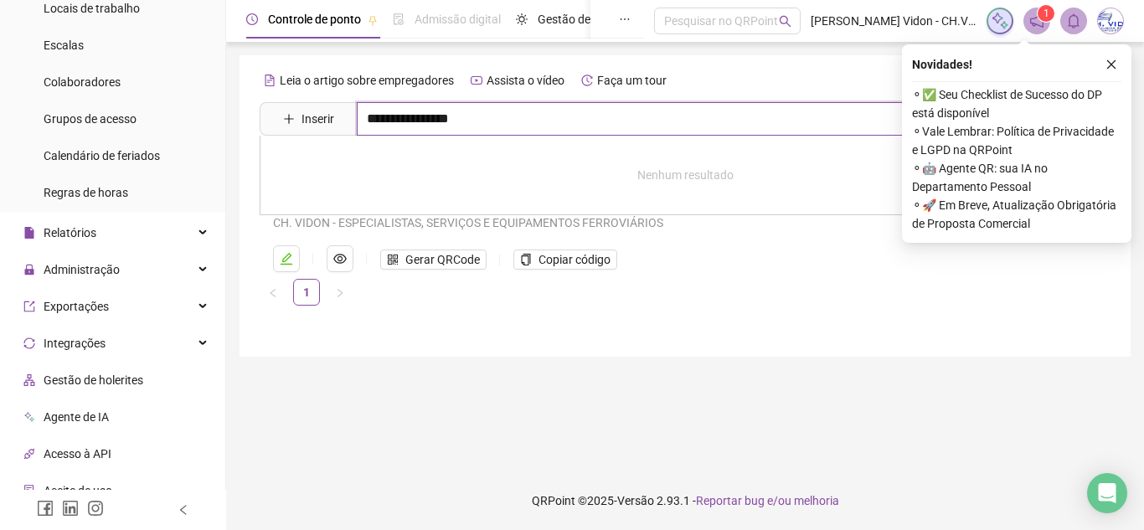
drag, startPoint x: 561, startPoint y: 121, endPoint x: 240, endPoint y: 134, distance: 320.9
click at [240, 134] on div "**********" at bounding box center [684, 205] width 891 height 301
type input "**********"
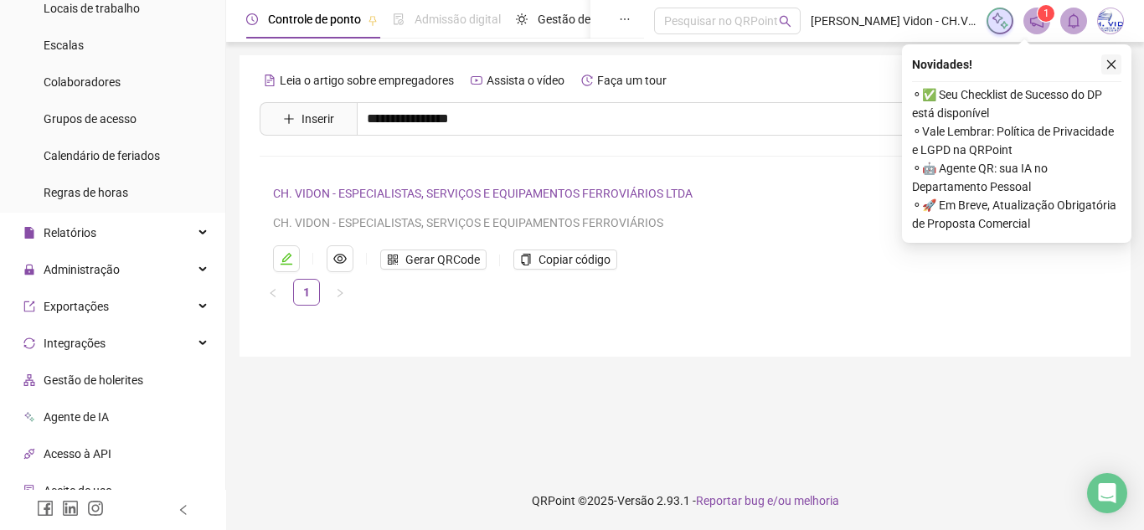
click at [1109, 66] on icon "close" at bounding box center [1111, 64] width 9 height 9
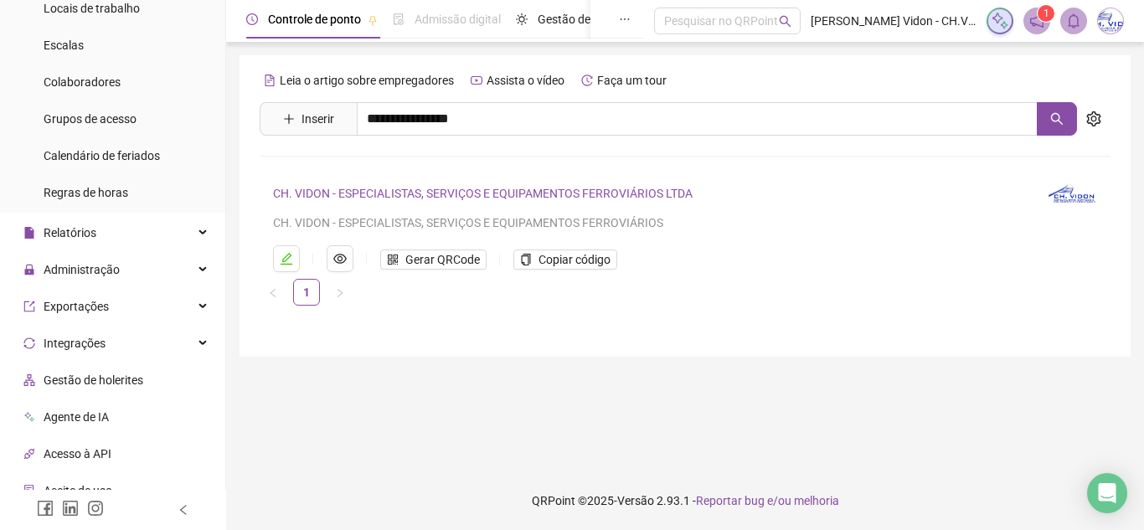
click at [947, 252] on ul "Gerar QRCode Copiar código" at bounding box center [649, 258] width 753 height 27
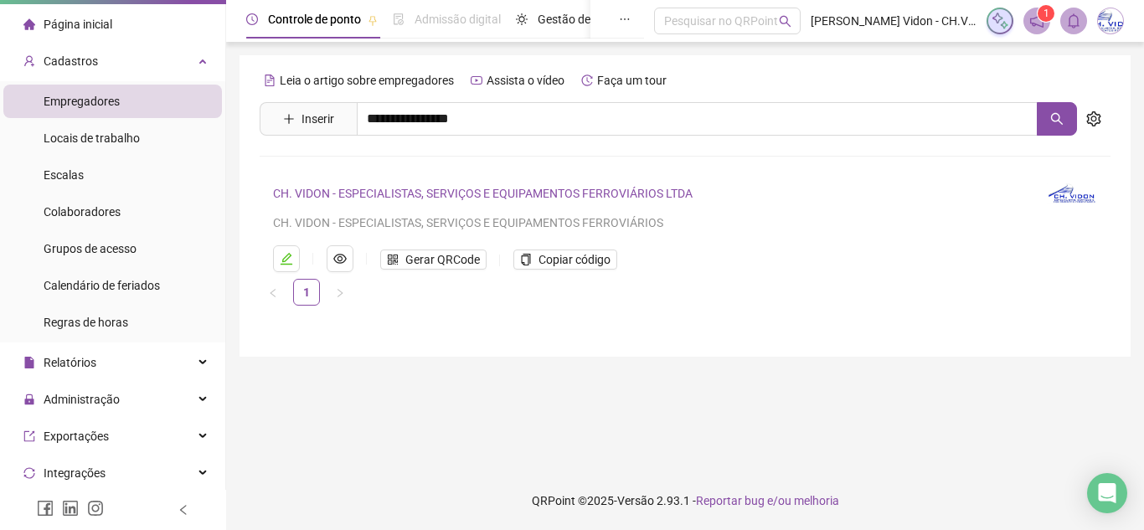
scroll to position [8, 0]
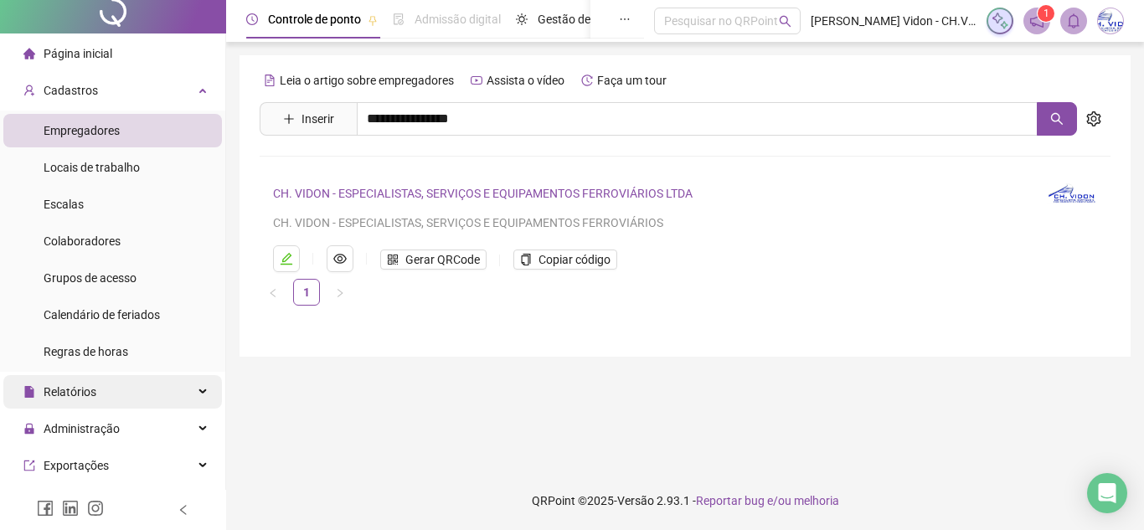
click at [83, 379] on span "Relatórios" at bounding box center [59, 391] width 73 height 33
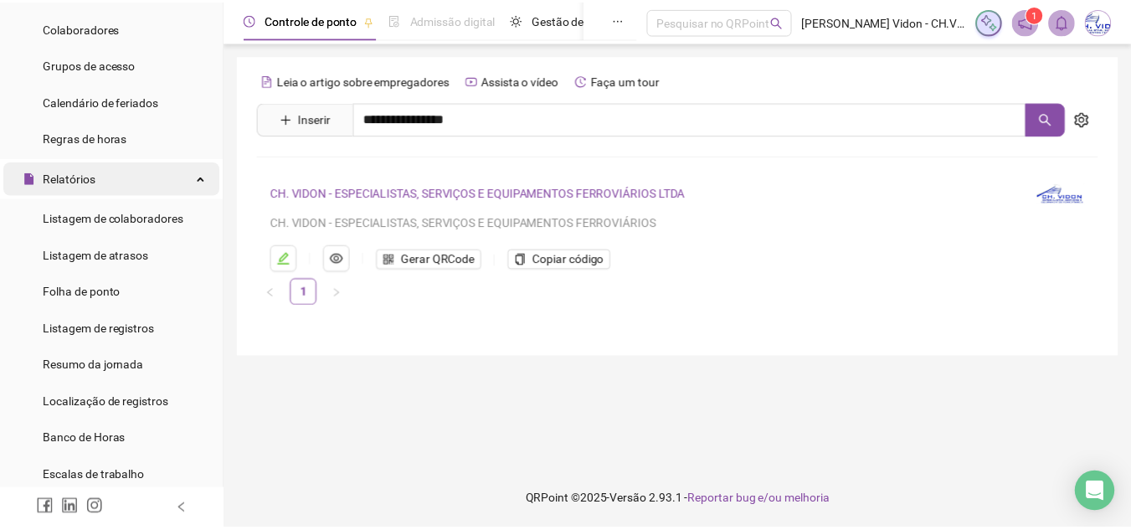
scroll to position [260, 0]
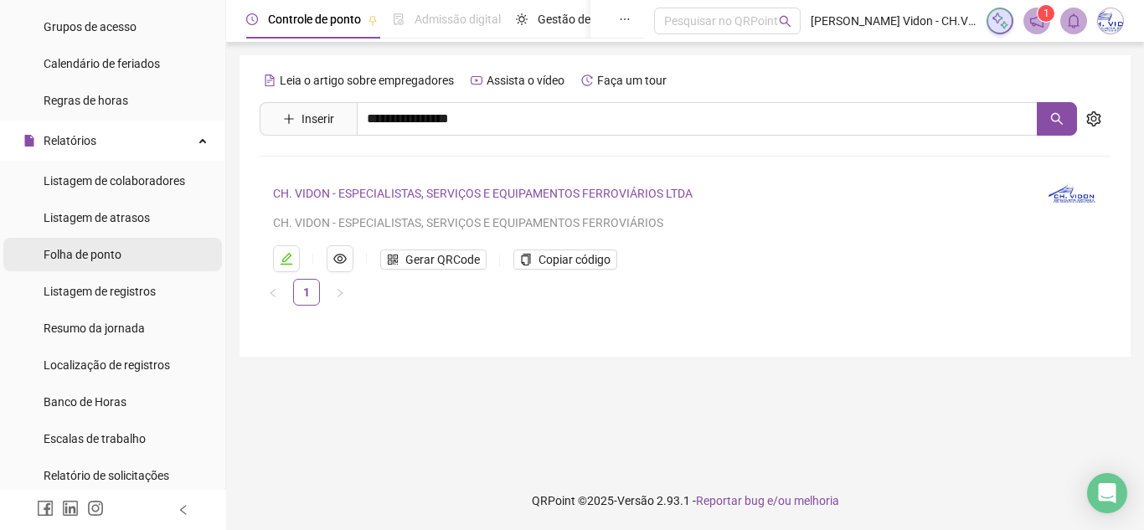
click at [142, 264] on li "Folha de ponto" at bounding box center [112, 254] width 219 height 33
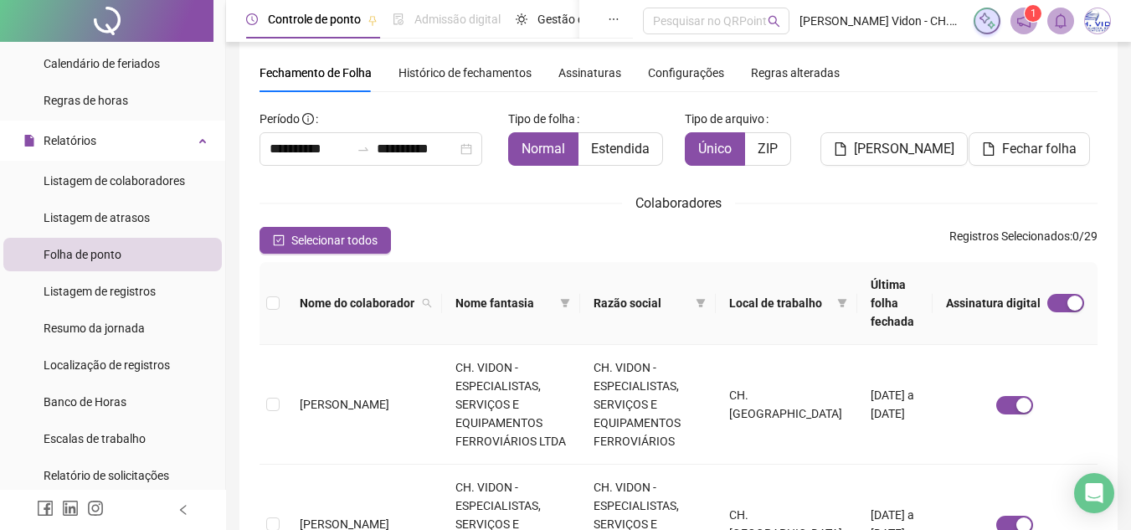
scroll to position [132, 0]
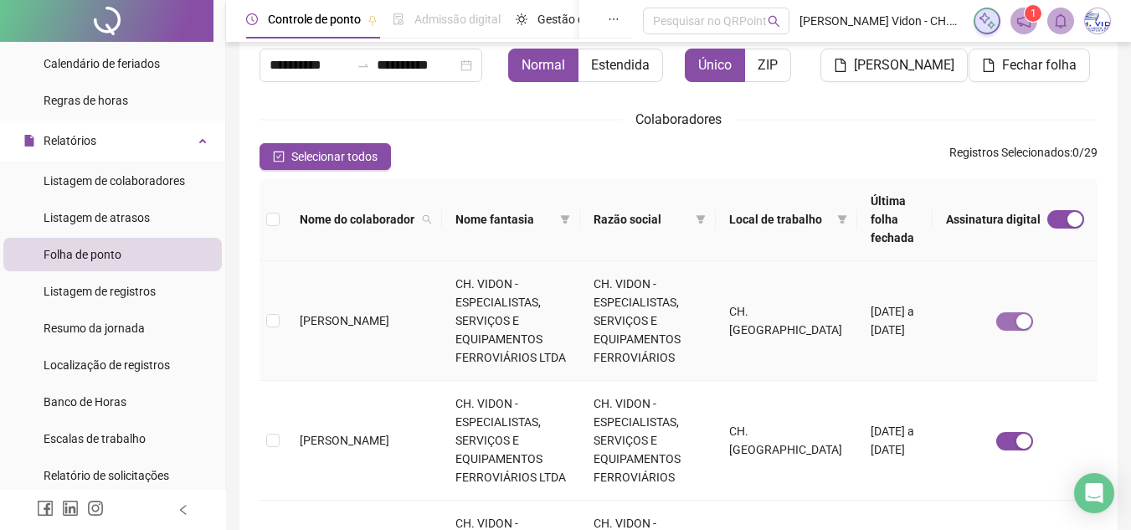
click at [1026, 314] on div "button" at bounding box center [1023, 321] width 15 height 15
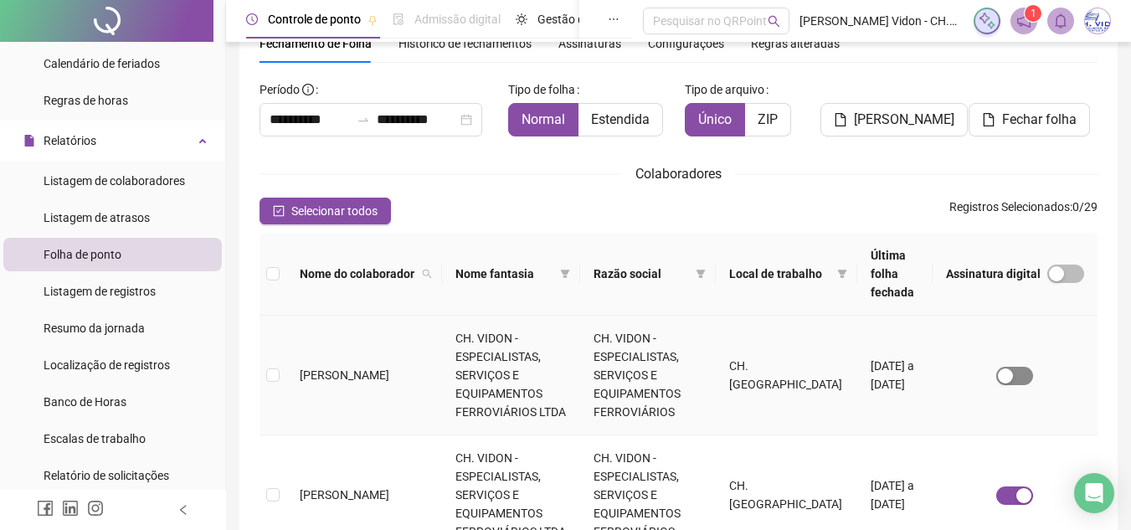
click at [1013, 368] on div "button" at bounding box center [1005, 375] width 15 height 15
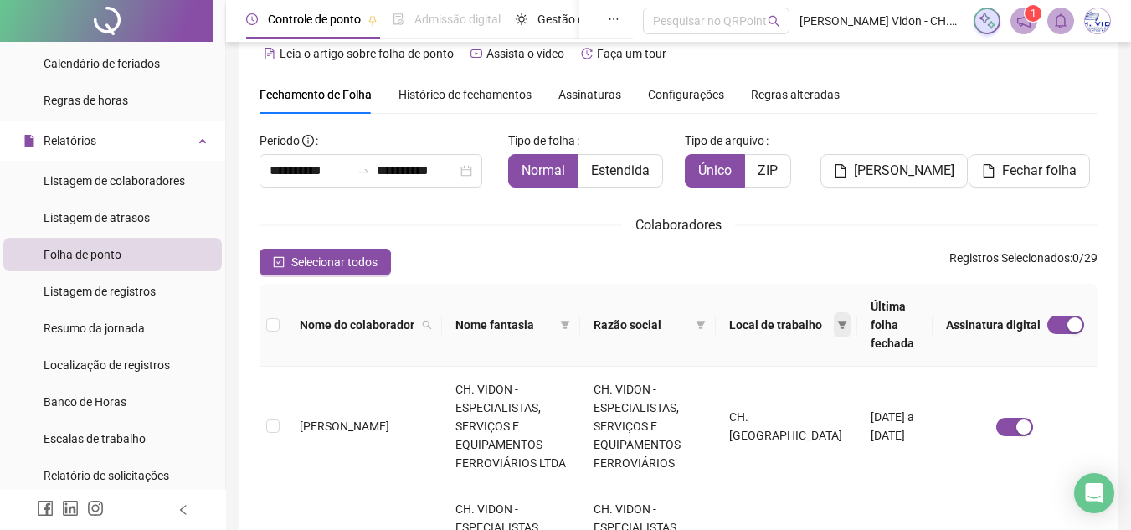
scroll to position [0, 0]
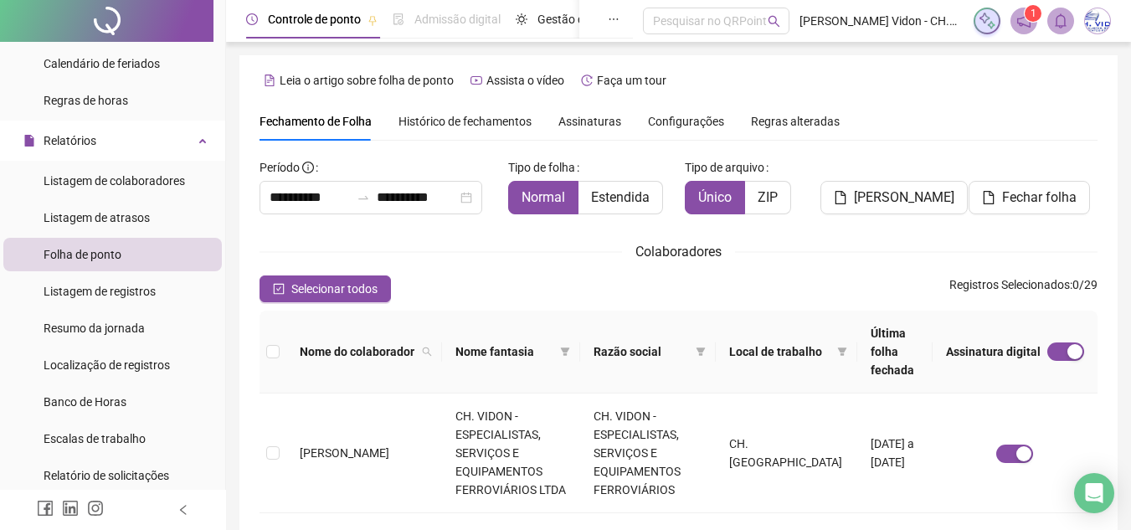
click at [687, 116] on span "Configurações" at bounding box center [686, 122] width 76 height 12
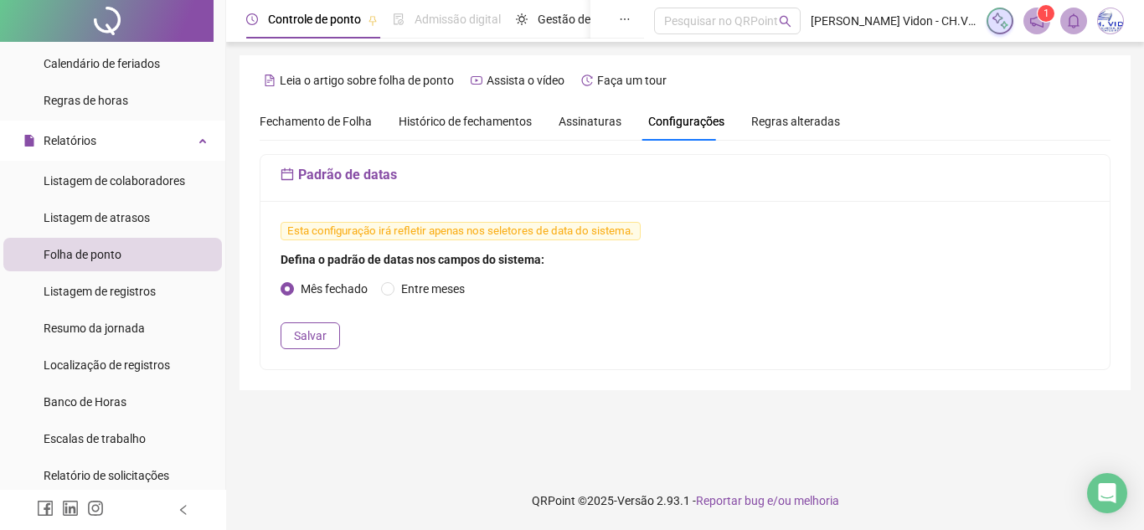
click at [342, 125] on span "Fechamento de Folha" at bounding box center [316, 121] width 112 height 13
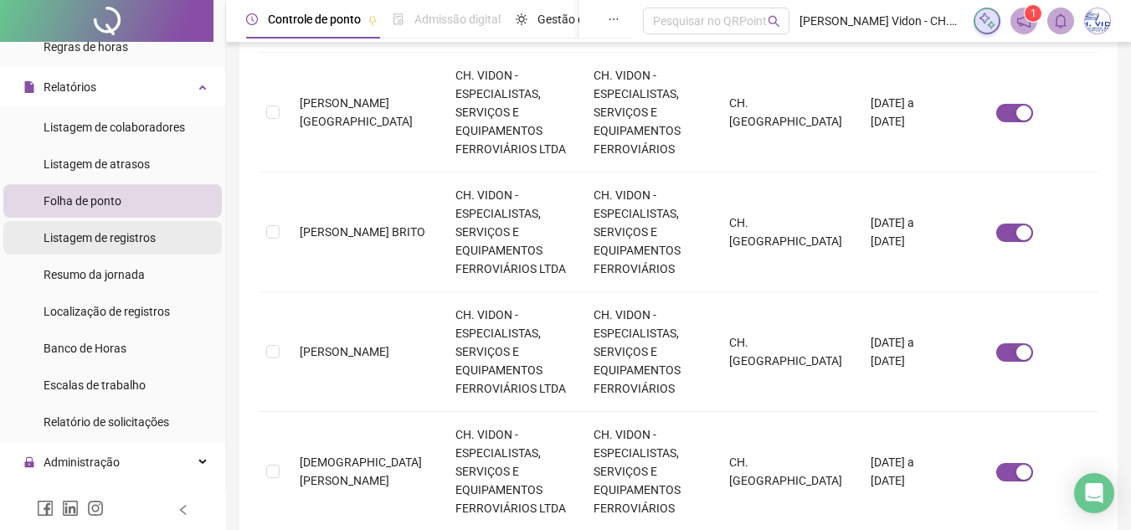
scroll to position [343, 0]
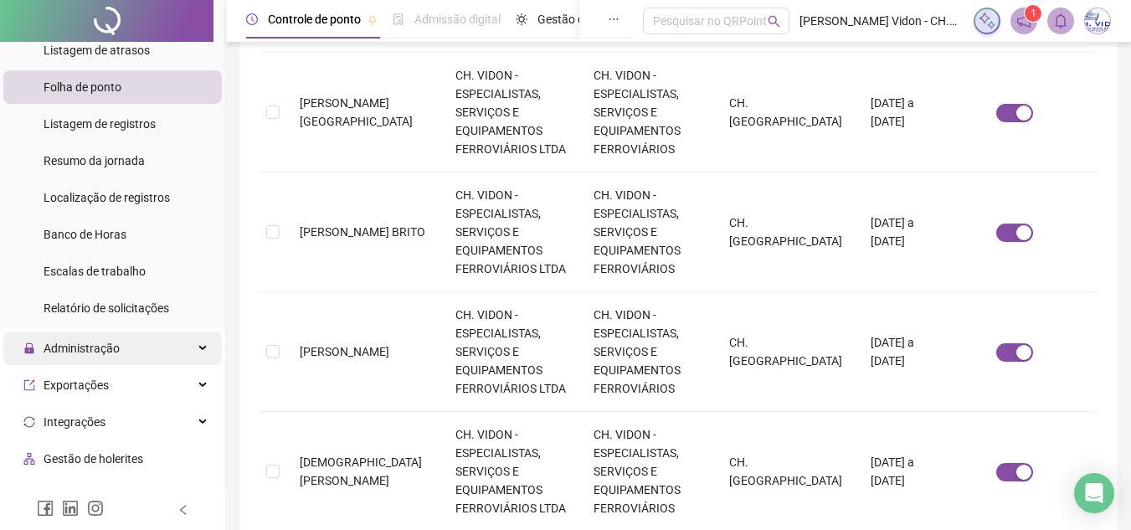
click at [60, 353] on span "Administração" at bounding box center [82, 348] width 76 height 13
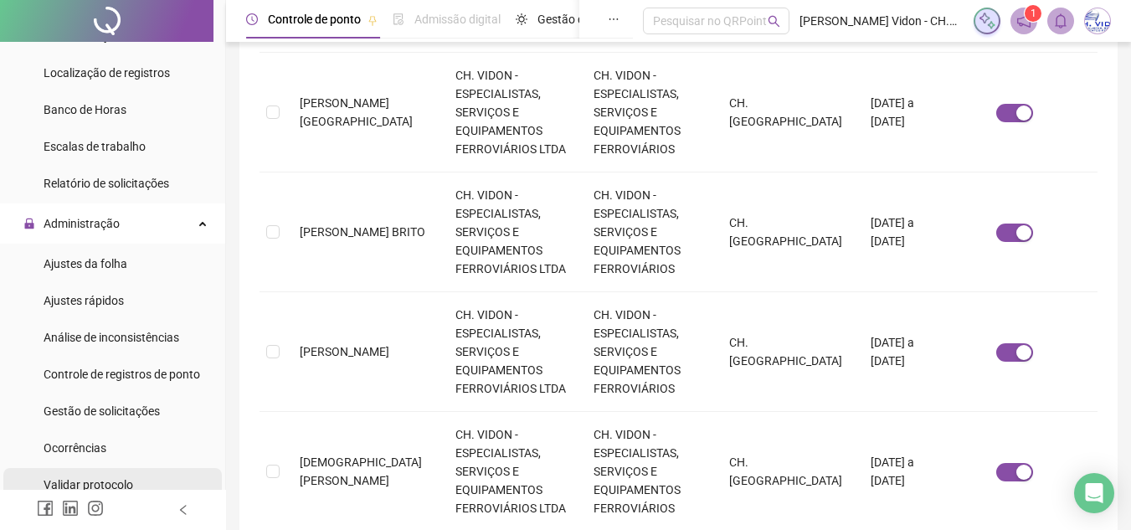
scroll to position [511, 0]
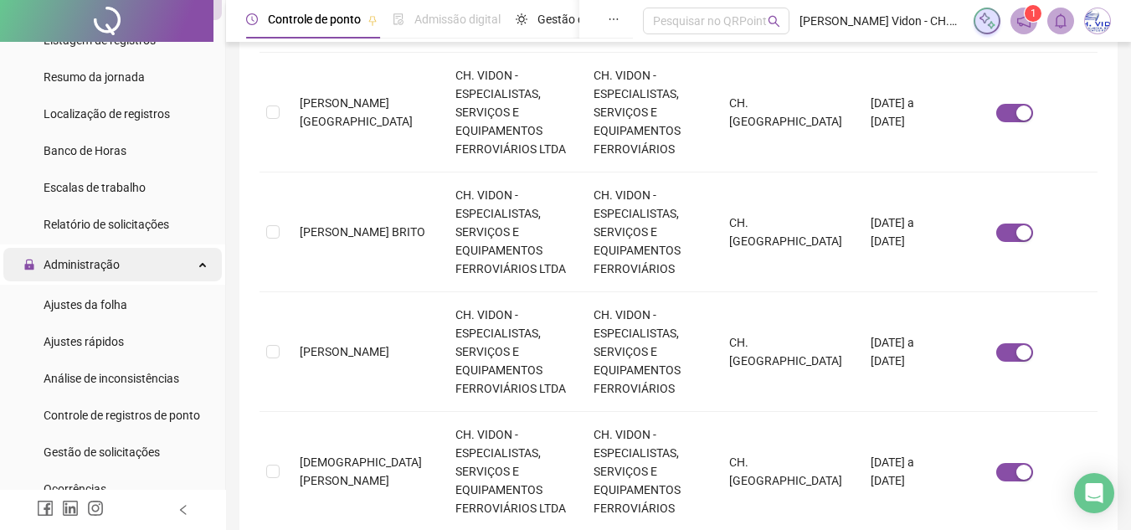
click at [159, 252] on div "Administração" at bounding box center [112, 264] width 219 height 33
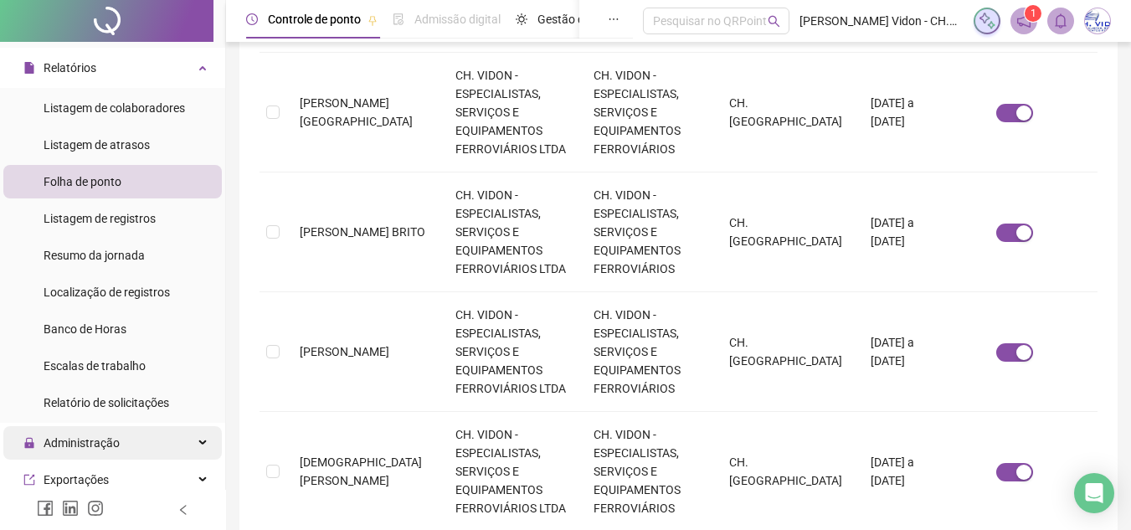
scroll to position [260, 0]
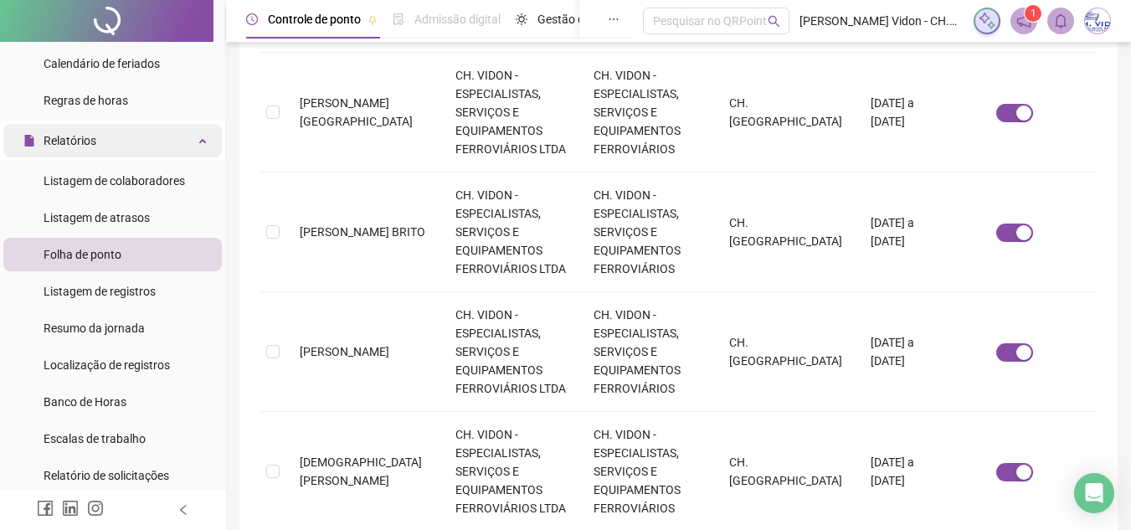
click at [147, 145] on div "Relatórios" at bounding box center [112, 140] width 219 height 33
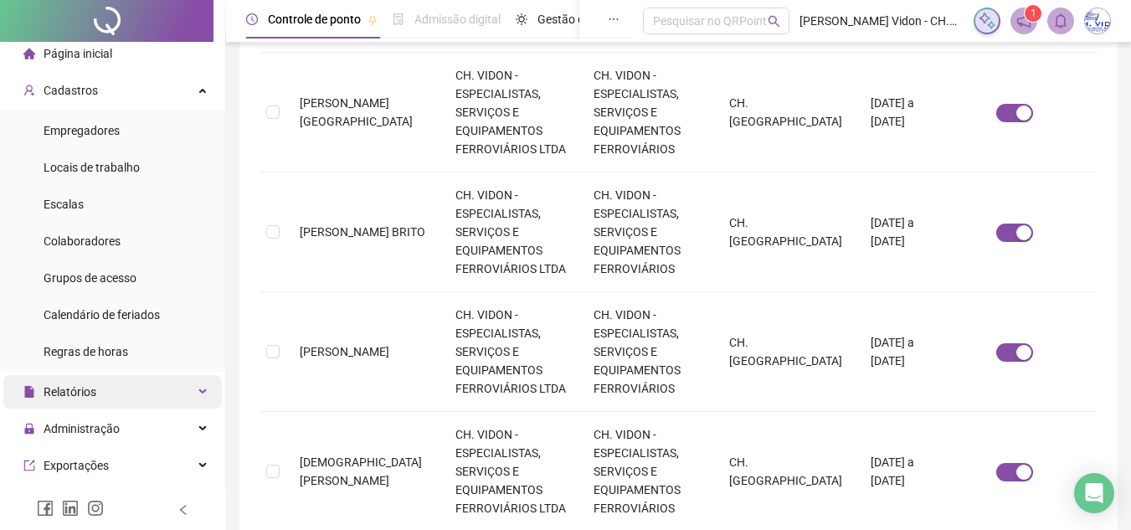
scroll to position [0, 0]
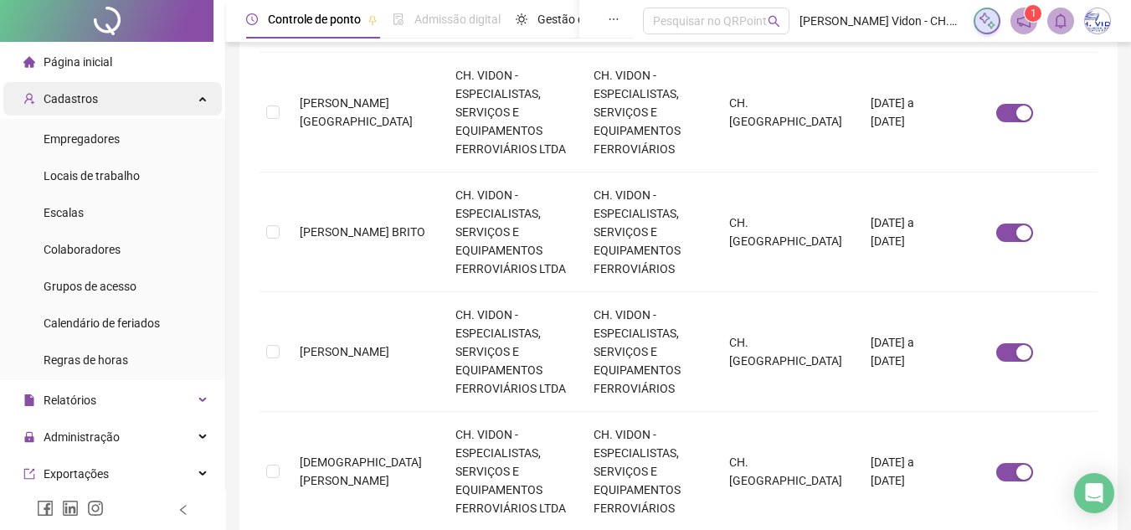
click at [121, 102] on div "Cadastros" at bounding box center [112, 98] width 219 height 33
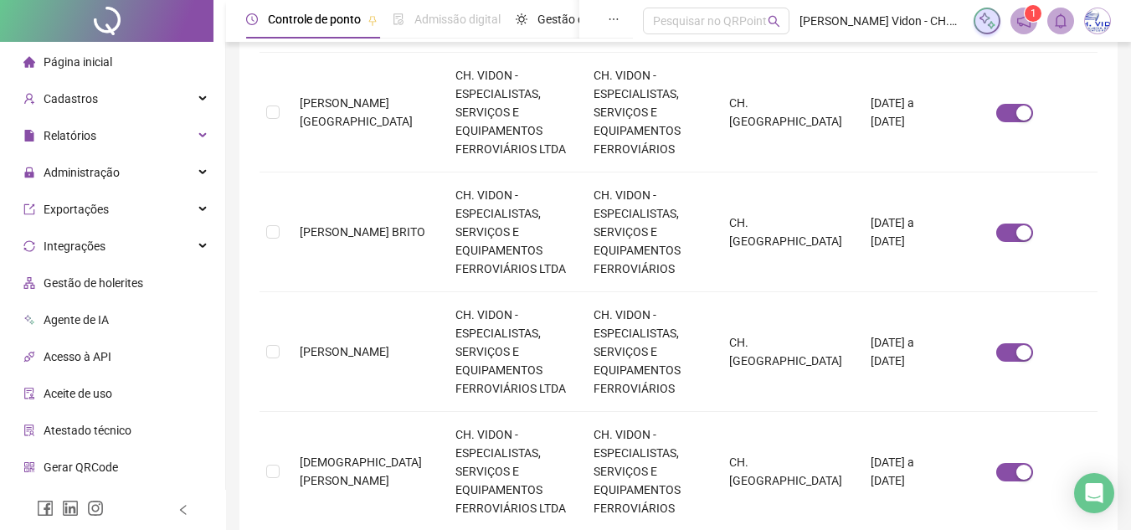
click at [94, 282] on span "Gestão de holerites" at bounding box center [94, 282] width 100 height 13
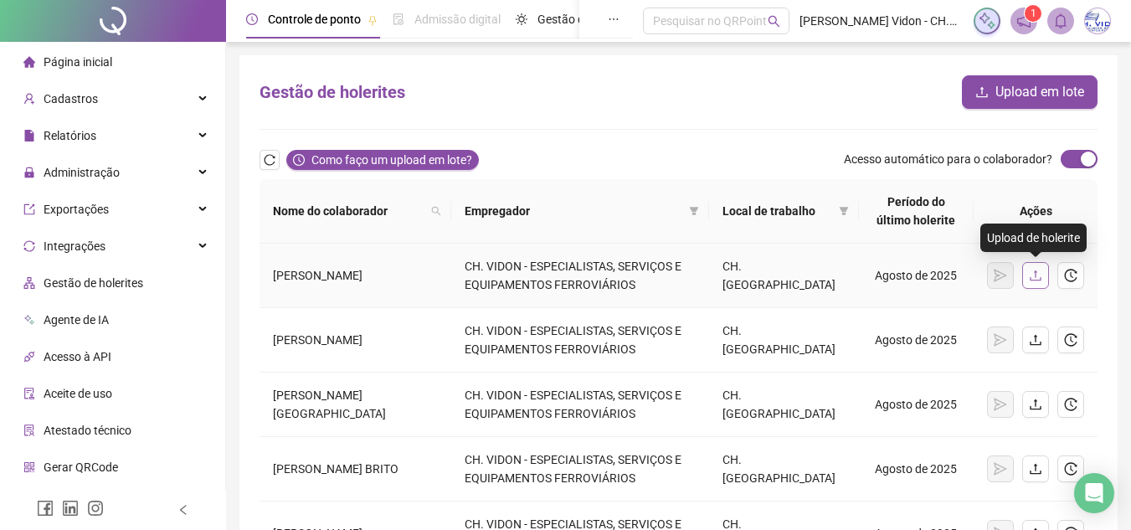
click at [1041, 281] on icon "upload" at bounding box center [1035, 275] width 13 height 13
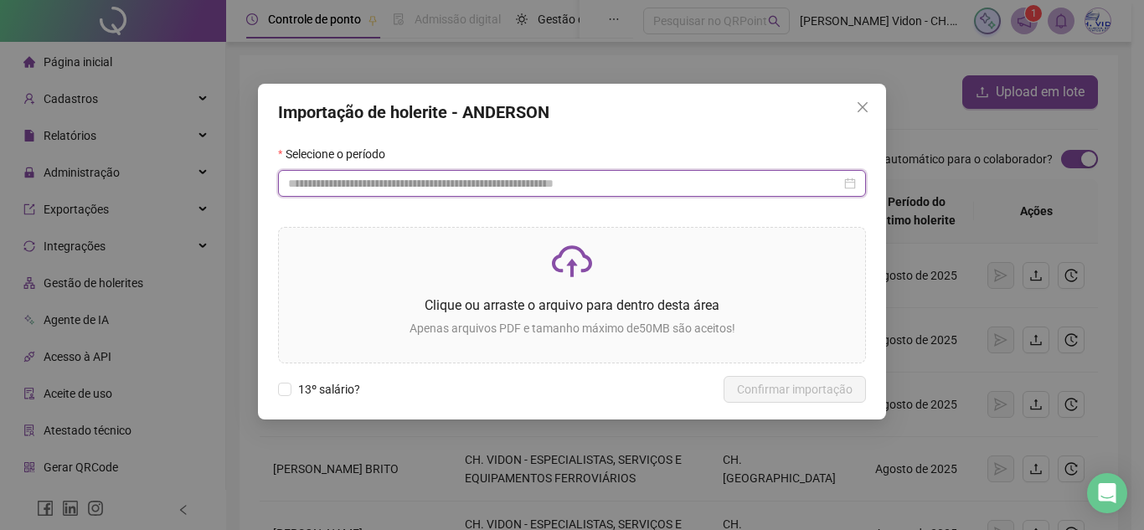
click at [486, 193] on div at bounding box center [572, 183] width 588 height 27
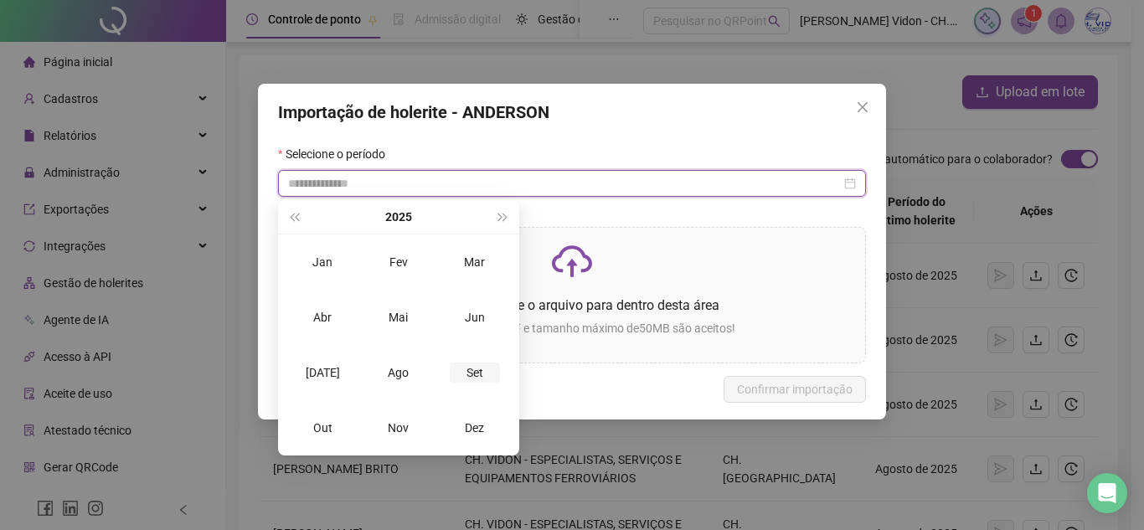
type input "**********"
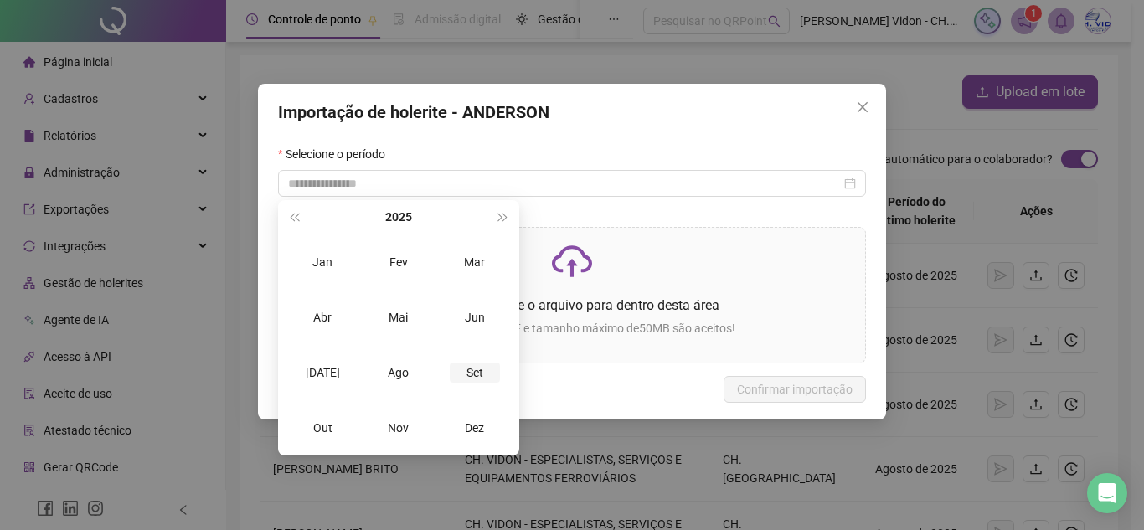
click at [476, 374] on div "Set" at bounding box center [475, 373] width 50 height 20
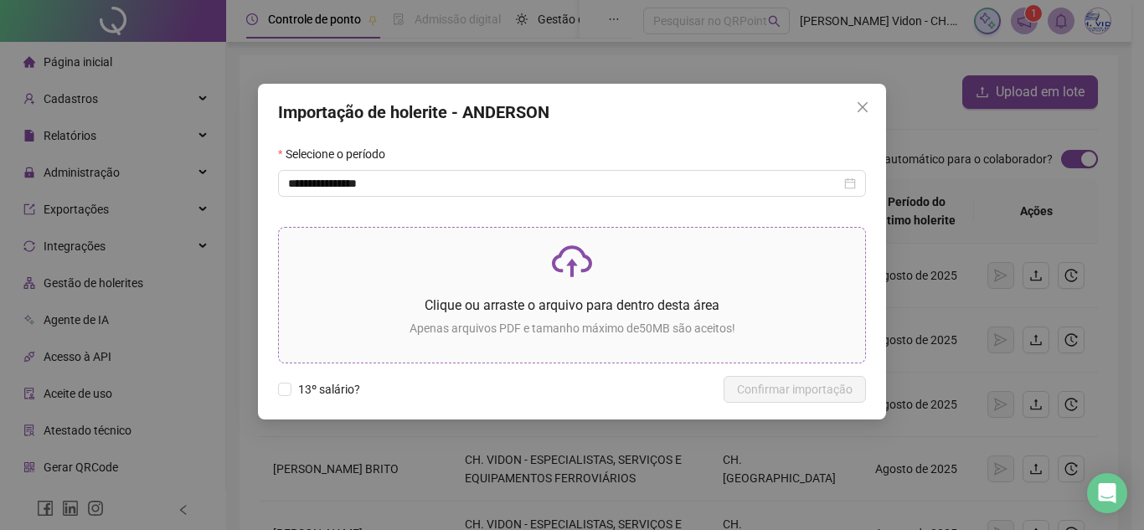
click at [568, 302] on p "Clique ou arraste o arquivo para dentro desta área" at bounding box center [571, 305] width 559 height 21
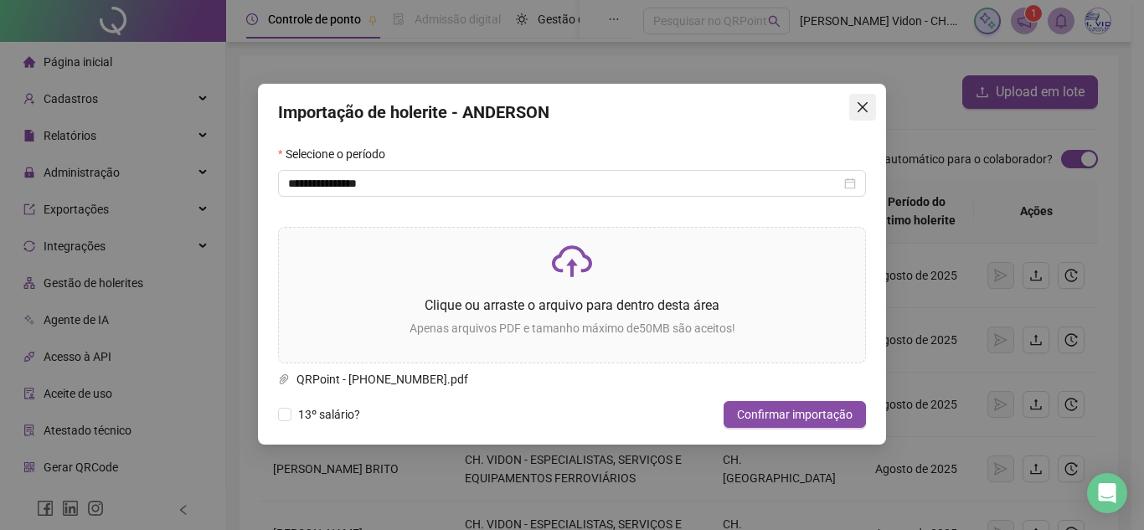
click at [855, 102] on span "Close" at bounding box center [862, 106] width 27 height 13
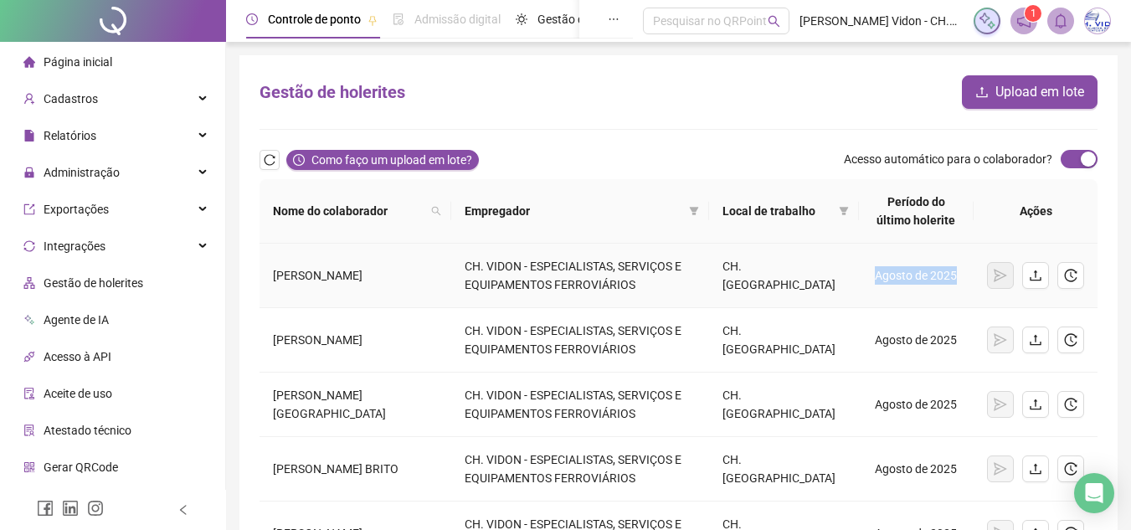
drag, startPoint x: 867, startPoint y: 274, endPoint x: 954, endPoint y: 273, distance: 87.1
click at [954, 273] on td "Agosto de 2025" at bounding box center [916, 276] width 115 height 64
click at [1038, 282] on button "button" at bounding box center [1035, 275] width 27 height 27
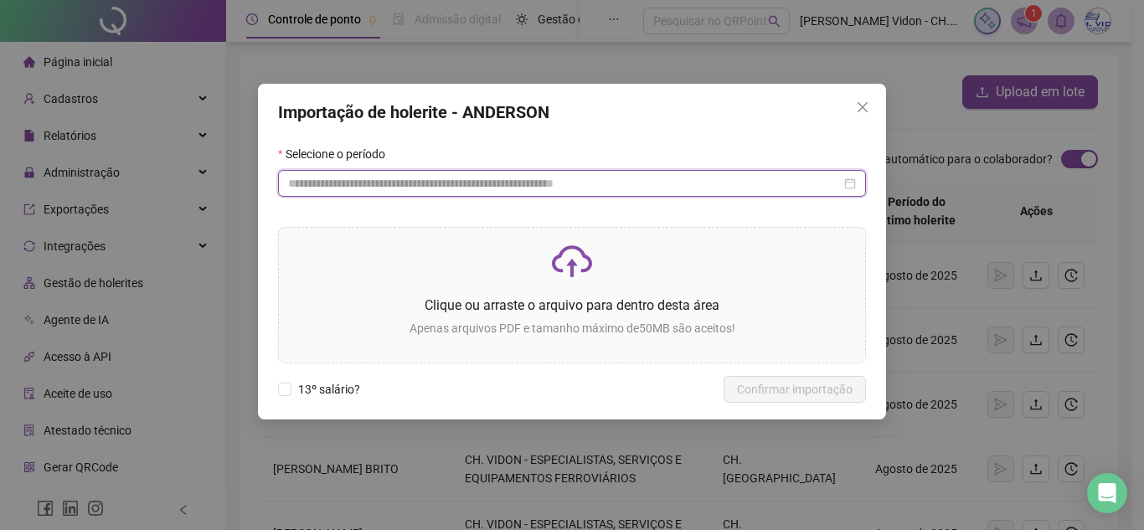
click at [400, 184] on input at bounding box center [564, 183] width 553 height 18
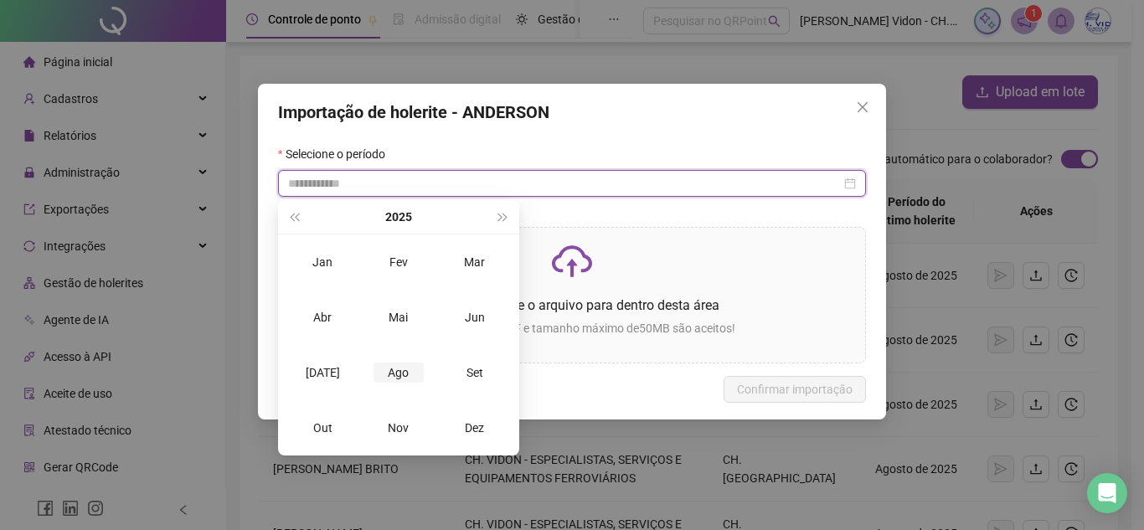
type input "**********"
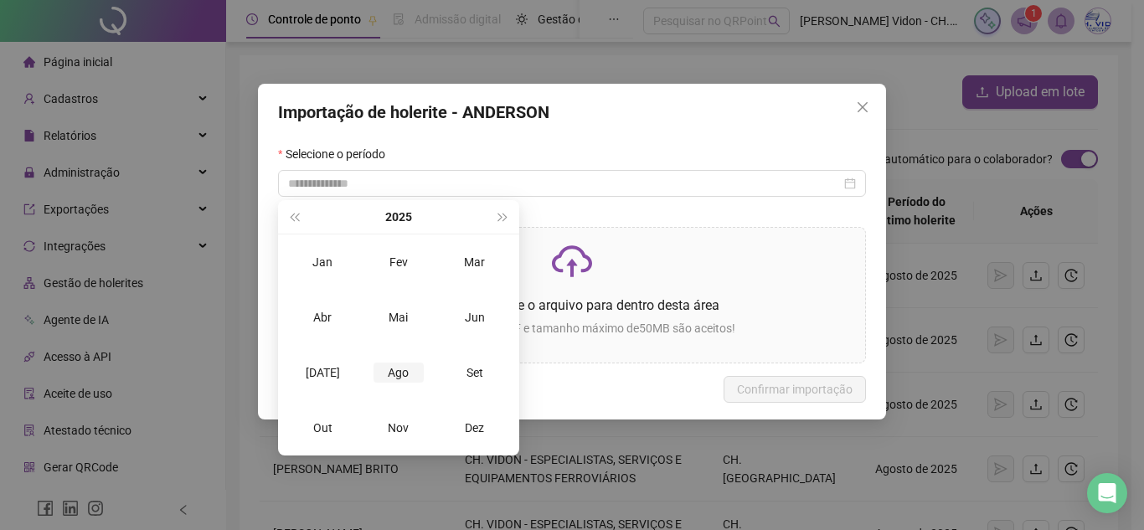
click at [403, 370] on div "Ago" at bounding box center [398, 373] width 50 height 20
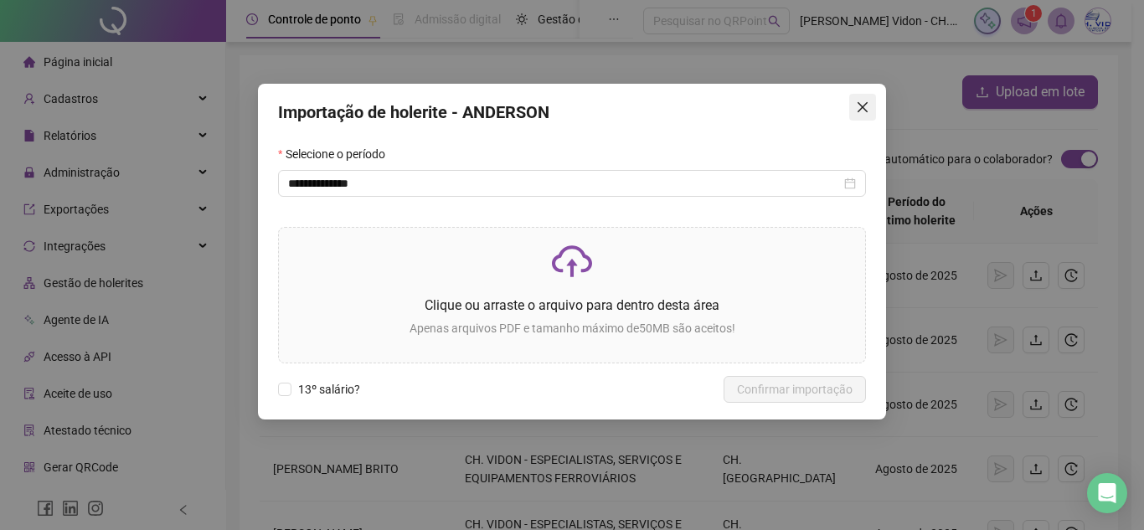
click at [867, 102] on icon "close" at bounding box center [862, 106] width 13 height 13
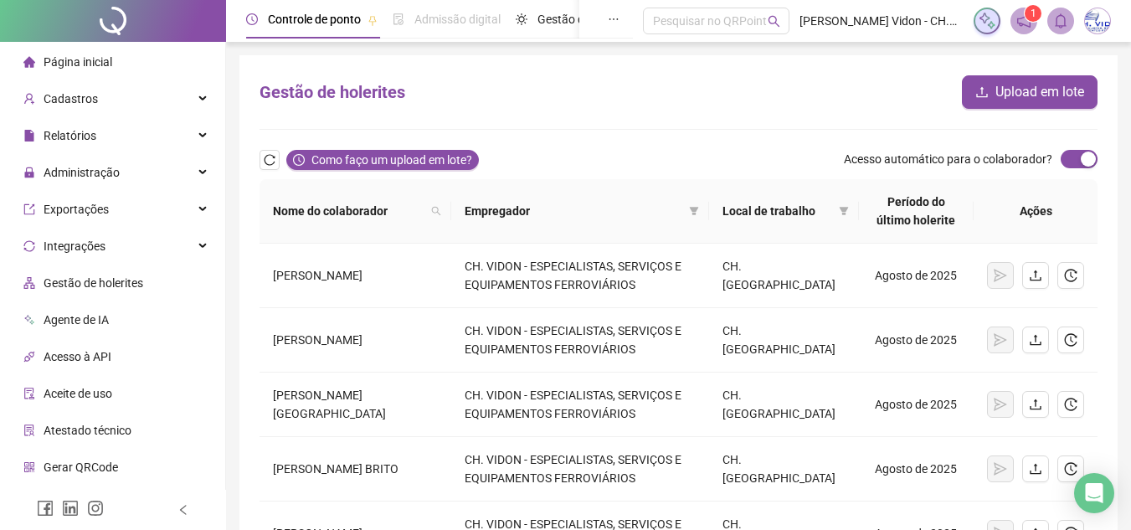
click at [105, 16] on div at bounding box center [113, 21] width 226 height 42
